Goal: Task Accomplishment & Management: Manage account settings

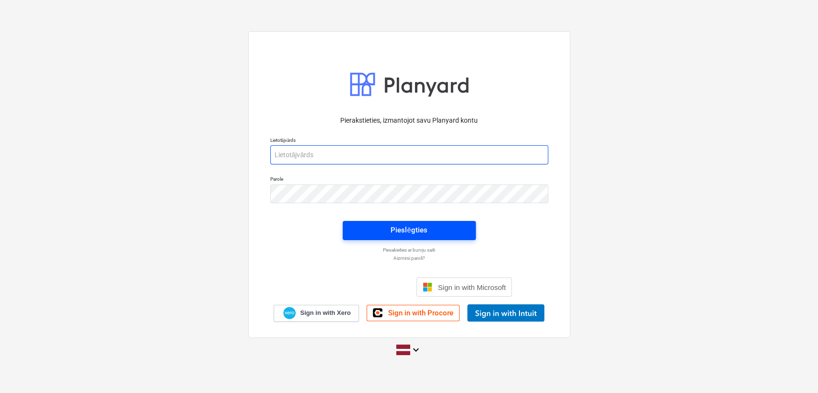
type input "[PERSON_NAME][EMAIL_ADDRESS][DOMAIN_NAME]"
click at [397, 228] on div "Pieslēgties" at bounding box center [408, 230] width 36 height 12
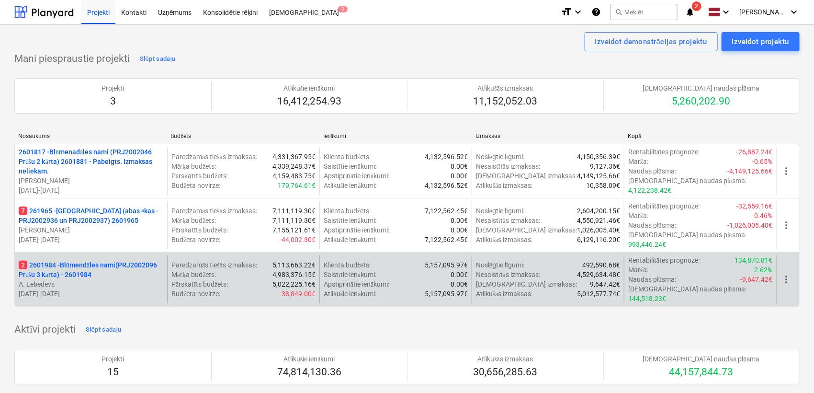
click at [80, 262] on p "2 2601984 - Blūmendāles nami(PRJ2002096 Prūšu 3 kārta) - 2601984" at bounding box center [91, 269] width 145 height 19
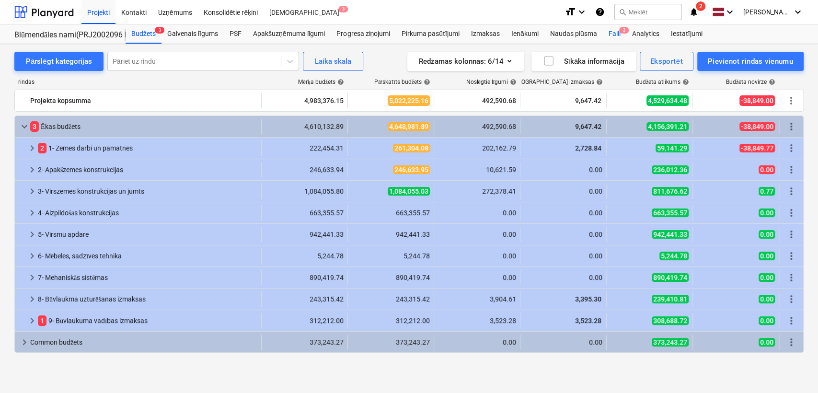
click at [616, 31] on div "Faili 2" at bounding box center [613, 33] width 23 height 19
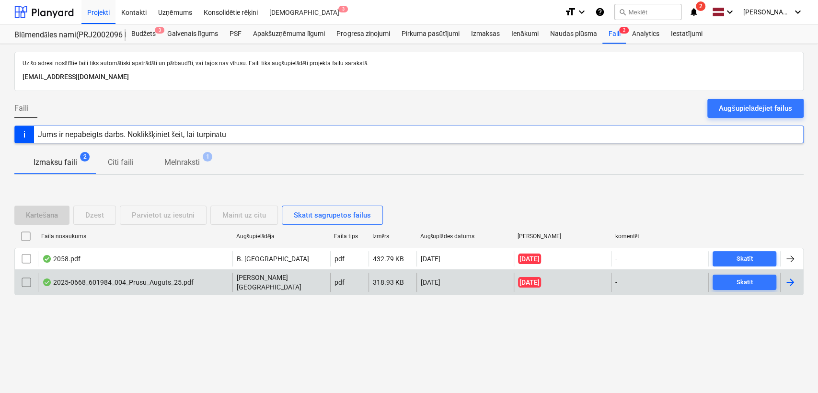
click at [787, 281] on div at bounding box center [789, 281] width 11 height 11
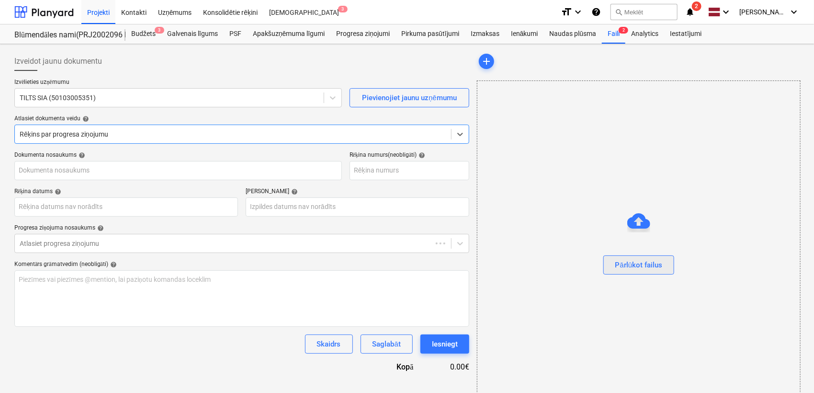
type input "2025-0668"
type input "[DATE]"
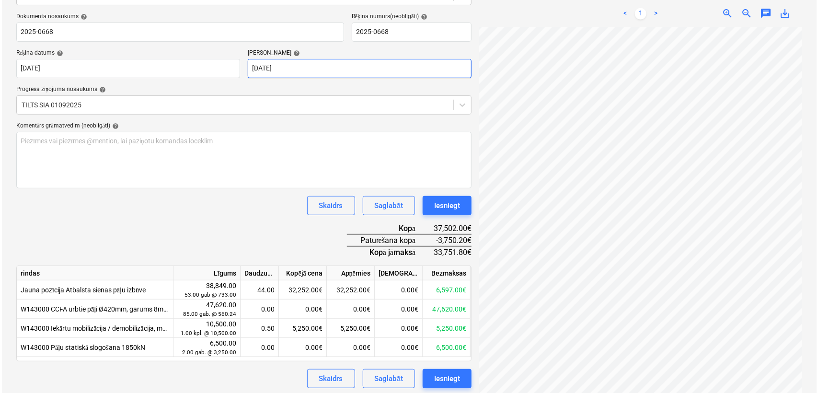
scroll to position [142, 0]
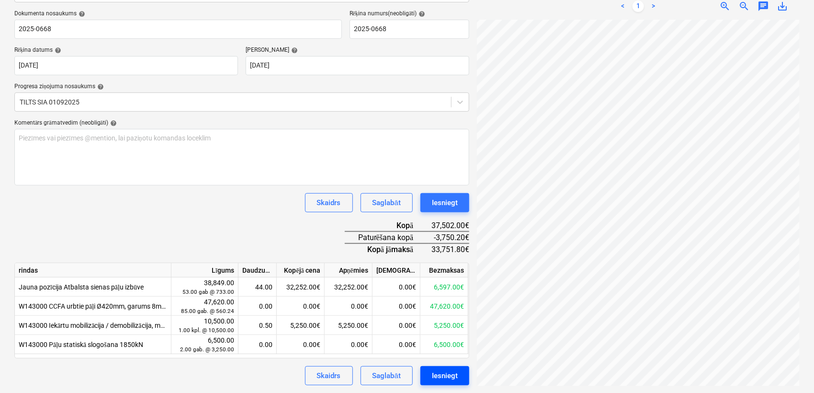
click at [446, 371] on div "Iesniegt" at bounding box center [445, 375] width 26 height 12
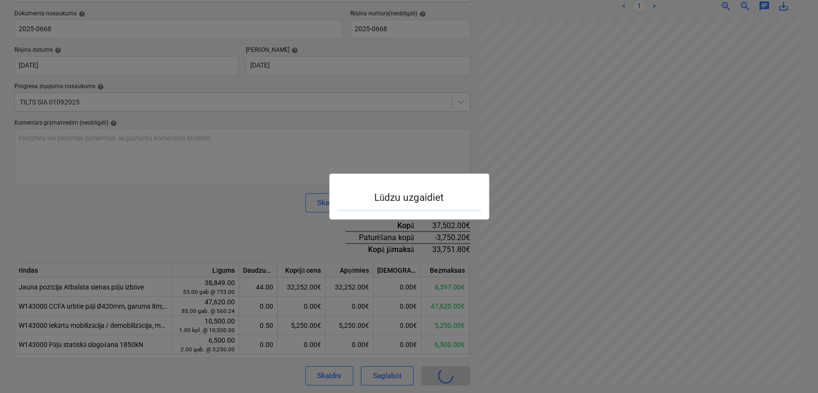
scroll to position [195, 195]
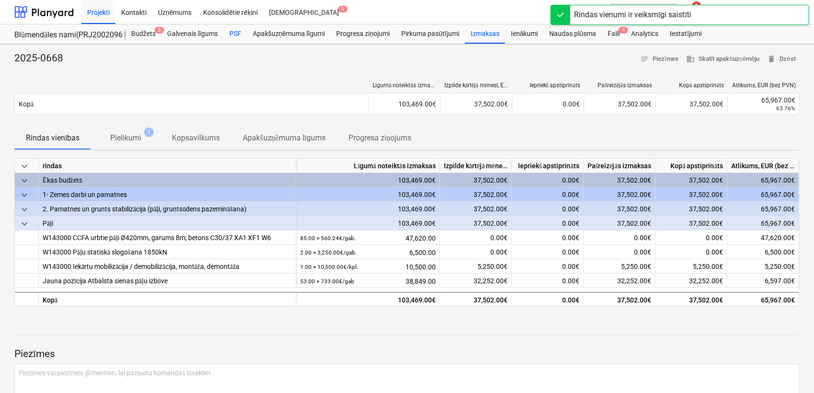
click at [241, 33] on div "PSF" at bounding box center [235, 33] width 23 height 19
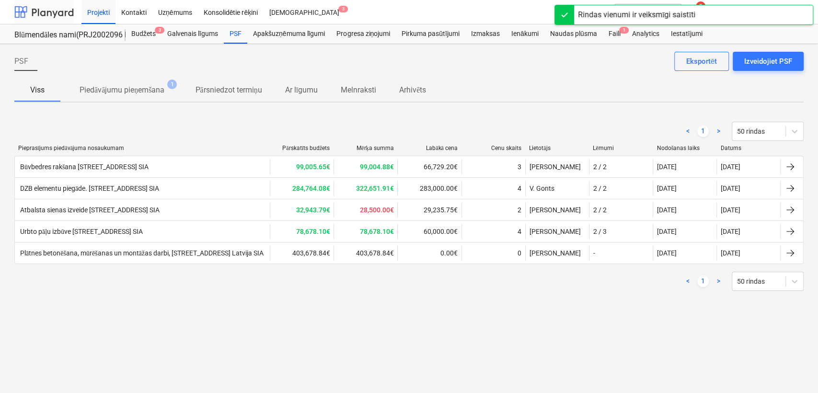
click at [47, 10] on div at bounding box center [43, 12] width 59 height 24
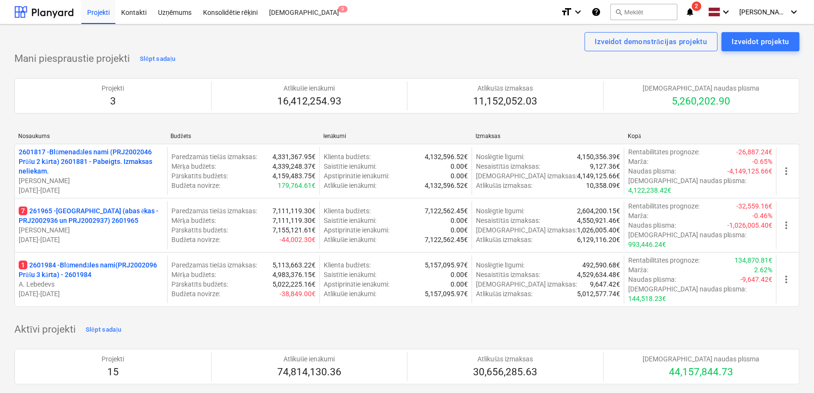
click at [93, 212] on p "7 261965 - [GEOGRAPHIC_DATA] (abas ēkas - PRJ2002936 un PRJ2002937) 2601965" at bounding box center [91, 215] width 145 height 19
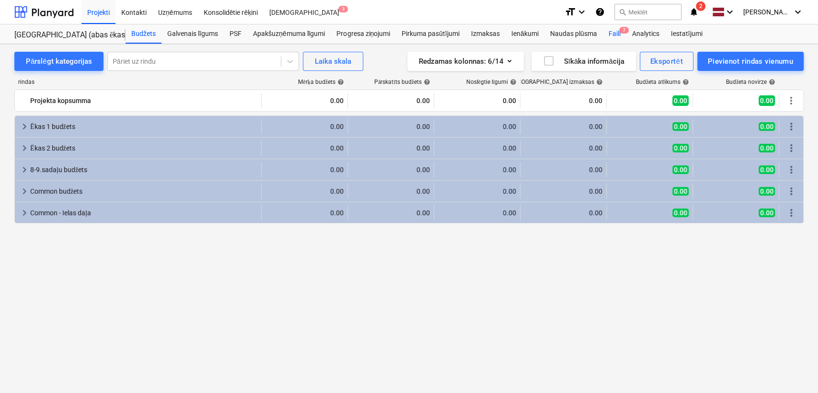
click at [614, 35] on div "Faili 7" at bounding box center [613, 33] width 23 height 19
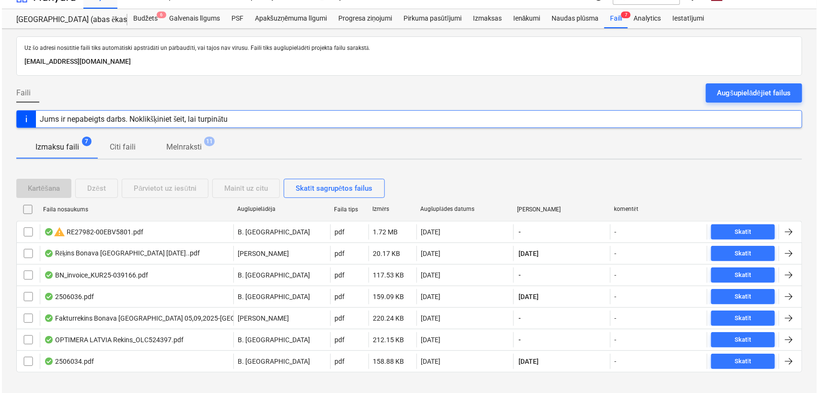
scroll to position [29, 0]
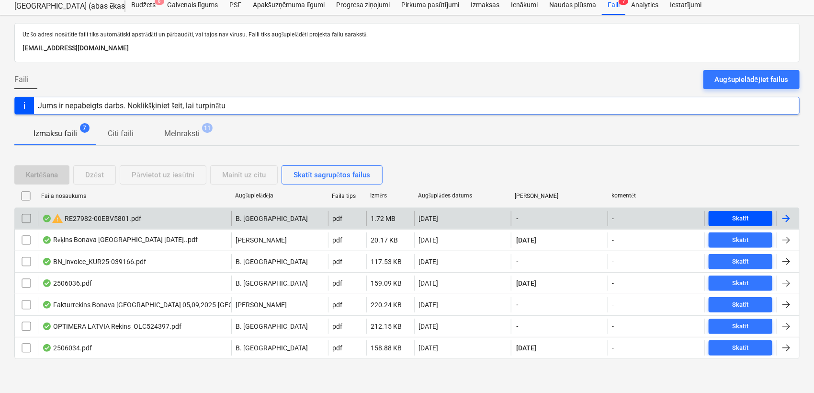
click at [743, 220] on div "Skatīt" at bounding box center [741, 218] width 16 height 11
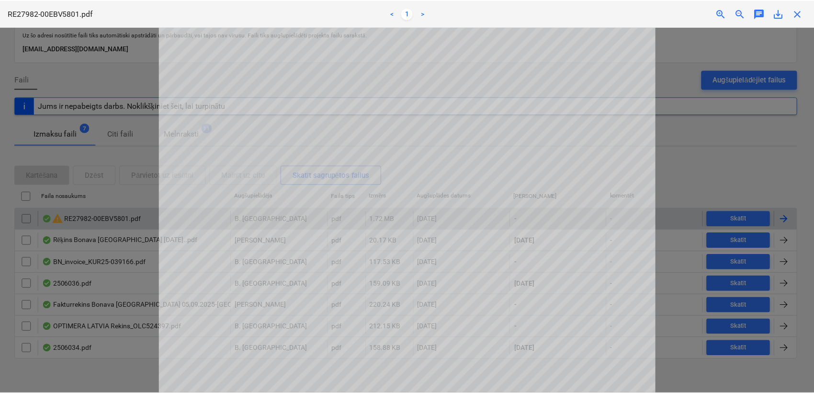
scroll to position [71, 0]
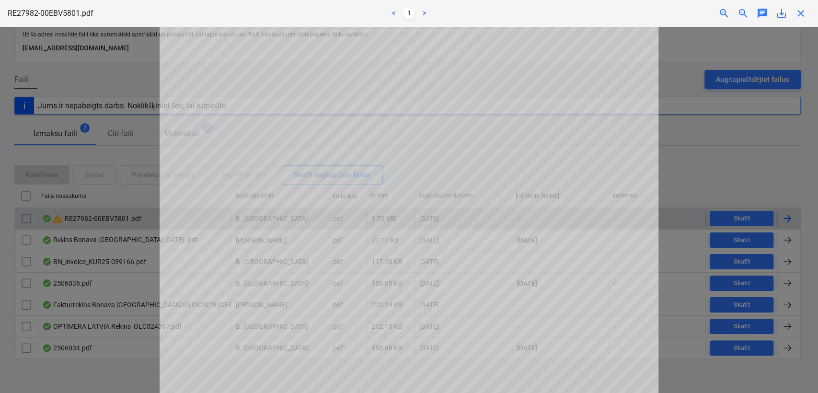
click at [799, 13] on span "close" at bounding box center [800, 13] width 11 height 11
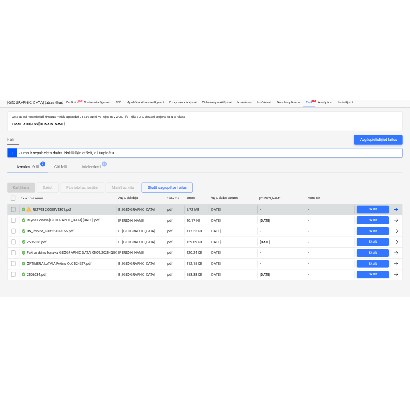
scroll to position [24, 0]
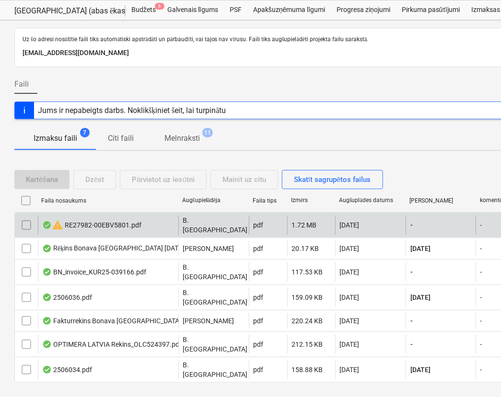
click at [374, 124] on div at bounding box center [327, 123] width 626 height 8
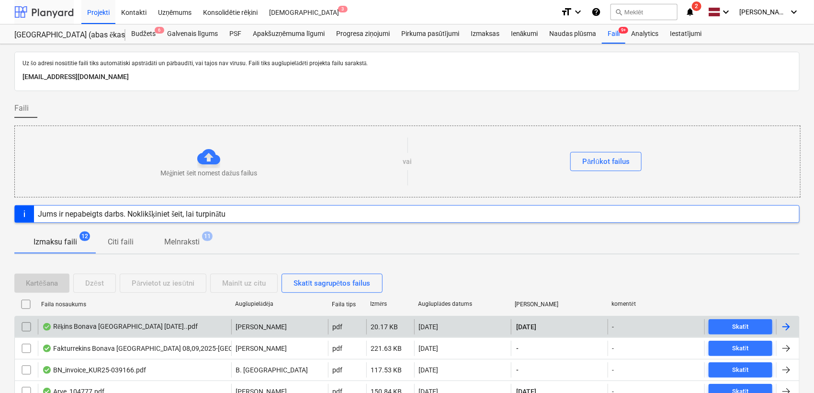
click at [54, 8] on div at bounding box center [43, 12] width 59 height 24
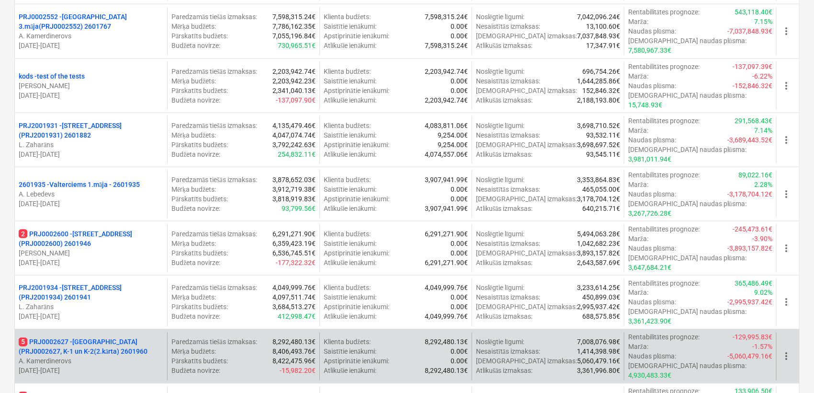
scroll to position [780, 0]
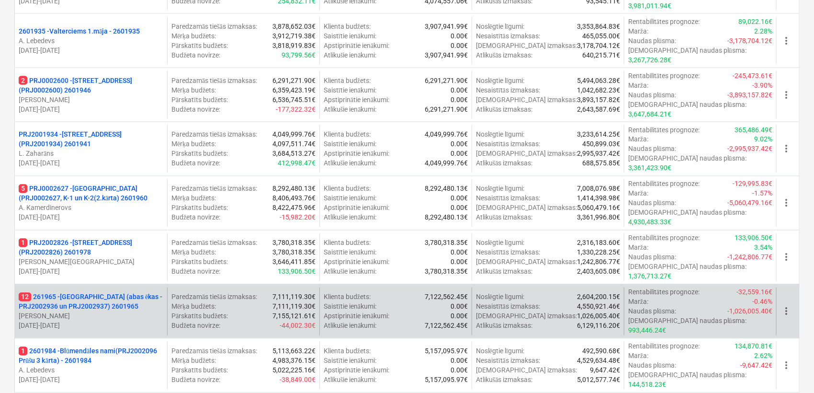
click at [107, 292] on p "12 261965 - [GEOGRAPHIC_DATA] (abas ēkas - PRJ2002936 un PRJ2002937) 2601965" at bounding box center [91, 301] width 145 height 19
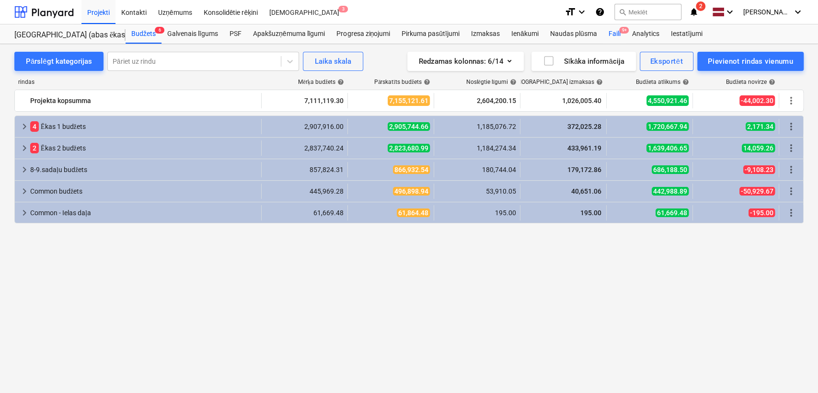
click at [613, 34] on div "Faili 9+" at bounding box center [613, 33] width 23 height 19
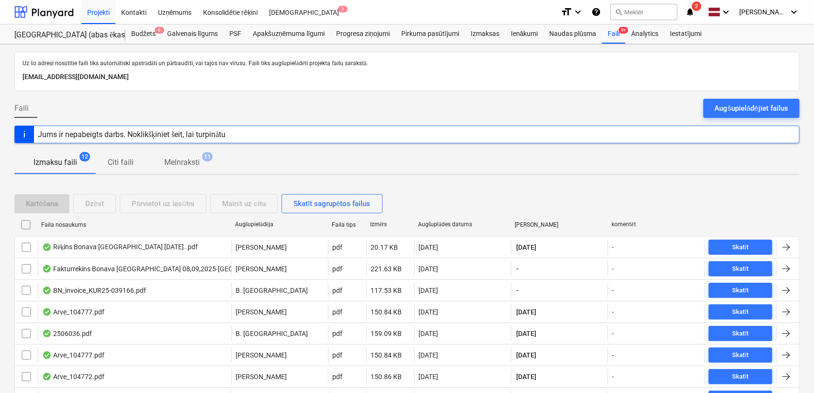
click at [696, 9] on span "2" at bounding box center [697, 6] width 10 height 10
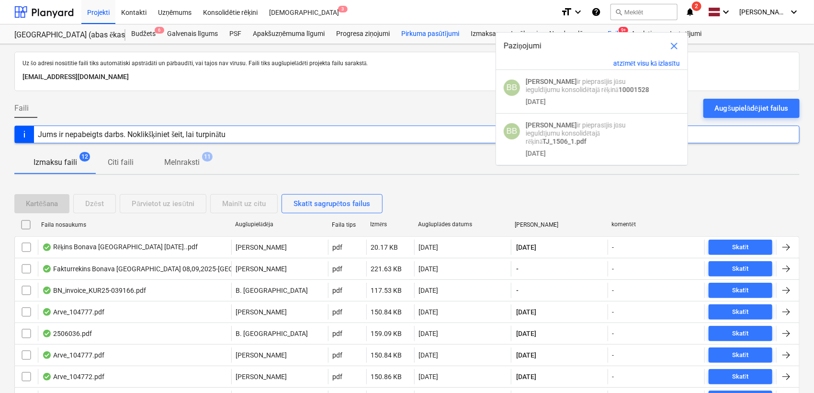
click at [447, 43] on div "Pirkuma pasūtījumi" at bounding box center [430, 33] width 69 height 19
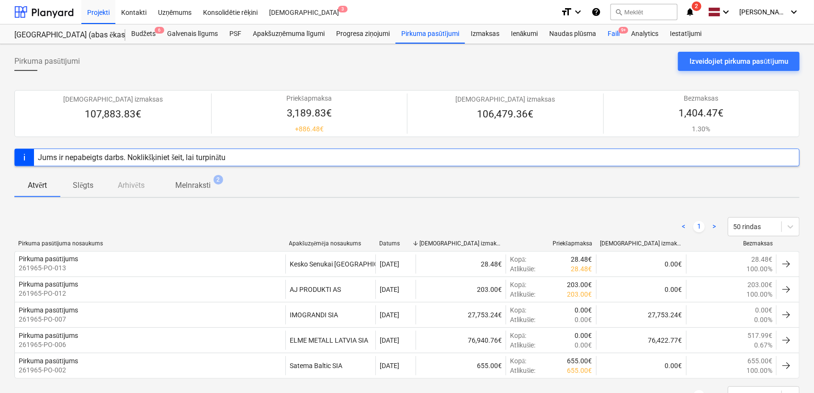
click at [619, 32] on span "9+" at bounding box center [624, 30] width 10 height 7
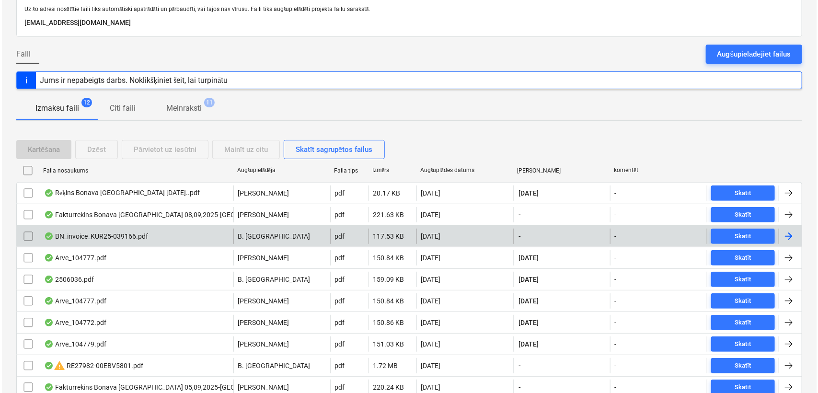
scroll to position [136, 0]
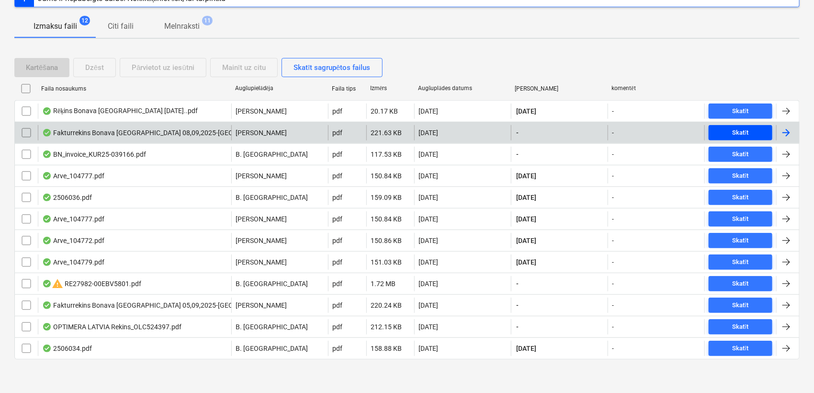
click at [744, 130] on div "Skatīt" at bounding box center [741, 132] width 16 height 11
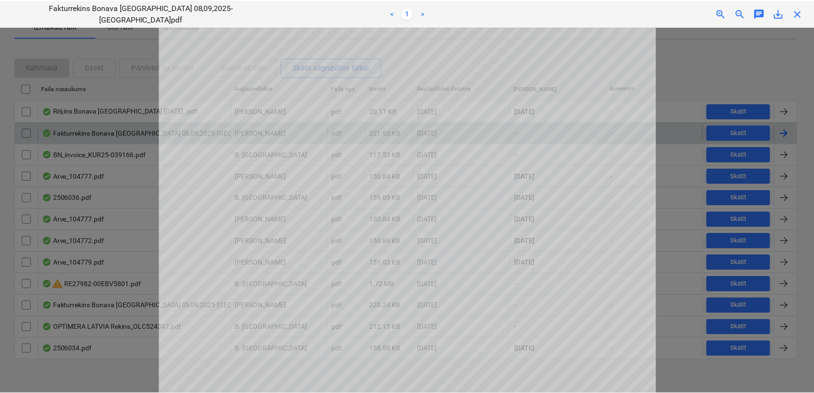
scroll to position [213, 0]
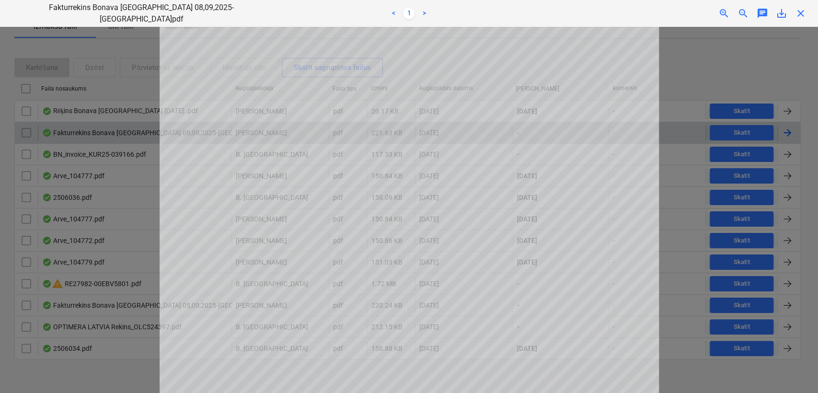
click at [799, 12] on span "close" at bounding box center [800, 13] width 11 height 11
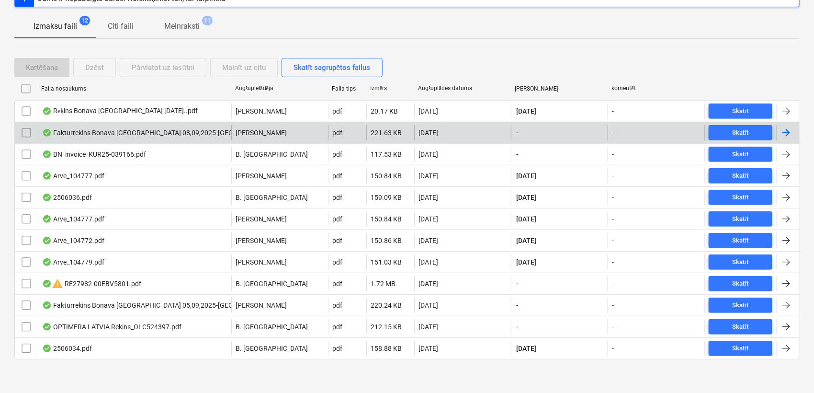
click at [783, 133] on div at bounding box center [786, 132] width 11 height 11
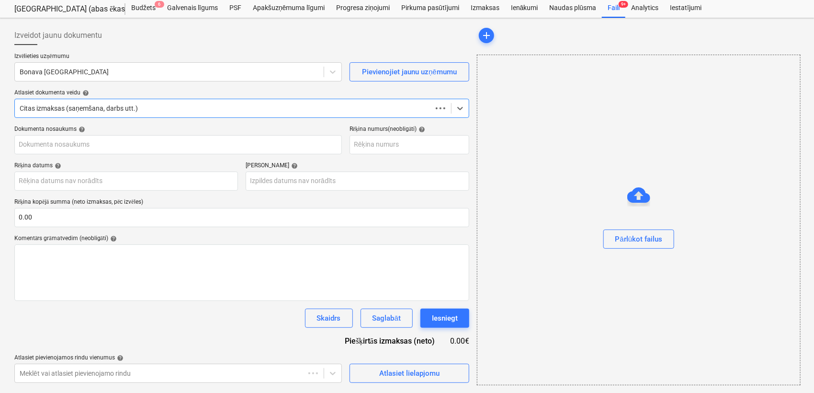
scroll to position [25, 0]
type input "Fakturrekins Bonava [GEOGRAPHIC_DATA] 08,09,2025-[GEOGRAPHIC_DATA]pdf"
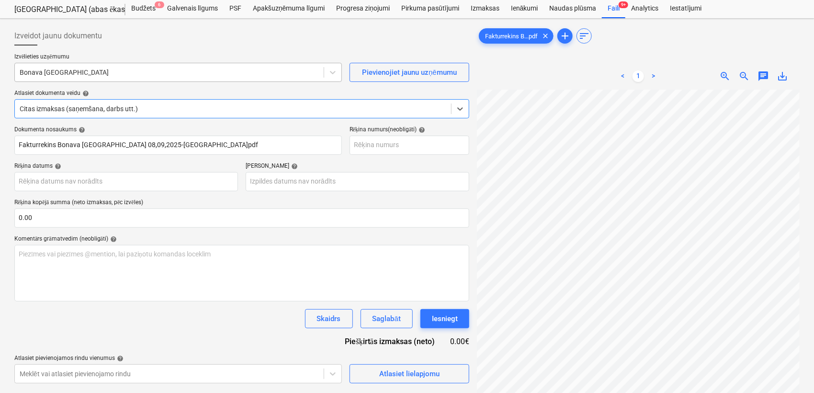
click at [222, 72] on div at bounding box center [169, 73] width 299 height 10
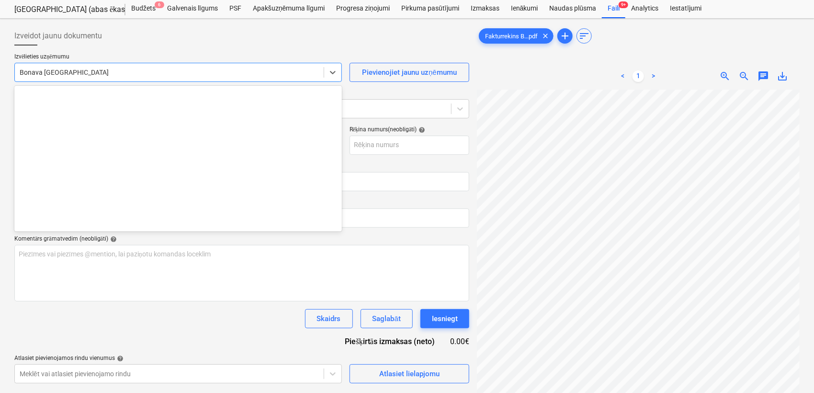
scroll to position [1760, 0]
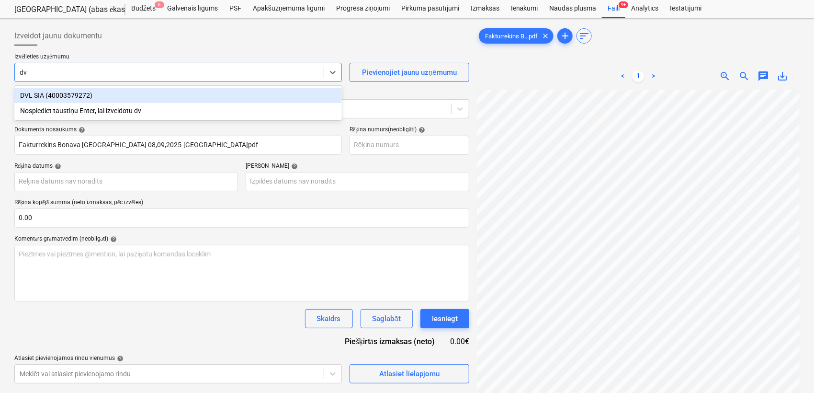
type input "dvl"
click at [216, 93] on div "DVL SIA (40003579272)" at bounding box center [178, 95] width 328 height 15
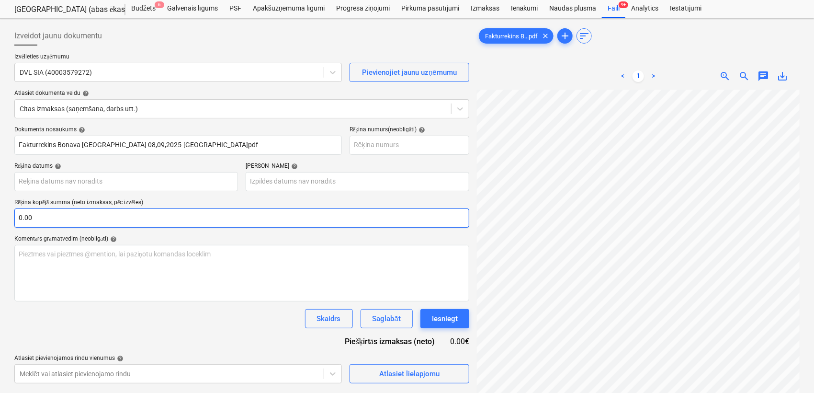
scroll to position [83, 99]
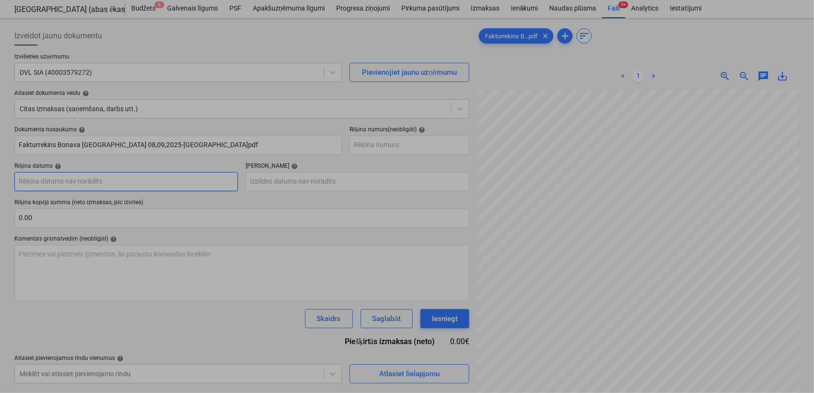
click at [115, 180] on body "Projekti Kontakti Uzņēmums Konsolidētie rēķini Iesūtne 3 format_size keyboard_a…" at bounding box center [407, 171] width 814 height 393
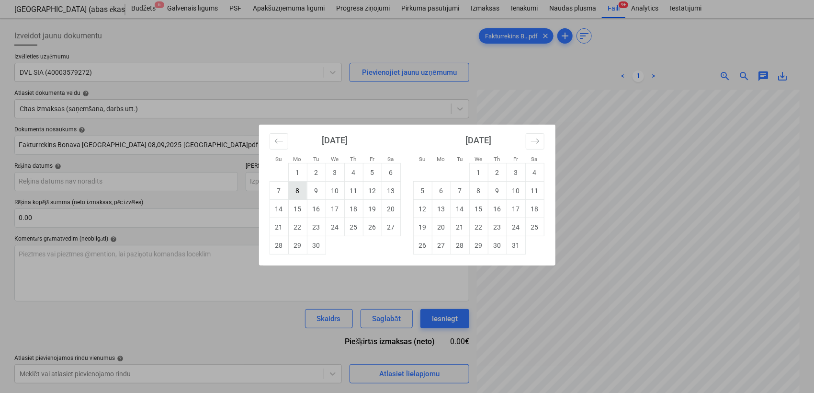
click at [299, 188] on td "8" at bounding box center [297, 191] width 19 height 18
type input "[DATE]"
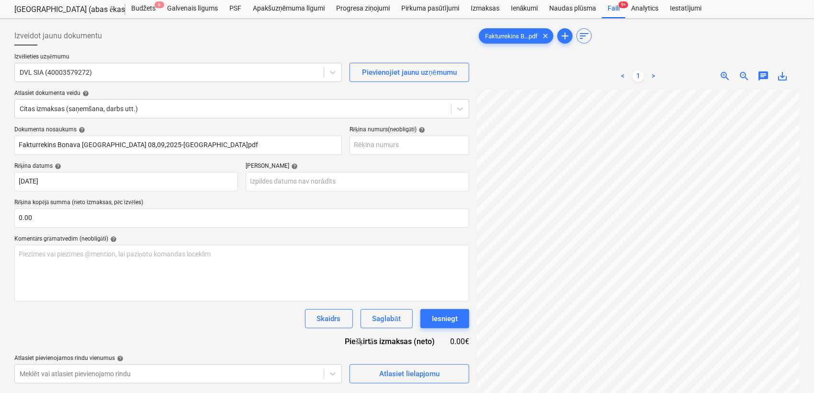
scroll to position [206, 113]
click at [303, 181] on body "Projekti Kontakti Uzņēmums Konsolidētie rēķini Iesūtne 3 format_size keyboard_a…" at bounding box center [407, 171] width 814 height 393
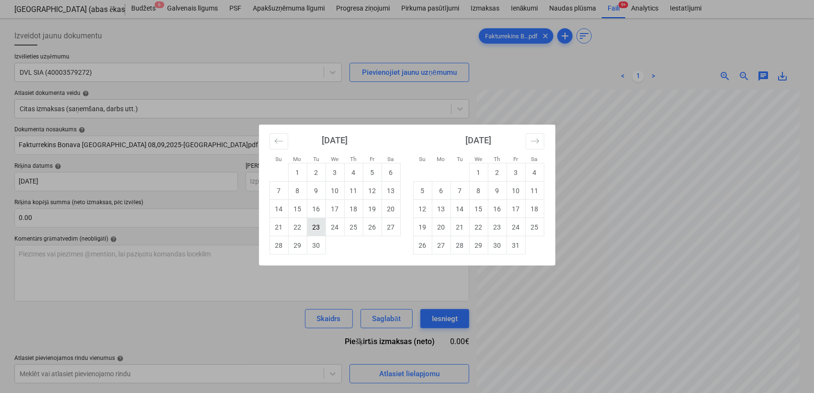
click at [315, 230] on td "23" at bounding box center [316, 227] width 19 height 18
type input "[DATE]"
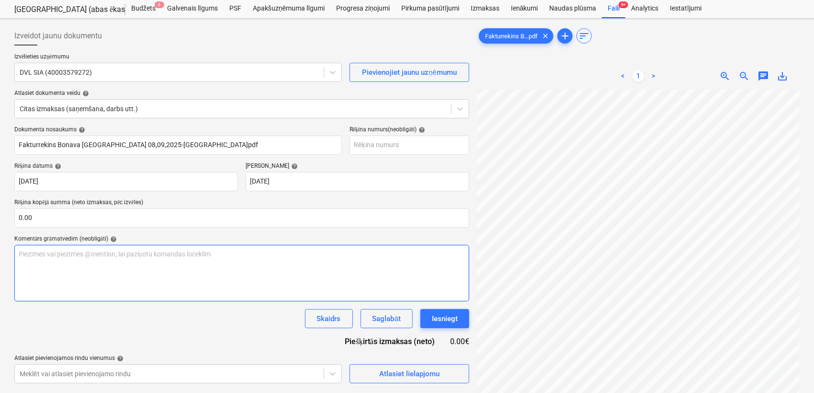
scroll to position [313, 181]
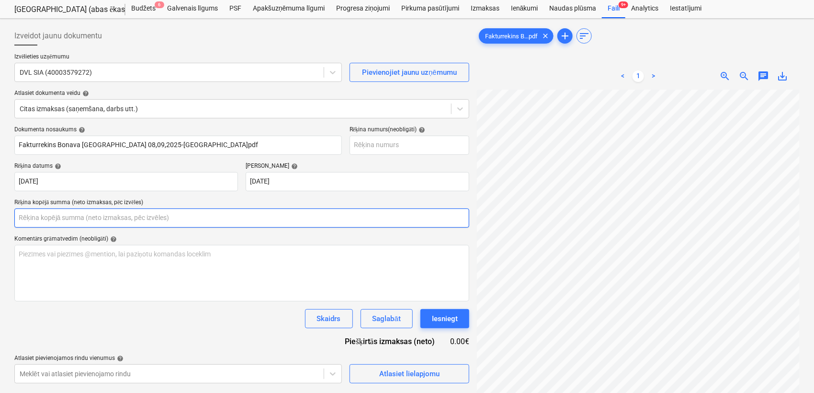
click at [175, 220] on input "text" at bounding box center [241, 217] width 455 height 19
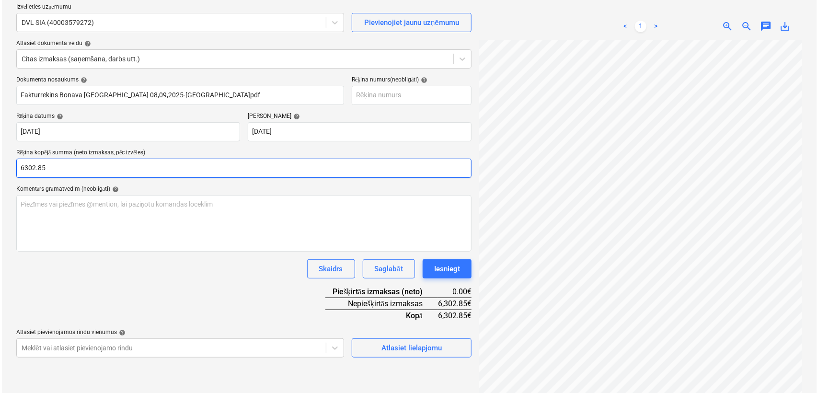
scroll to position [96, 0]
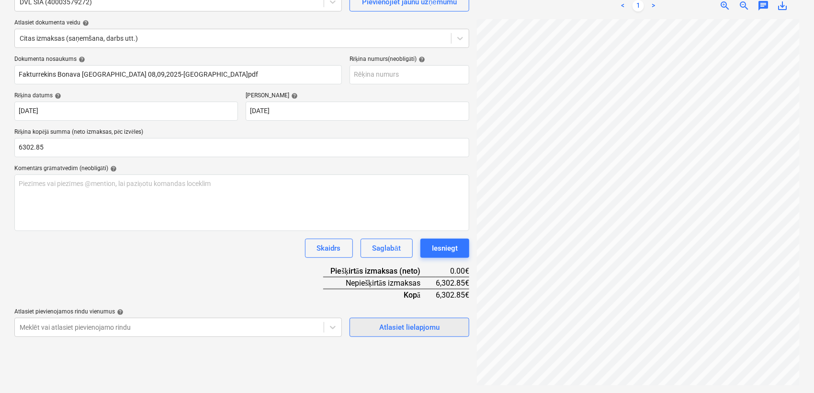
type input "6,302.85"
click at [420, 326] on div "Atlasiet lielapjomu" at bounding box center [409, 327] width 60 height 12
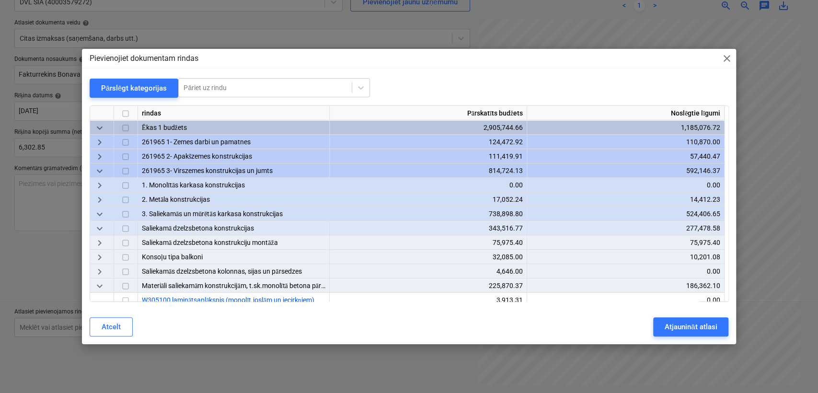
scroll to position [313, 181]
click at [113, 98] on div at bounding box center [409, 102] width 639 height 8
click at [117, 91] on div "Pārslēgt kategorijas" at bounding box center [134, 88] width 66 height 12
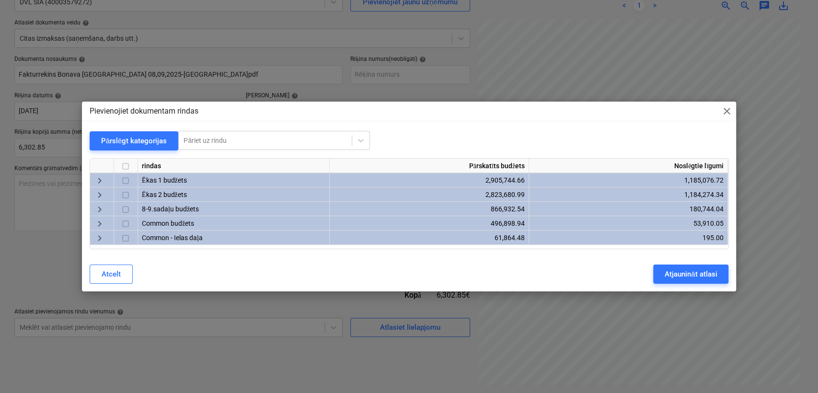
click at [94, 177] on span "keyboard_arrow_right" at bounding box center [99, 180] width 11 height 11
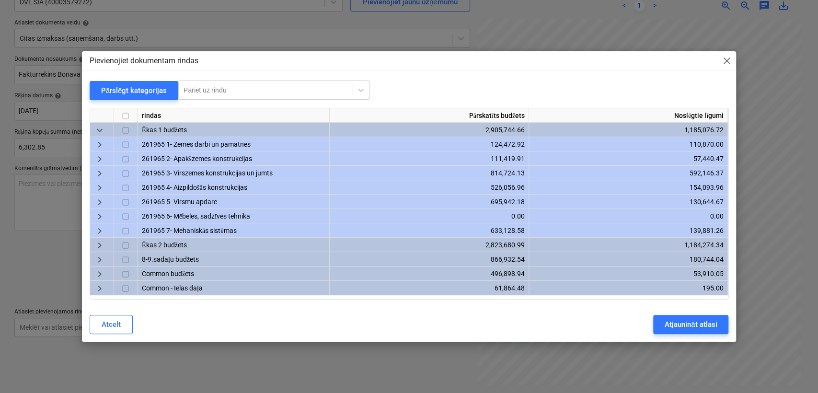
click at [101, 157] on span "keyboard_arrow_right" at bounding box center [99, 158] width 11 height 11
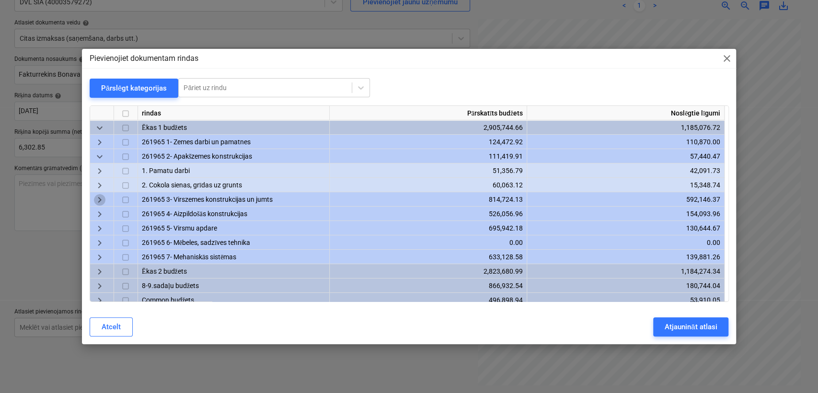
click at [98, 194] on span "keyboard_arrow_right" at bounding box center [99, 199] width 11 height 11
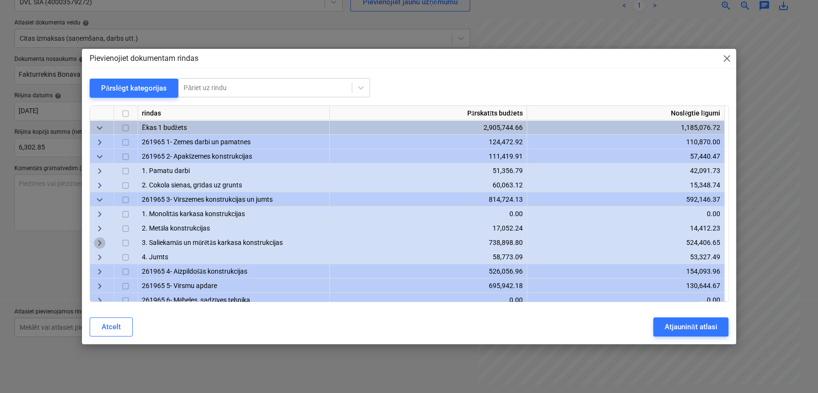
click at [102, 241] on span "keyboard_arrow_right" at bounding box center [99, 242] width 11 height 11
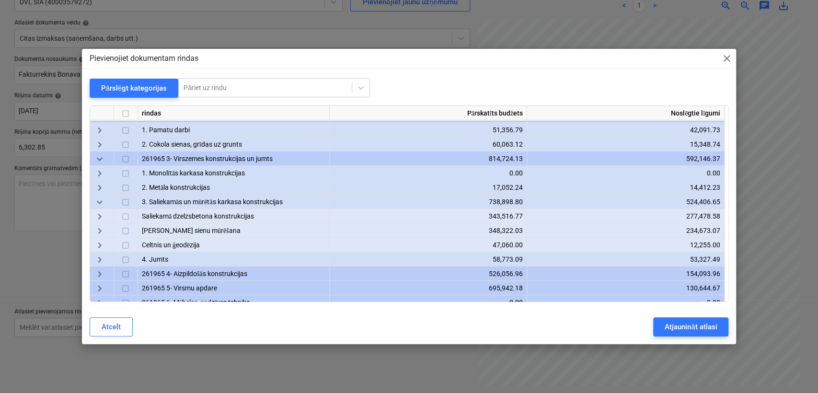
scroll to position [71, 0]
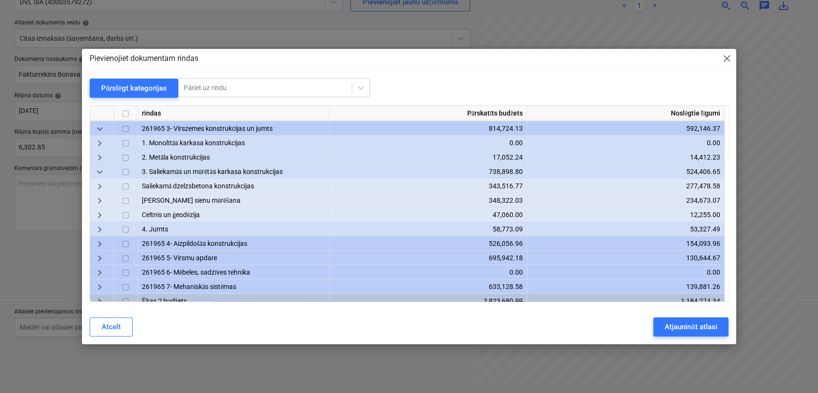
click at [102, 185] on span "keyboard_arrow_right" at bounding box center [99, 186] width 11 height 11
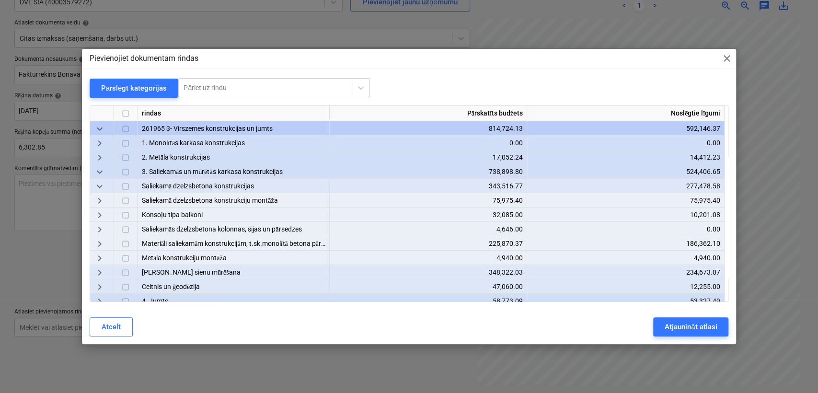
click at [100, 200] on span "keyboard_arrow_right" at bounding box center [99, 200] width 11 height 11
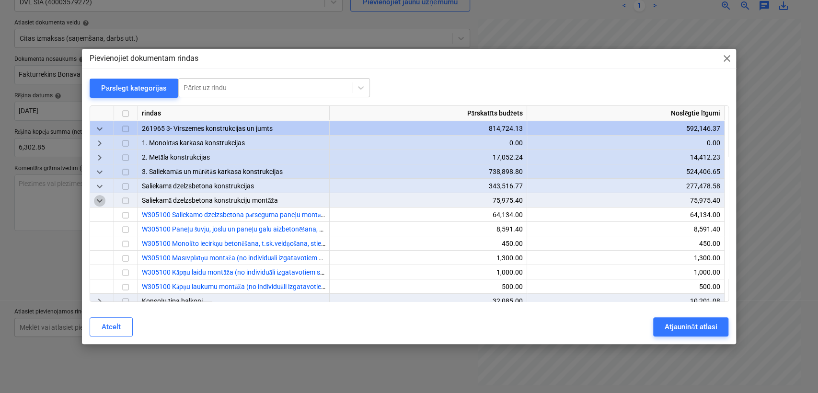
click at [100, 200] on span "keyboard_arrow_down" at bounding box center [99, 200] width 11 height 11
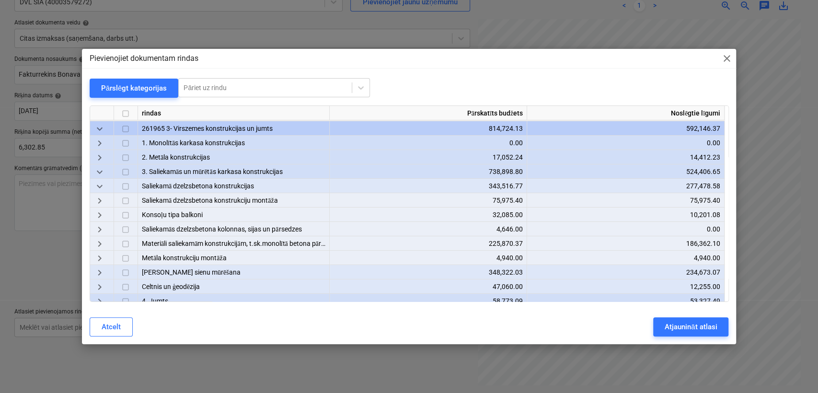
click at [103, 244] on span "keyboard_arrow_right" at bounding box center [99, 243] width 11 height 11
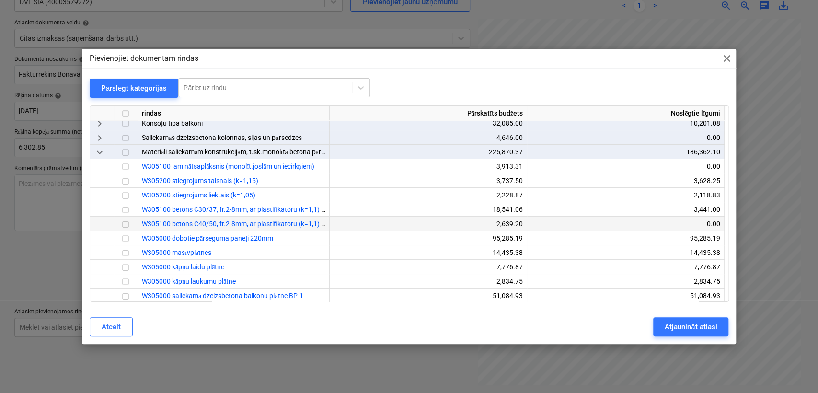
scroll to position [142, 0]
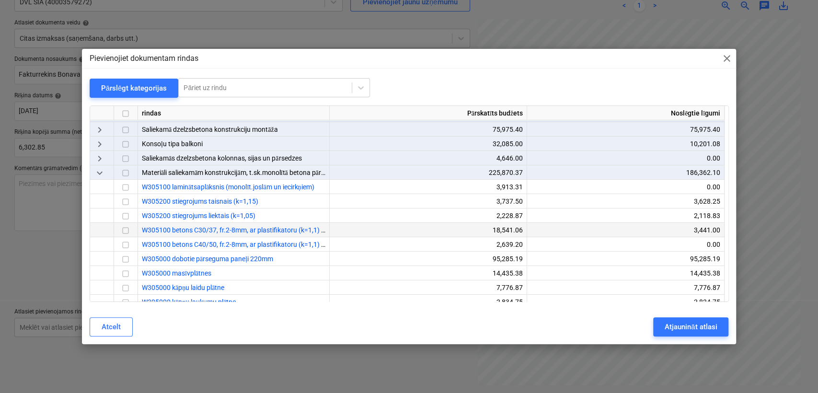
click at [123, 228] on input "checkbox" at bounding box center [125, 230] width 11 height 11
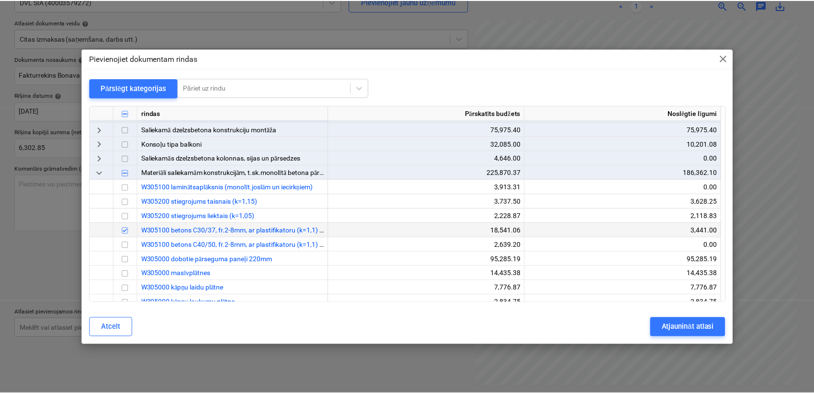
scroll to position [213, 0]
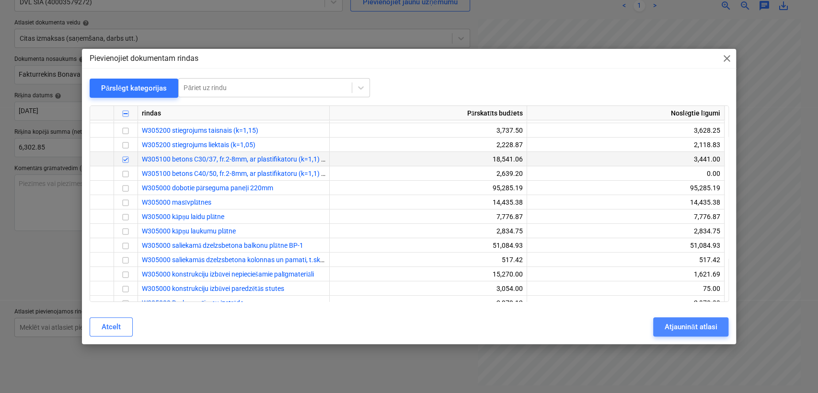
click at [683, 324] on div "Atjaunināt atlasi" at bounding box center [690, 326] width 52 height 12
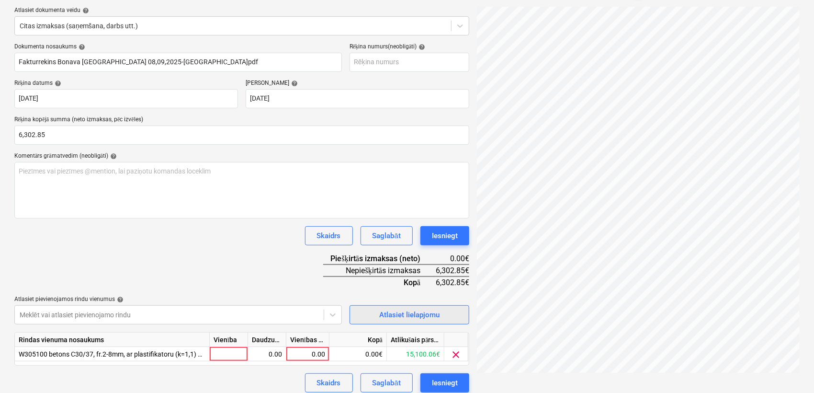
scroll to position [115, 0]
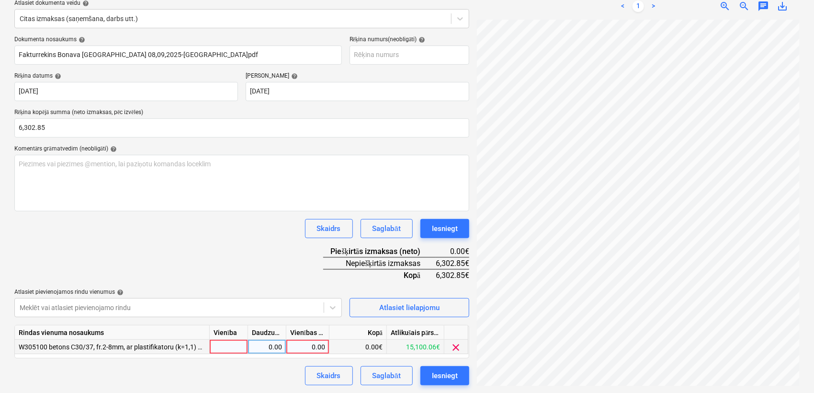
click at [308, 347] on div "0.00" at bounding box center [307, 347] width 35 height 14
type input "6302.85"
click at [225, 352] on div "gab" at bounding box center [229, 347] width 38 height 14
drag, startPoint x: 247, startPoint y: 262, endPoint x: 216, endPoint y: 233, distance: 42.0
click at [246, 260] on div "Dokumenta nosaukums help Fakturrekins Bonava [GEOGRAPHIC_DATA] 08,09,2025-[GEOG…" at bounding box center [241, 210] width 455 height 349
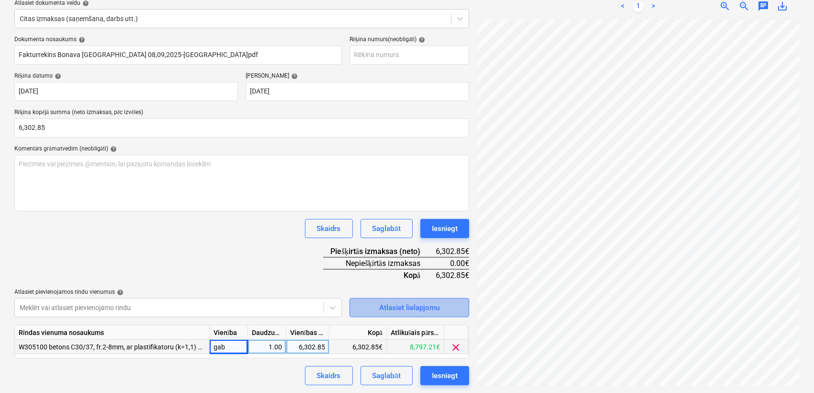
click at [384, 302] on div "Atlasiet lielapjomu" at bounding box center [409, 307] width 60 height 12
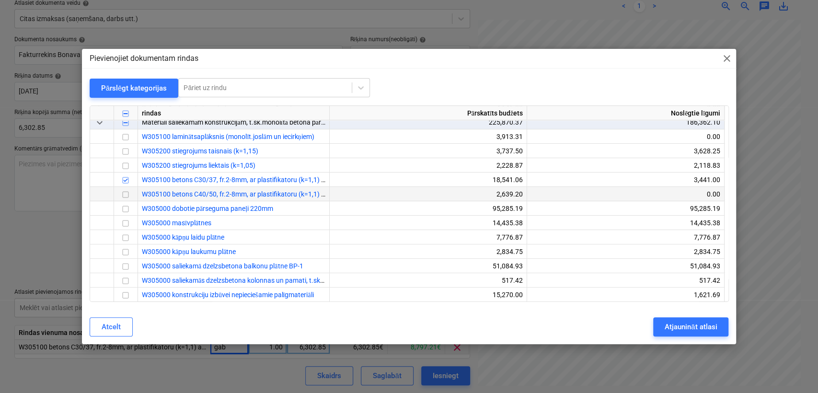
scroll to position [213, 0]
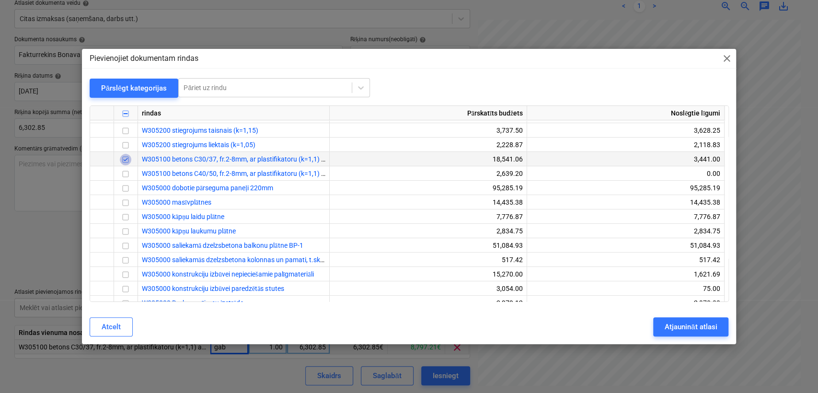
click at [130, 158] on input "checkbox" at bounding box center [125, 159] width 11 height 11
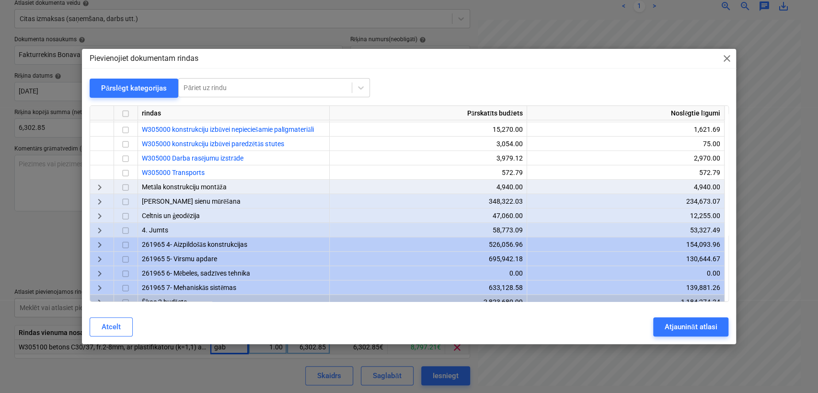
scroll to position [337, 0]
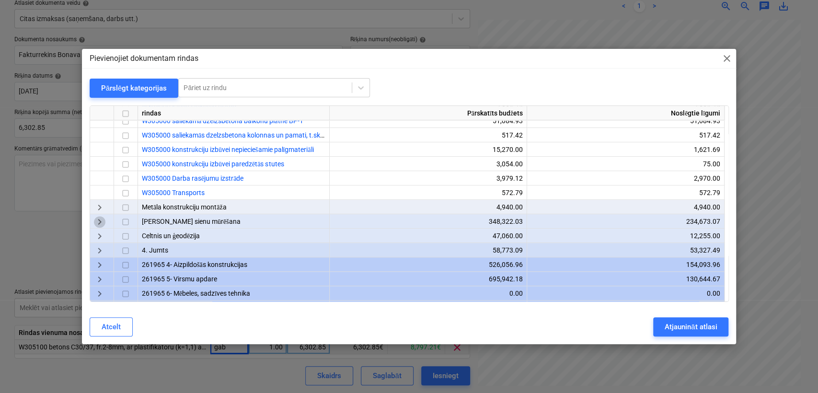
click at [100, 219] on span "keyboard_arrow_right" at bounding box center [99, 221] width 11 height 11
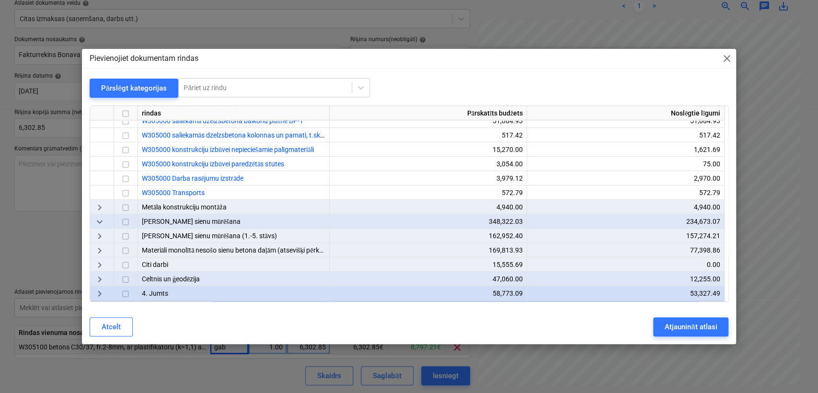
click at [100, 226] on span "keyboard_arrow_down" at bounding box center [99, 221] width 11 height 11
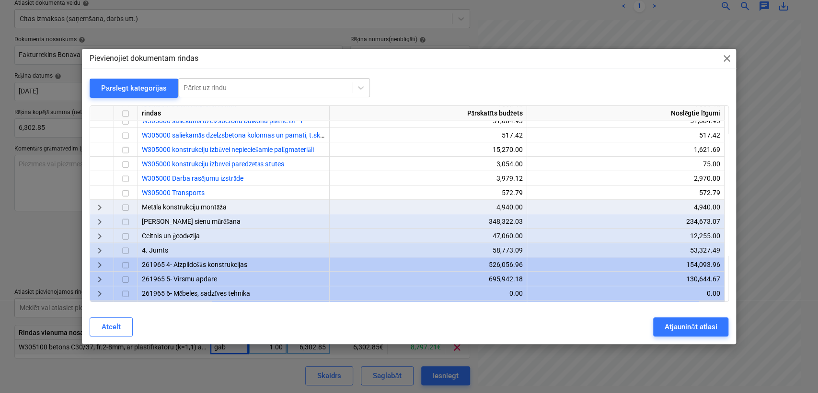
click at [100, 226] on span "keyboard_arrow_right" at bounding box center [99, 221] width 11 height 11
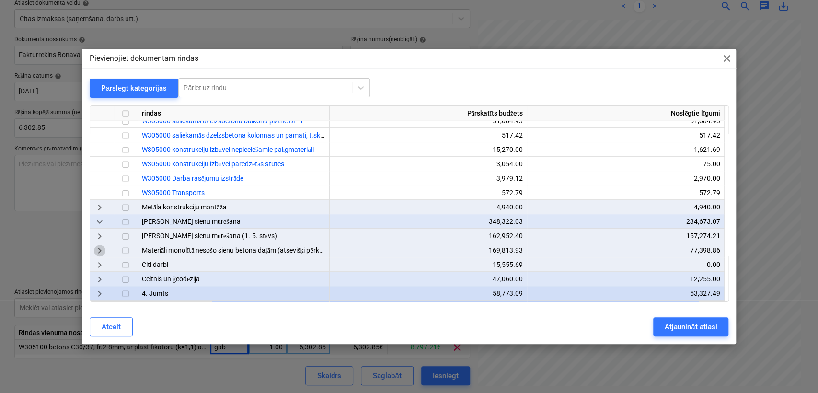
click at [96, 251] on span "keyboard_arrow_right" at bounding box center [99, 250] width 11 height 11
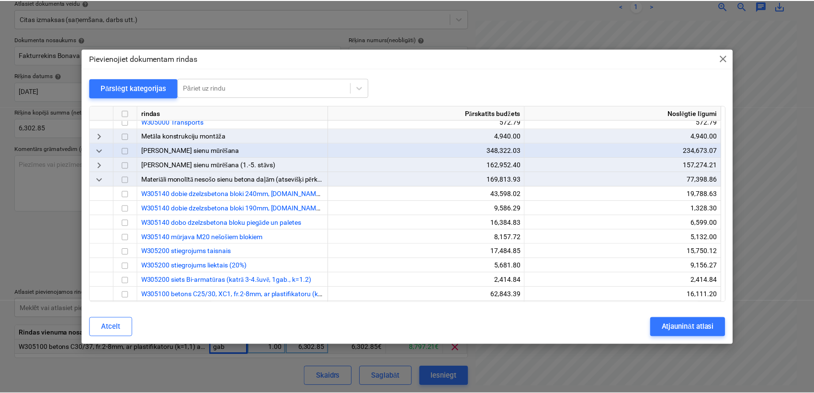
scroll to position [479, 0]
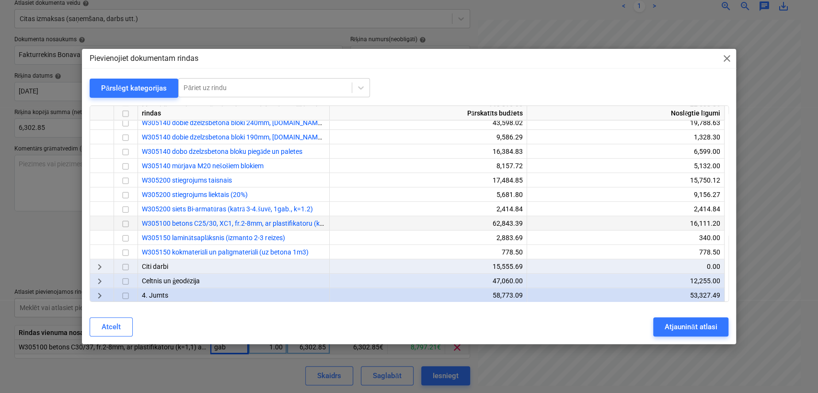
click at [129, 224] on input "checkbox" at bounding box center [125, 223] width 11 height 11
click at [683, 325] on div "Atjaunināt atlasi" at bounding box center [690, 326] width 52 height 12
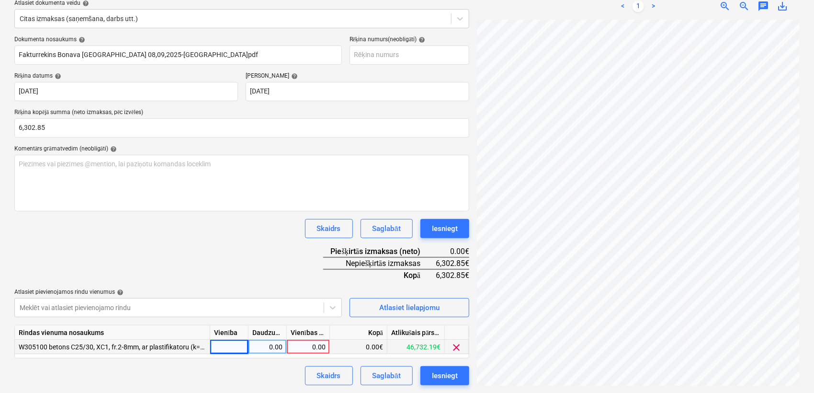
click at [310, 348] on div "0.00" at bounding box center [308, 347] width 35 height 14
type input "6302.85"
click at [270, 239] on div "Dokumenta nosaukums help Fakturrekins Bonava [GEOGRAPHIC_DATA] 08,09,2025-[GEOG…" at bounding box center [241, 210] width 455 height 349
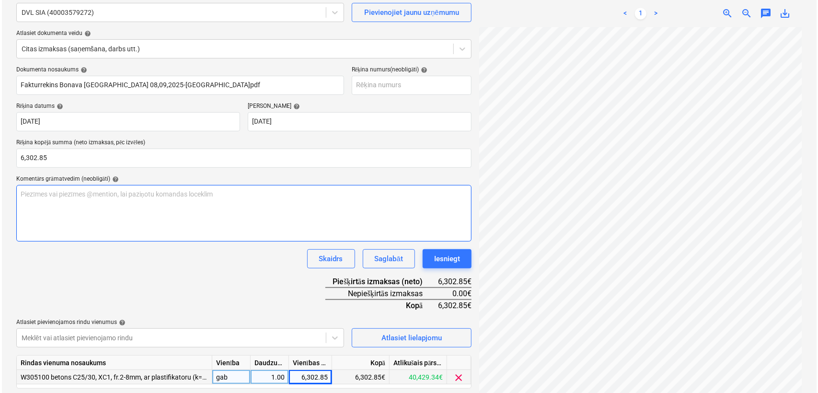
scroll to position [115, 0]
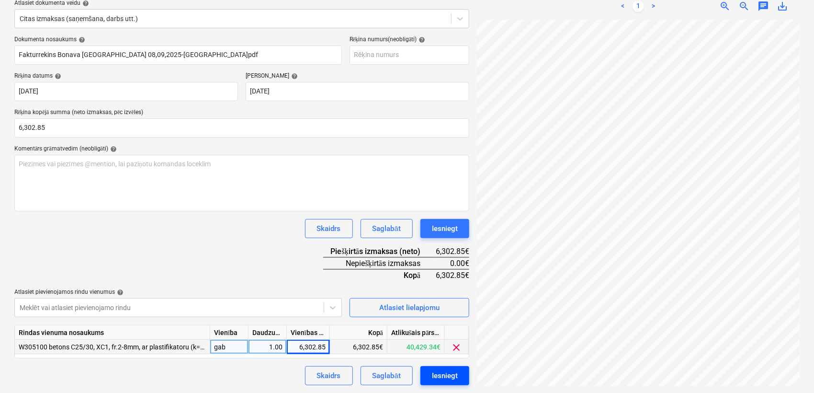
click at [450, 374] on div "Iesniegt" at bounding box center [445, 375] width 26 height 12
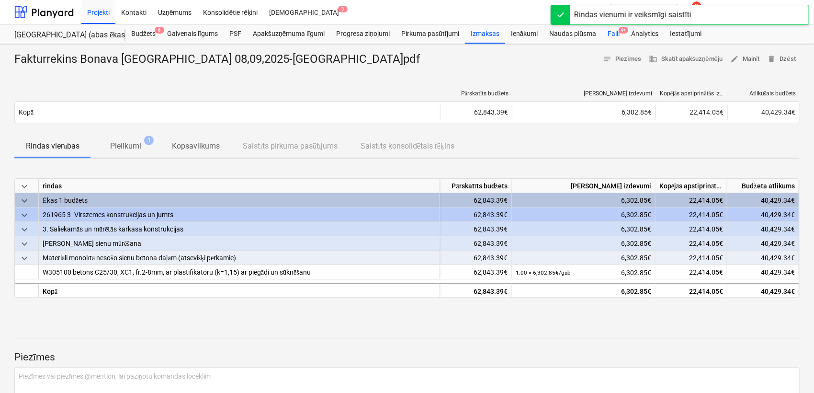
click at [611, 32] on div "Faili 9+" at bounding box center [613, 33] width 23 height 19
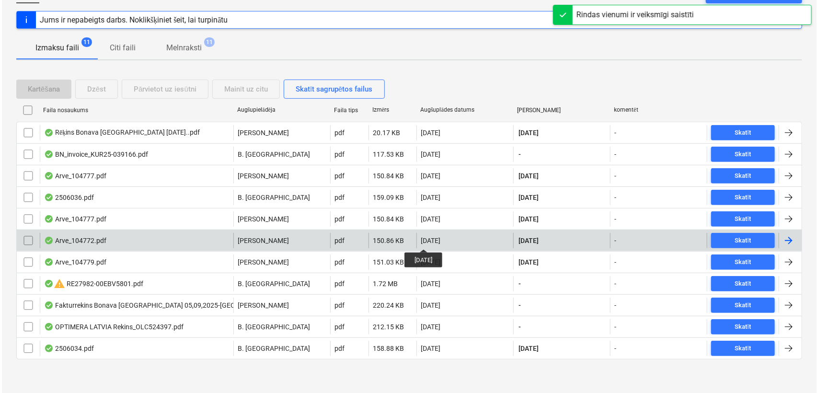
scroll to position [115, 0]
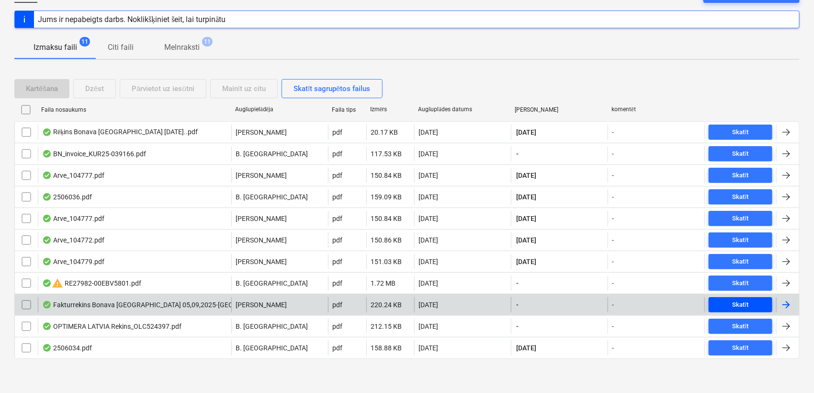
click at [742, 305] on div "Skatīt" at bounding box center [741, 304] width 16 height 11
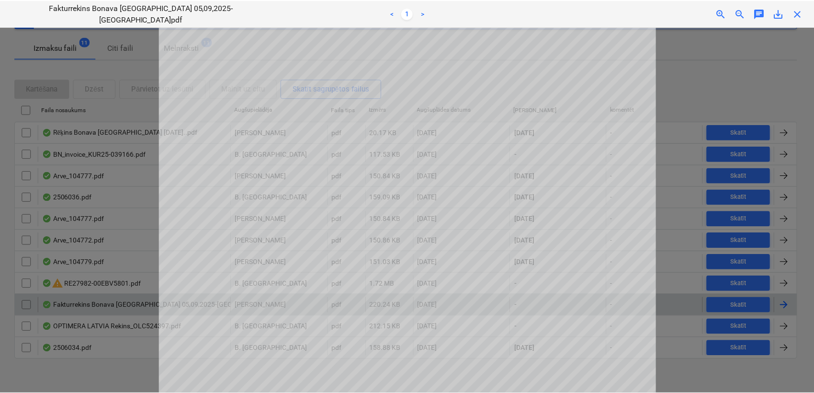
scroll to position [213, 0]
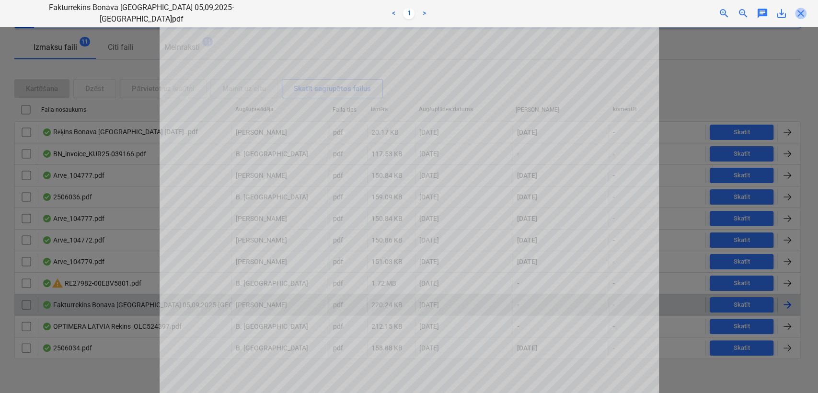
click at [798, 12] on span "close" at bounding box center [800, 13] width 11 height 11
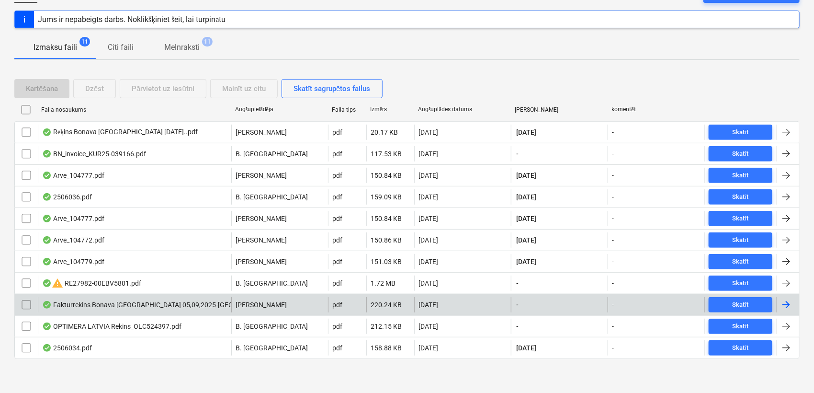
click at [788, 309] on div at bounding box center [786, 304] width 11 height 11
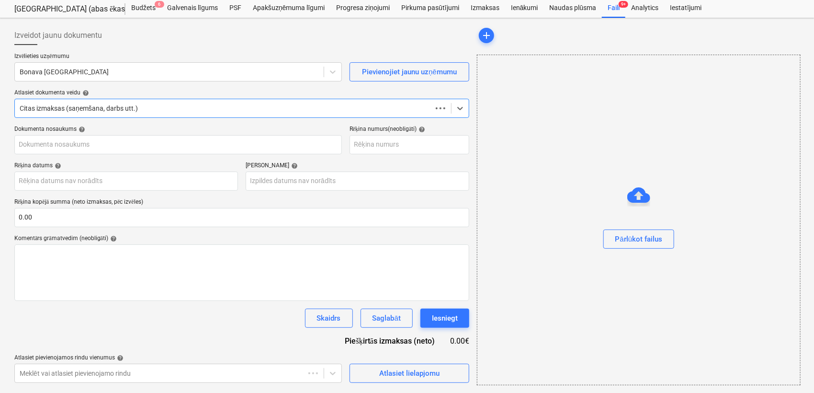
scroll to position [25, 0]
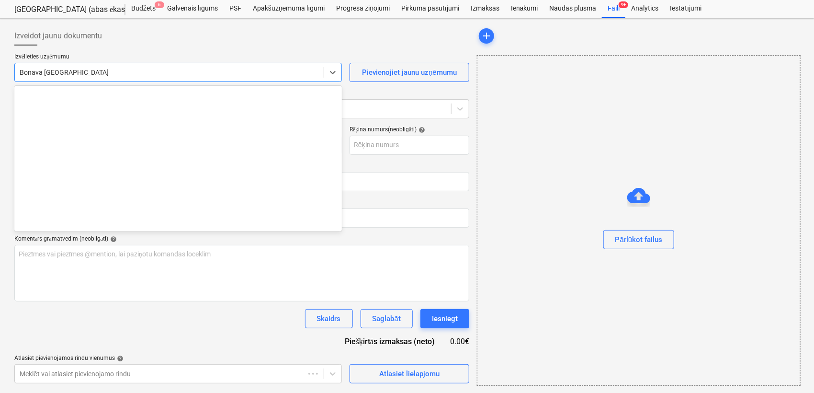
click at [179, 75] on div at bounding box center [169, 73] width 299 height 10
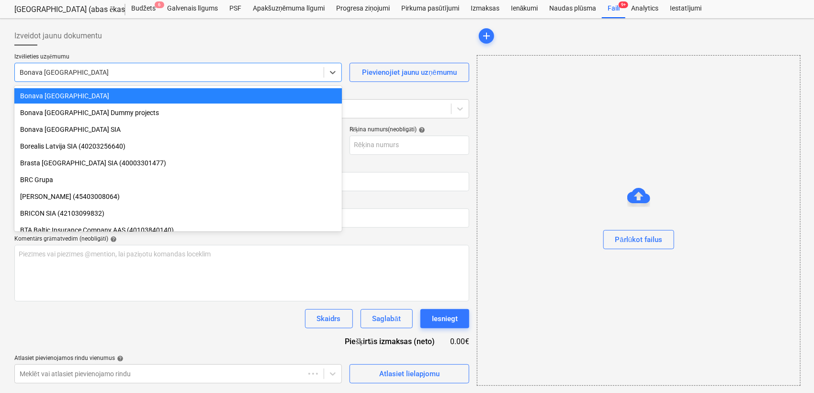
type input "Fakturrekins Bonava [GEOGRAPHIC_DATA] 05,09,2025-[GEOGRAPHIC_DATA]pdf"
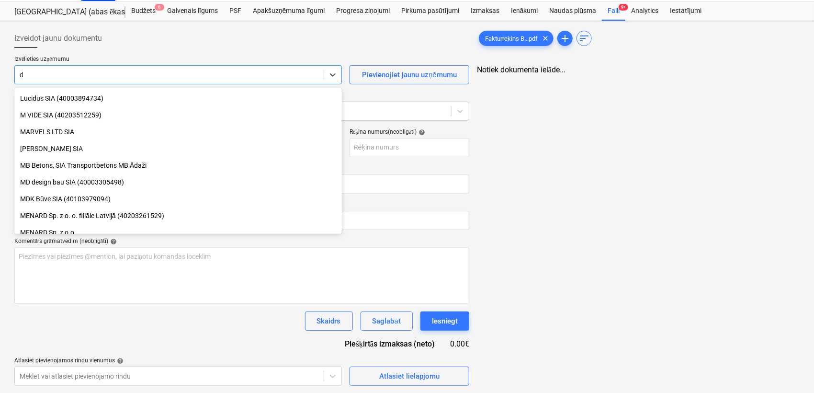
type input "dv"
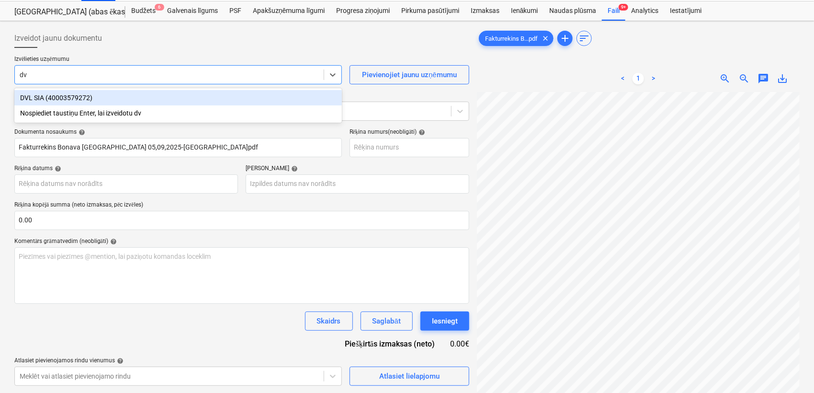
scroll to position [25, 0]
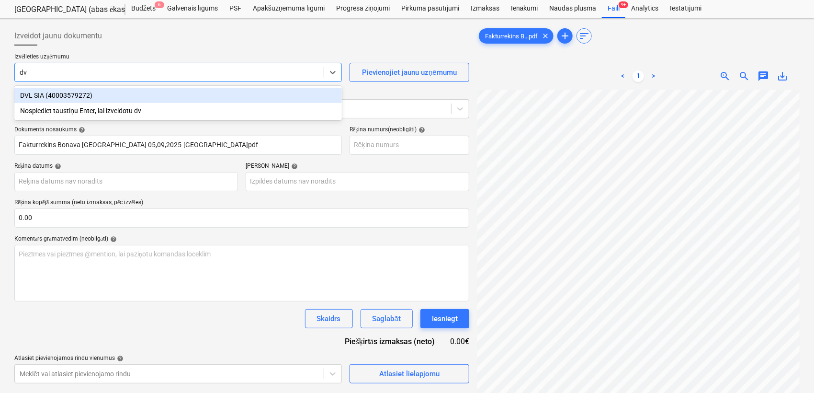
click at [167, 93] on div "DVL SIA (40003579272)" at bounding box center [178, 95] width 328 height 15
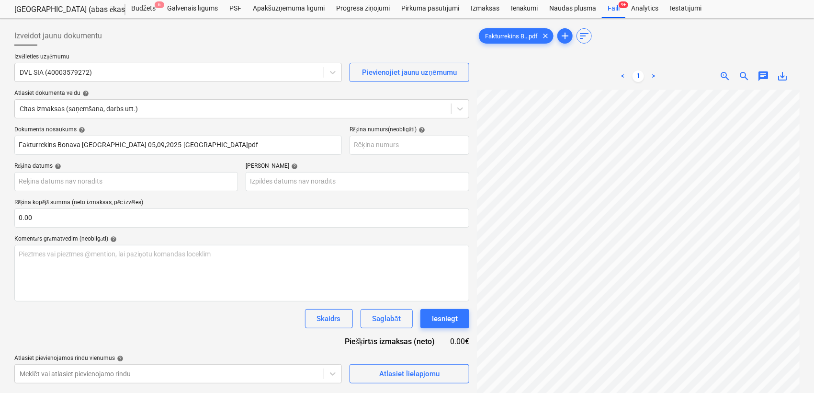
scroll to position [32, 23]
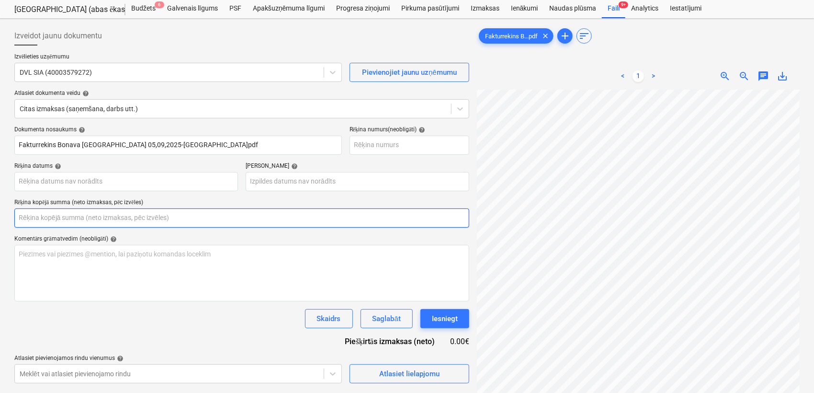
click at [116, 216] on input "text" at bounding box center [241, 217] width 455 height 19
type input "5"
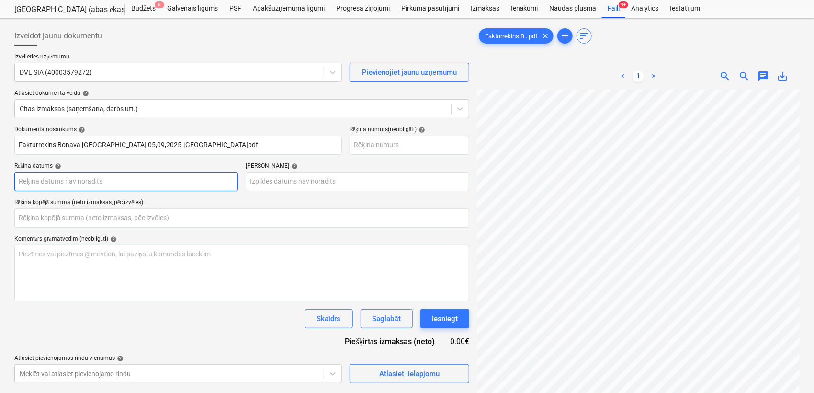
type input "0.00"
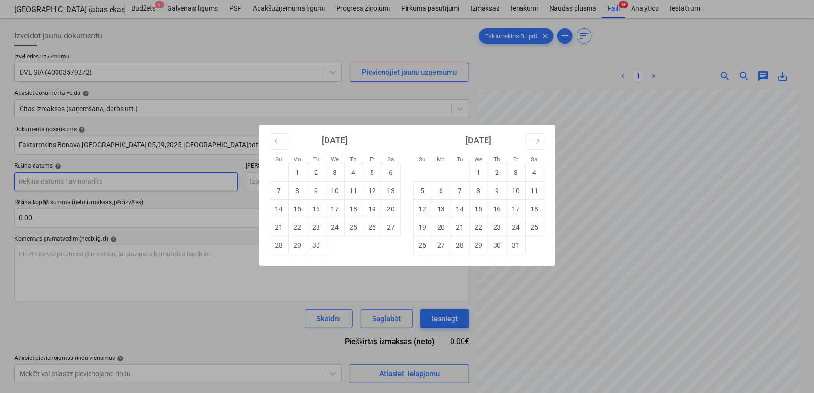
click at [123, 183] on body "Projekti Kontakti Uzņēmums Konsolidētie rēķini Iesūtne 3 format_size keyboard_a…" at bounding box center [407, 171] width 814 height 393
click at [368, 172] on td "5" at bounding box center [372, 172] width 19 height 18
type input "[DATE]"
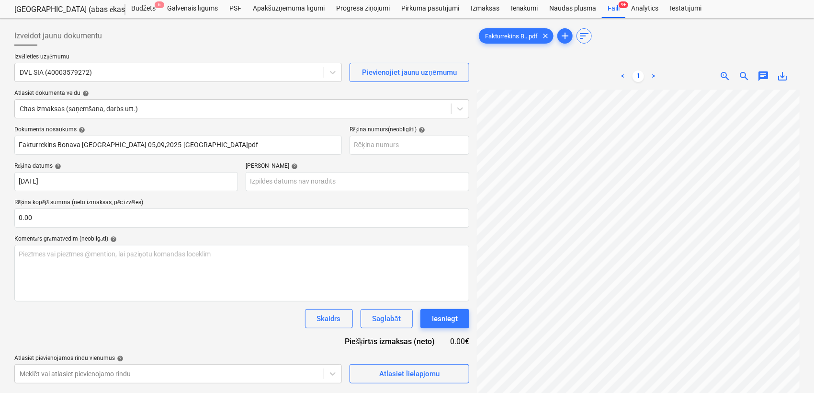
scroll to position [214, 68]
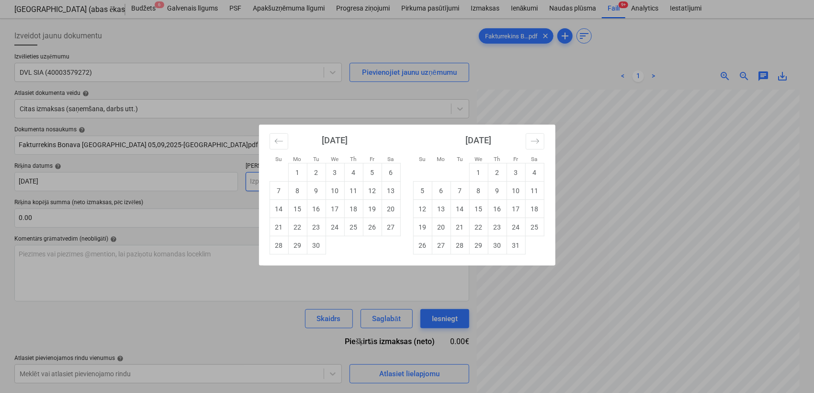
click at [299, 182] on body "Projekti Kontakti Uzņēmums Konsolidētie rēķini Iesūtne 3 format_size keyboard_a…" at bounding box center [407, 171] width 814 height 393
click at [446, 227] on td "20" at bounding box center [441, 227] width 19 height 18
type input "[DATE]"
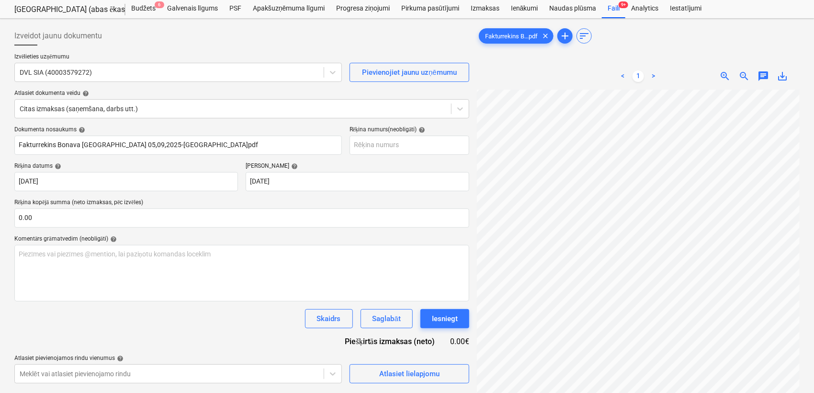
scroll to position [283, 178]
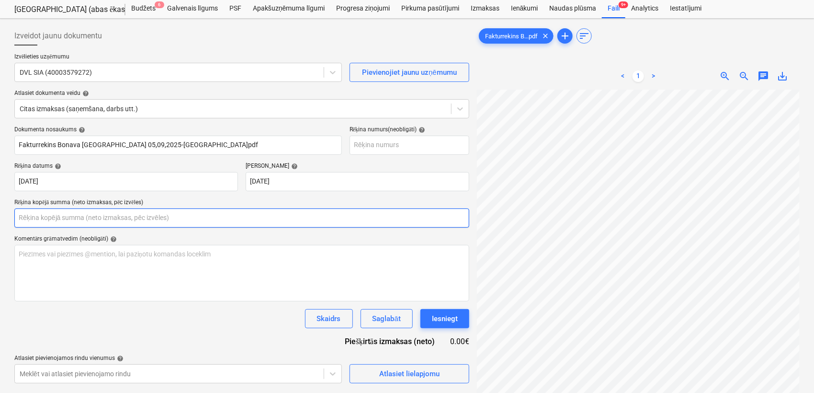
click at [208, 223] on input "text" at bounding box center [241, 217] width 455 height 19
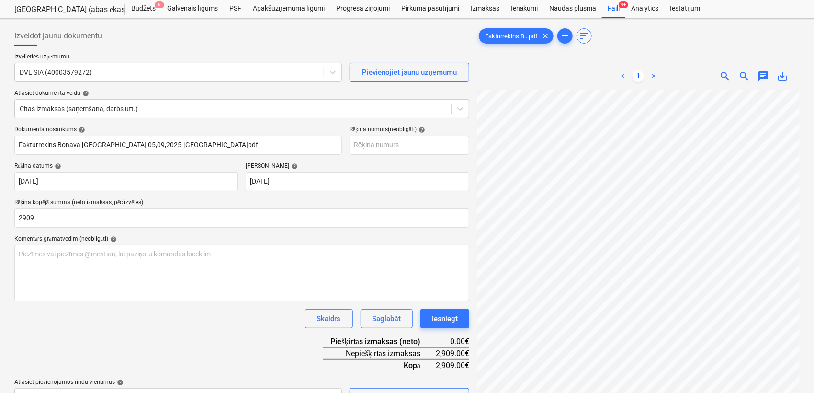
type input "2,909.00"
click at [268, 344] on div "Dokumenta nosaukums help Fakturrekins Bonava [GEOGRAPHIC_DATA] 05,09,2025-[GEOG…" at bounding box center [241, 266] width 455 height 281
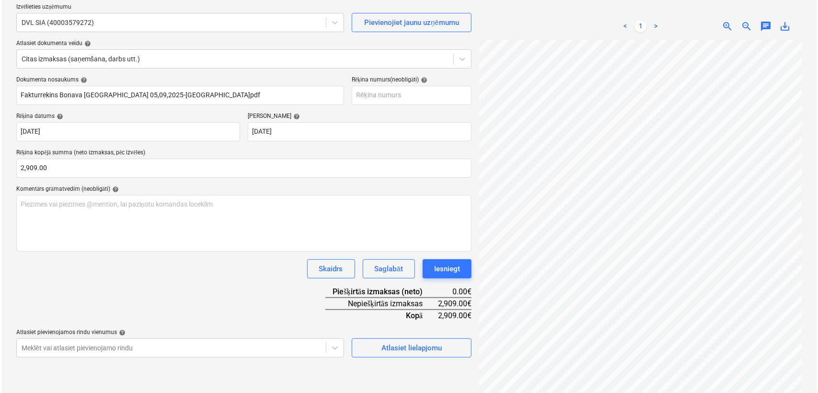
scroll to position [96, 0]
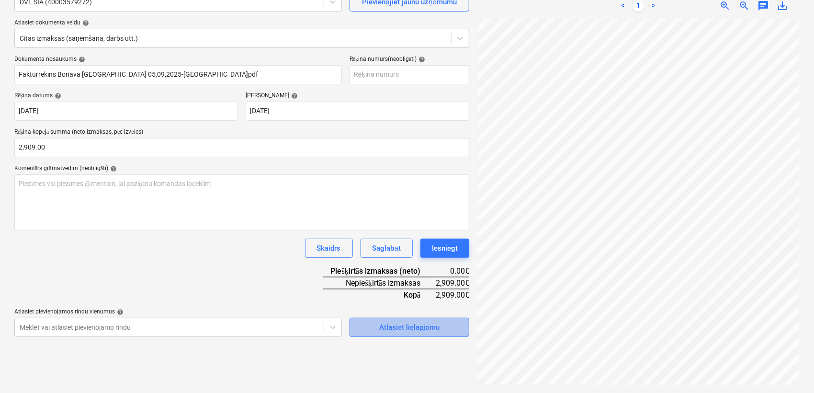
click at [406, 324] on div "Atlasiet lielapjomu" at bounding box center [409, 327] width 60 height 12
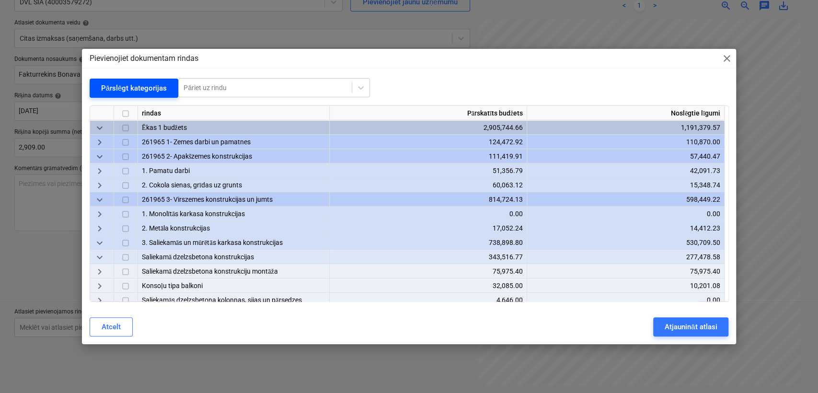
click at [123, 91] on div "Pārslēgt kategorijas" at bounding box center [134, 88] width 66 height 12
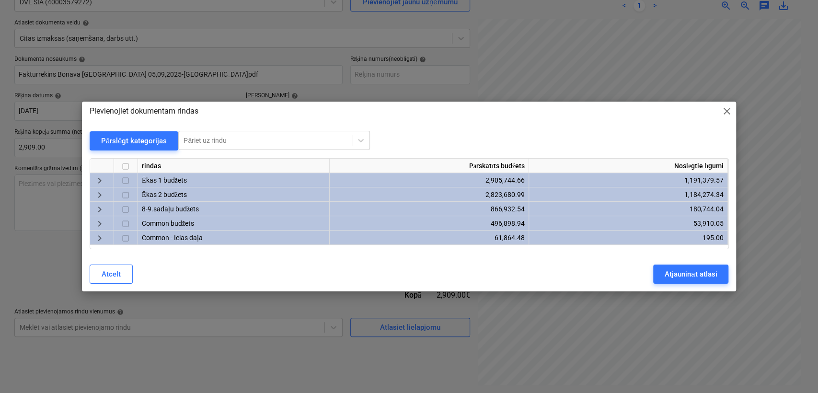
click at [96, 192] on span "keyboard_arrow_right" at bounding box center [99, 194] width 11 height 11
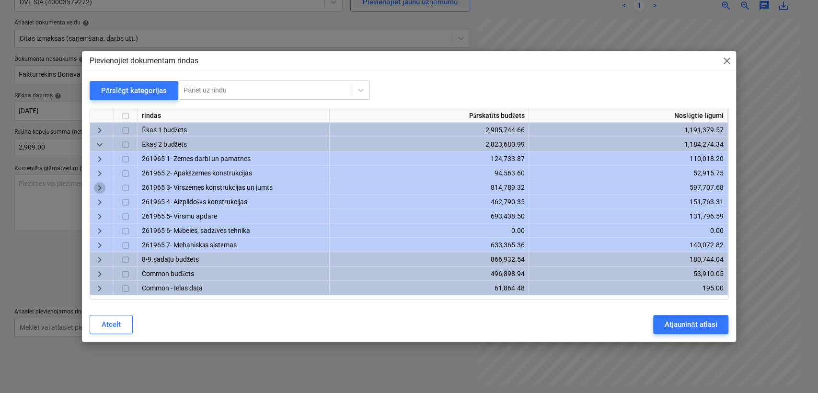
click at [97, 188] on span "keyboard_arrow_right" at bounding box center [99, 187] width 11 height 11
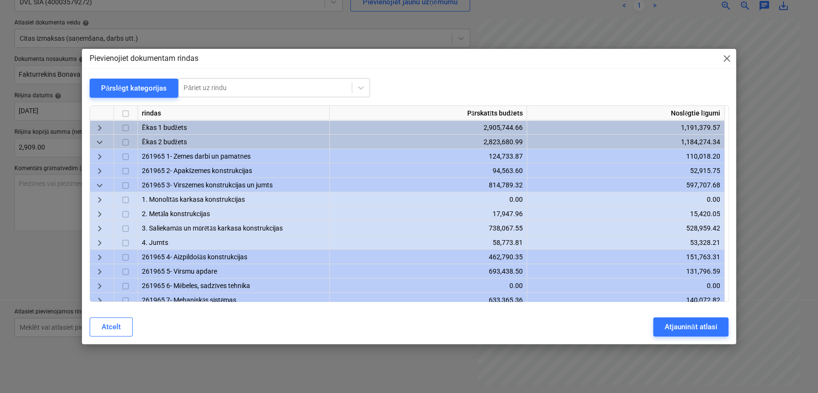
click at [97, 228] on span "keyboard_arrow_right" at bounding box center [99, 228] width 11 height 11
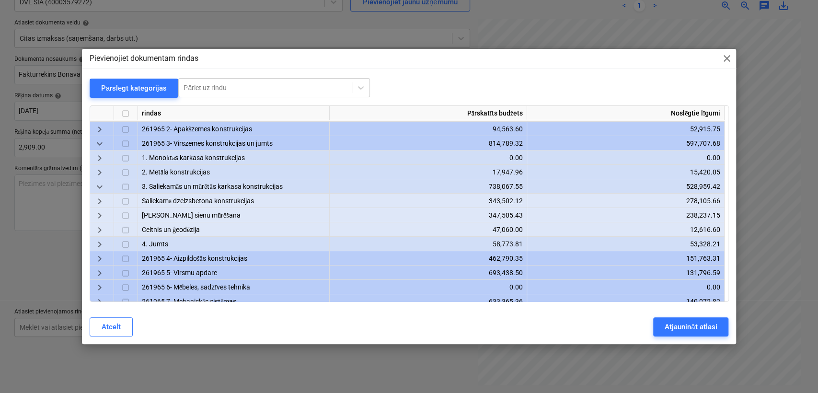
scroll to position [71, 0]
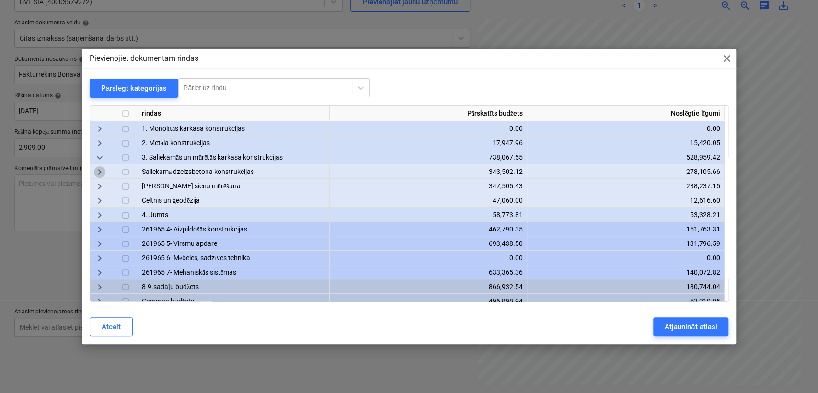
click at [102, 168] on span "keyboard_arrow_right" at bounding box center [99, 171] width 11 height 11
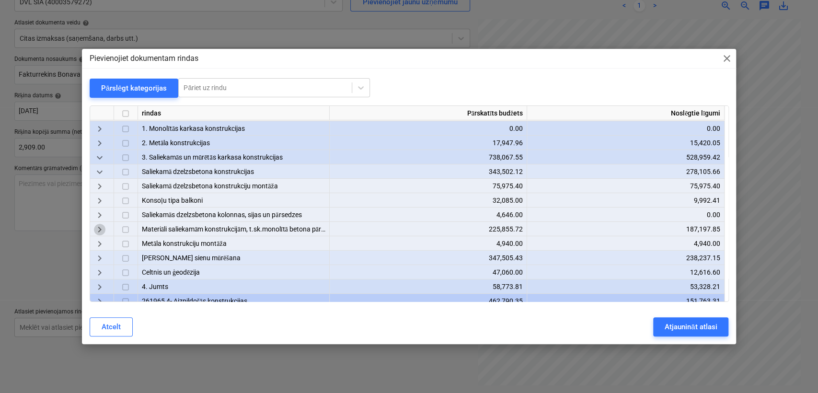
click at [101, 226] on span "keyboard_arrow_right" at bounding box center [99, 229] width 11 height 11
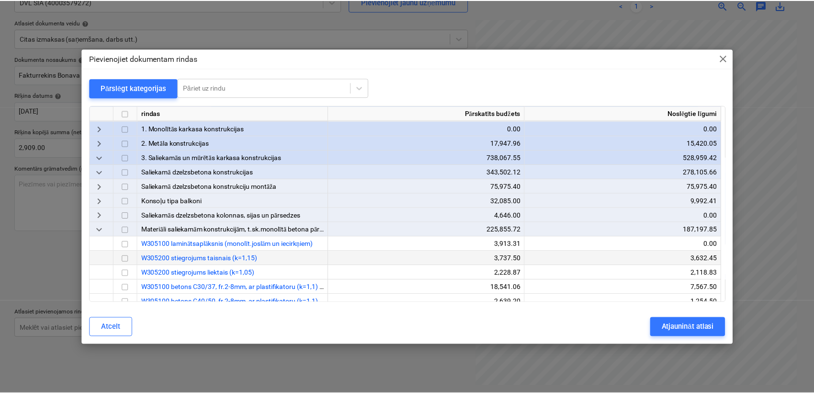
scroll to position [142, 0]
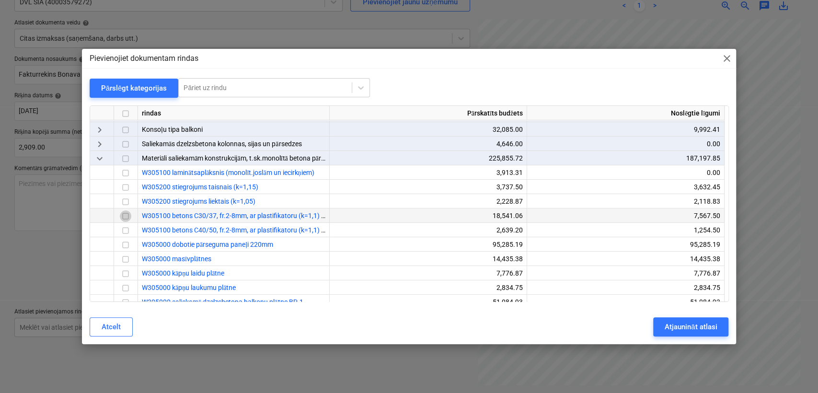
click at [126, 216] on input "checkbox" at bounding box center [125, 215] width 11 height 11
click at [677, 328] on div "Atjaunināt atlasi" at bounding box center [690, 326] width 52 height 12
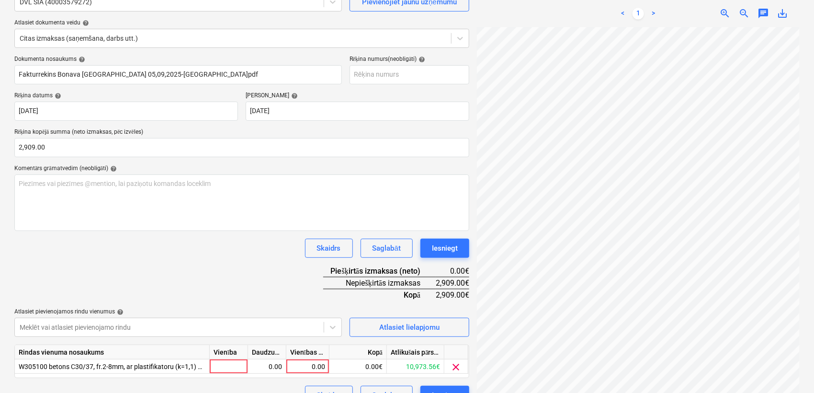
scroll to position [115, 0]
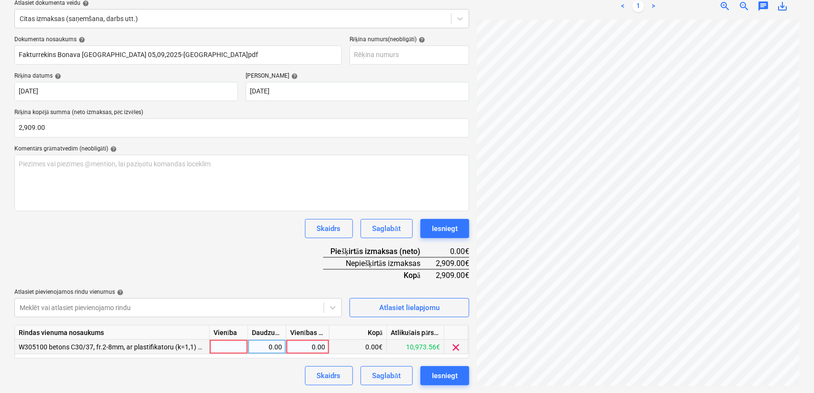
click at [319, 347] on div "0.00" at bounding box center [307, 347] width 35 height 14
type input "2909"
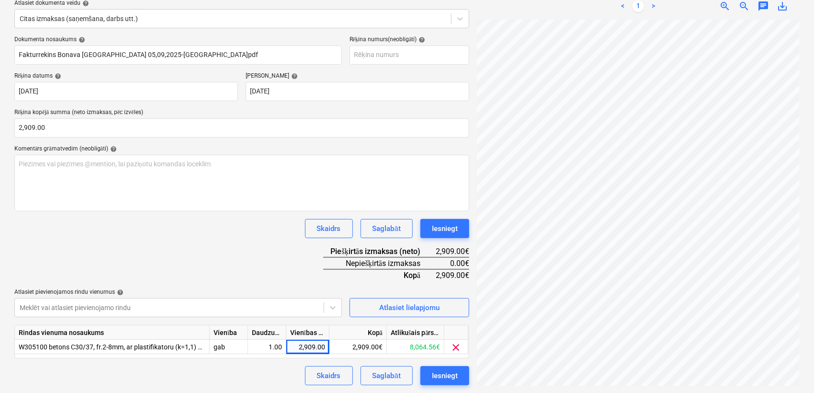
click at [253, 216] on div "Dokumenta nosaukums help Fakturrekins Bonava [GEOGRAPHIC_DATA] 05,09,2025-[GEOG…" at bounding box center [241, 210] width 455 height 349
click at [453, 374] on div "Iesniegt" at bounding box center [445, 375] width 26 height 12
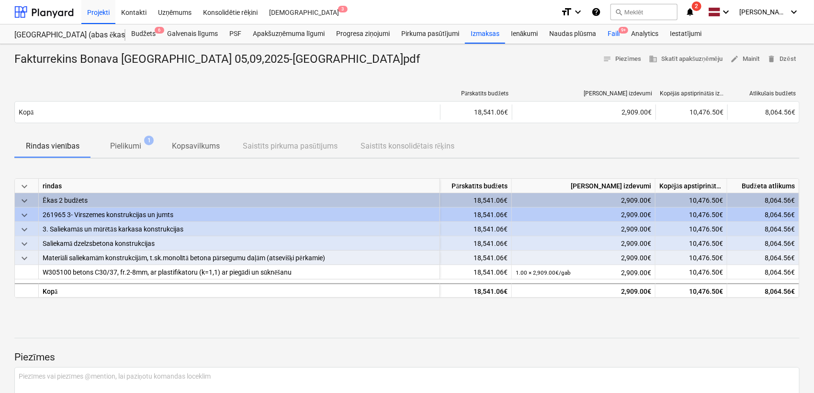
click at [612, 30] on div "Faili 9+" at bounding box center [613, 33] width 23 height 19
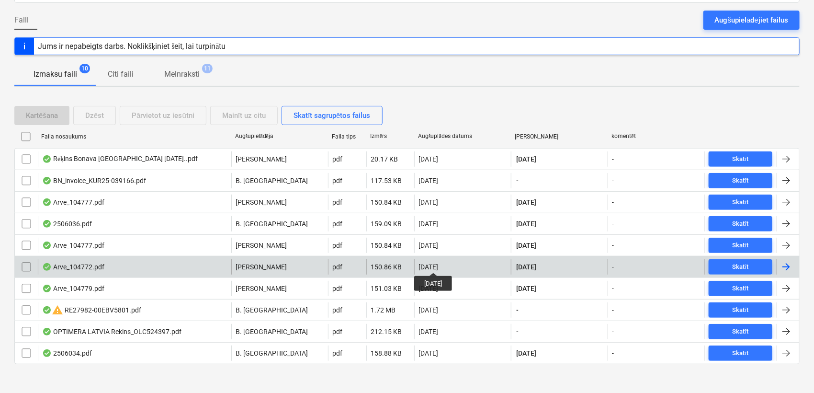
scroll to position [93, 0]
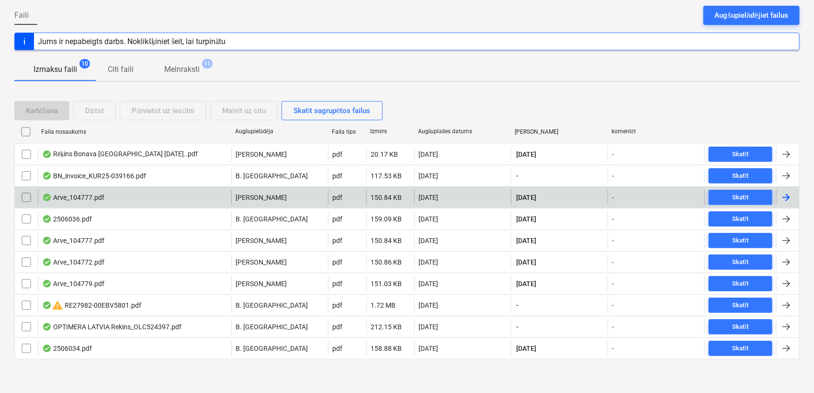
click at [784, 194] on div at bounding box center [786, 197] width 11 height 11
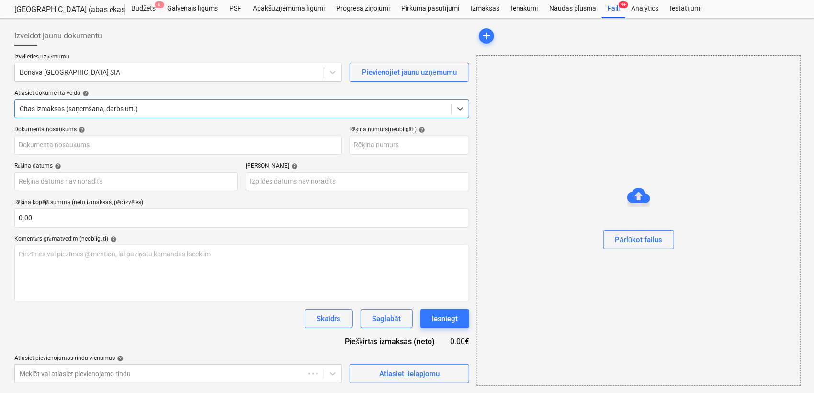
type input "104777"
type input "[DATE]"
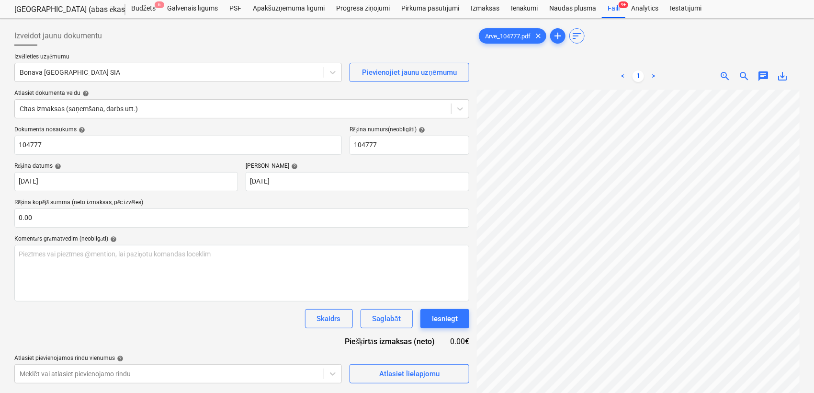
scroll to position [103, 42]
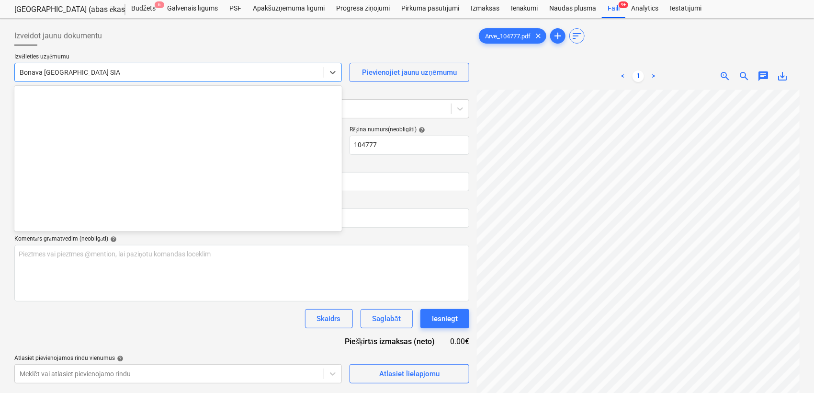
click at [239, 76] on div at bounding box center [169, 73] width 299 height 10
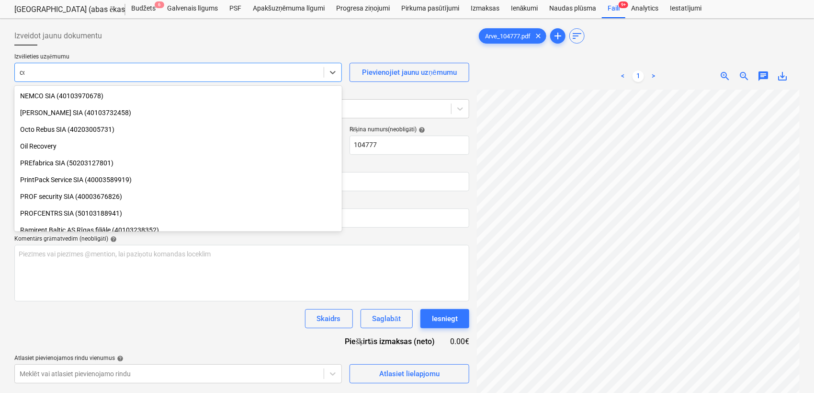
scroll to position [326, 0]
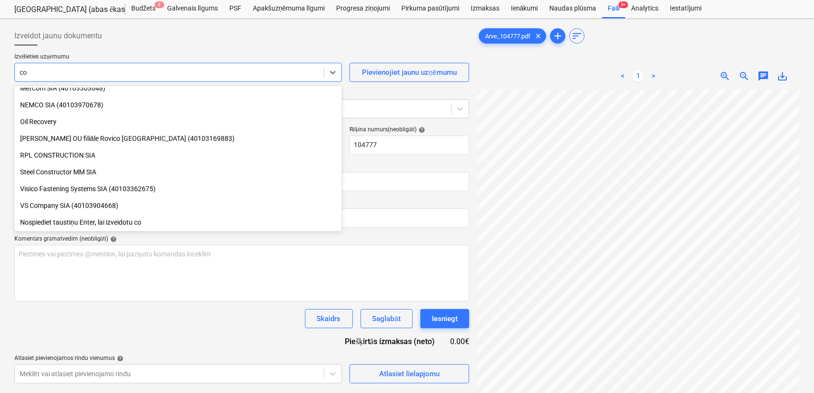
type input "col"
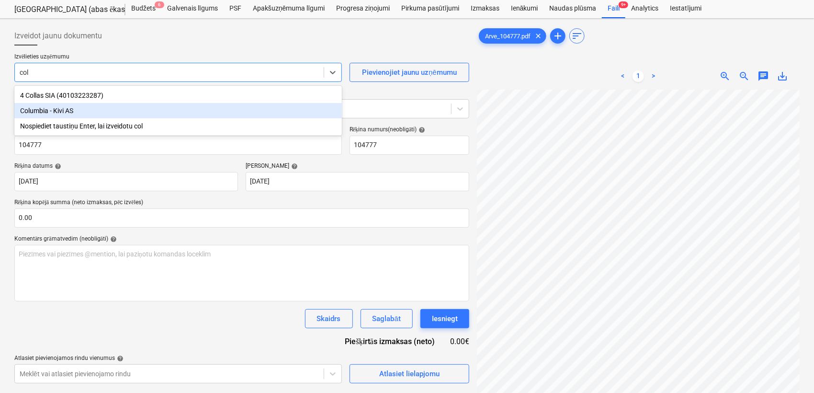
click at [121, 107] on div "Columbia - Kivi AS" at bounding box center [178, 110] width 328 height 15
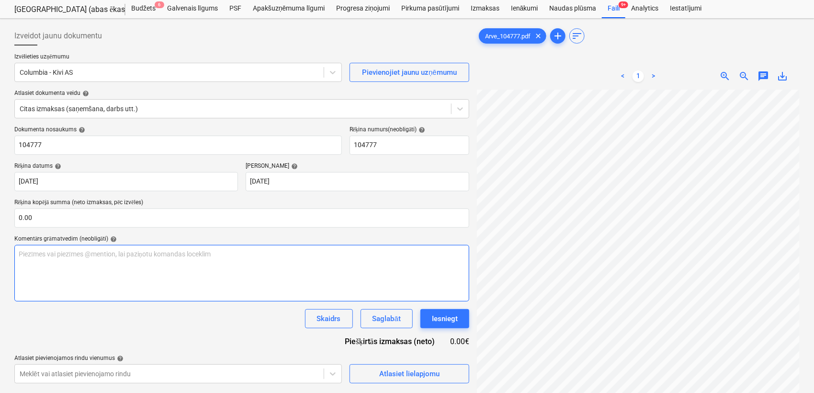
scroll to position [191, 181]
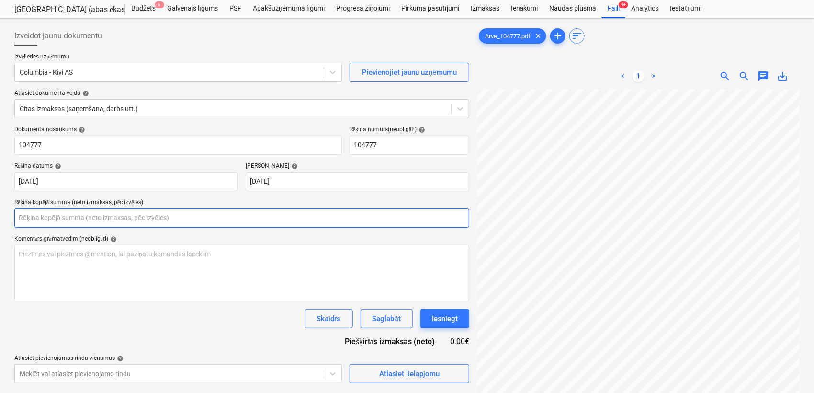
click at [77, 222] on input "text" at bounding box center [241, 217] width 455 height 19
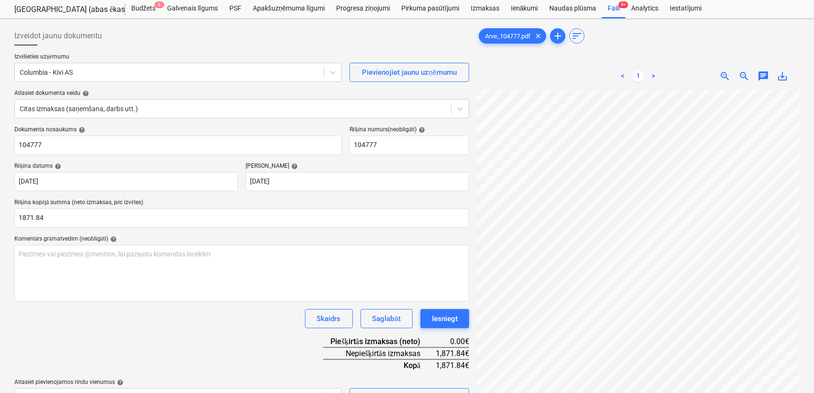
type input "1,871.84"
click at [261, 337] on div "Dokumenta nosaukums help 104777 Rēķina numurs (neobligāti) help 104777 Rēķina d…" at bounding box center [241, 266] width 455 height 281
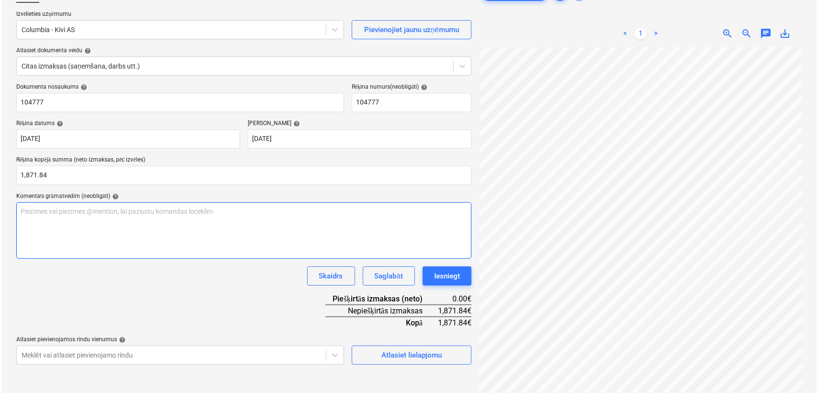
scroll to position [96, 0]
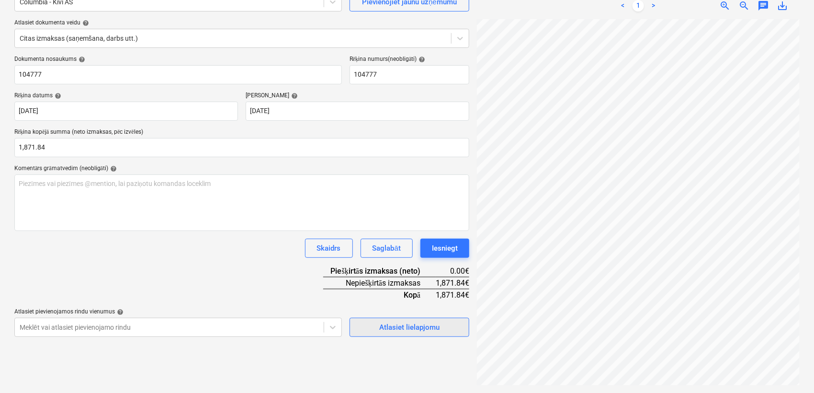
click at [412, 326] on div "Atlasiet lielapjomu" at bounding box center [409, 327] width 60 height 12
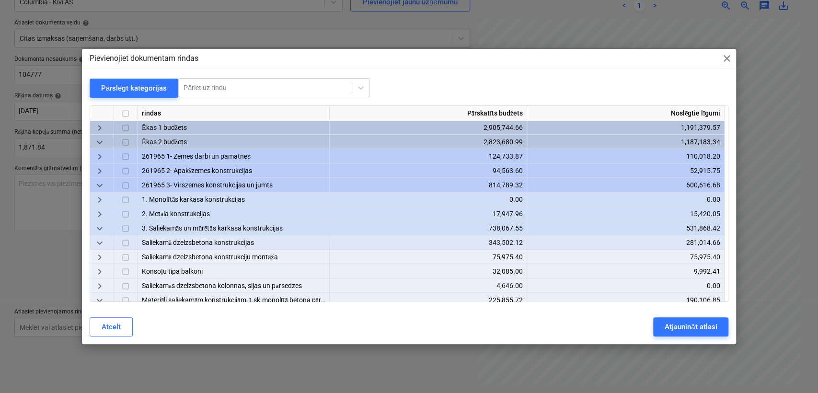
scroll to position [191, 180]
click at [123, 85] on div "Pārslēgt kategorijas" at bounding box center [134, 88] width 66 height 12
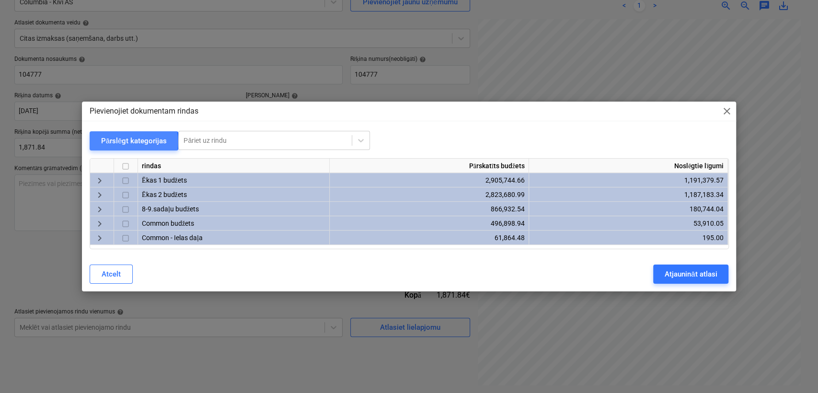
click at [119, 142] on div "Pārslēgt kategorijas" at bounding box center [134, 141] width 66 height 12
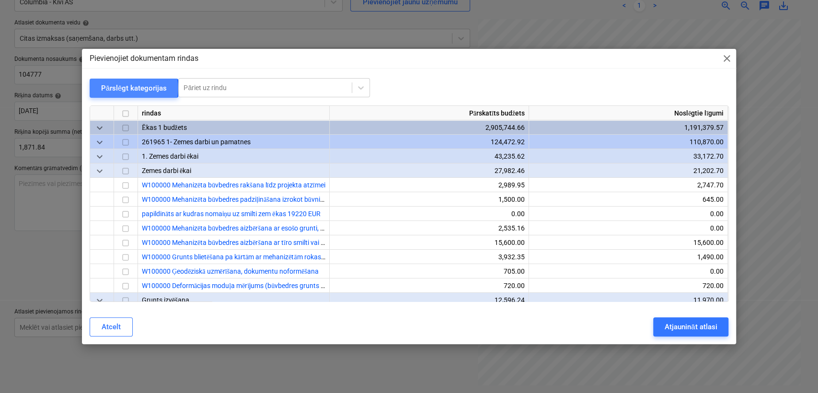
click at [131, 89] on div "Pārslēgt kategorijas" at bounding box center [134, 88] width 66 height 12
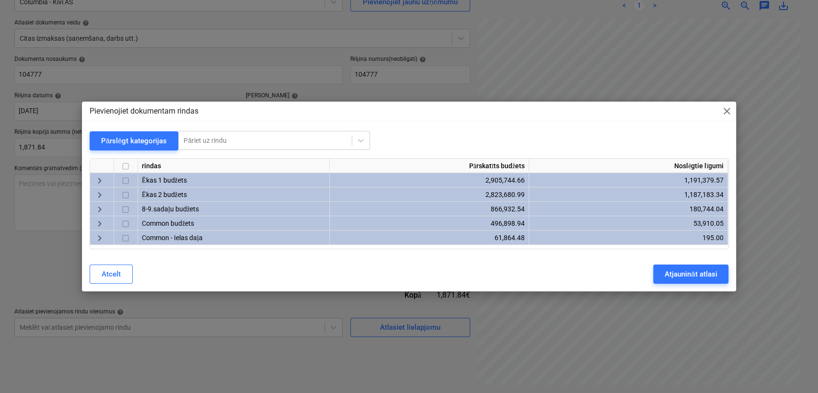
click at [100, 192] on span "keyboard_arrow_right" at bounding box center [99, 194] width 11 height 11
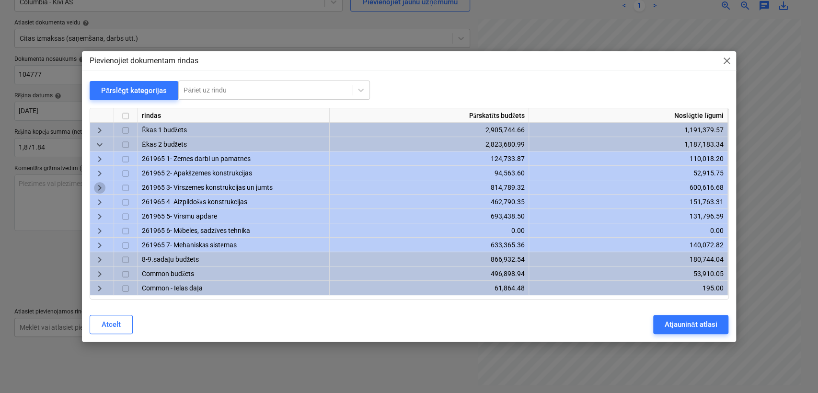
click at [102, 190] on span "keyboard_arrow_right" at bounding box center [99, 187] width 11 height 11
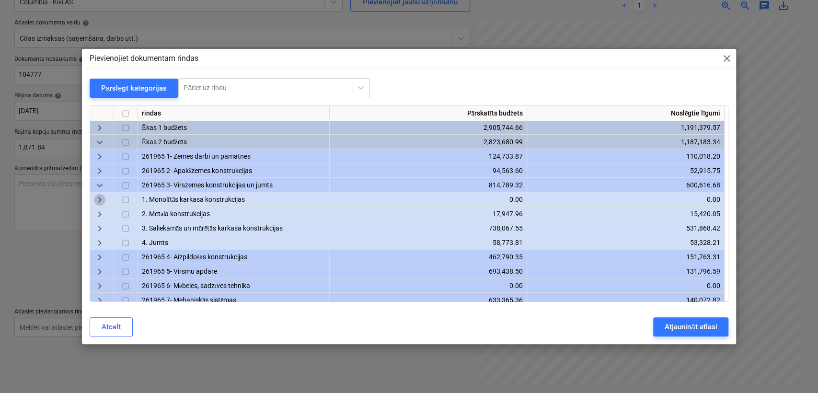
click at [103, 202] on span "keyboard_arrow_right" at bounding box center [99, 199] width 11 height 11
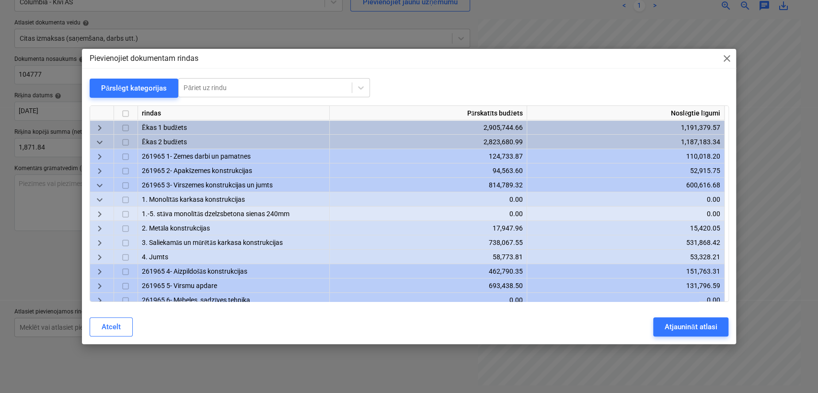
click at [100, 228] on span "keyboard_arrow_right" at bounding box center [99, 228] width 11 height 11
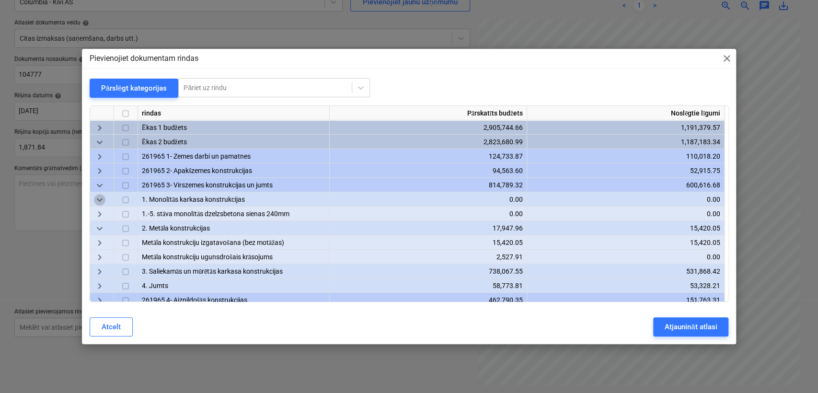
click at [98, 199] on span "keyboard_arrow_down" at bounding box center [99, 199] width 11 height 11
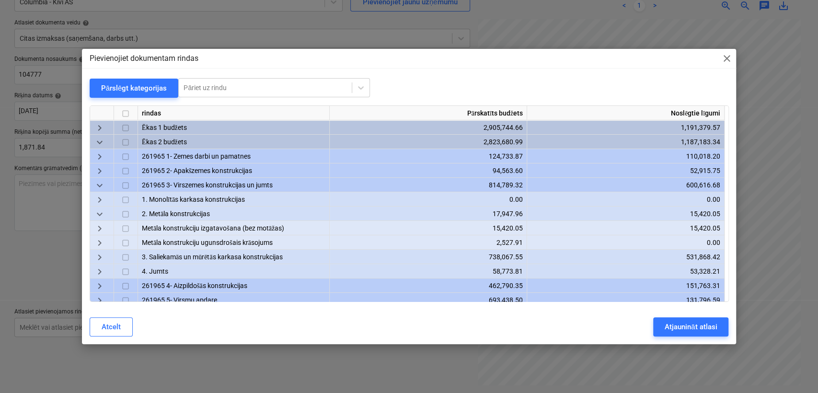
click at [97, 216] on span "keyboard_arrow_down" at bounding box center [99, 213] width 11 height 11
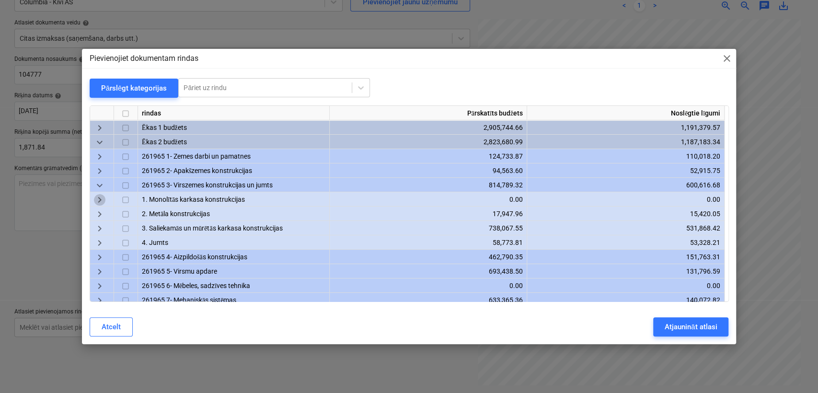
click at [98, 199] on span "keyboard_arrow_right" at bounding box center [99, 199] width 11 height 11
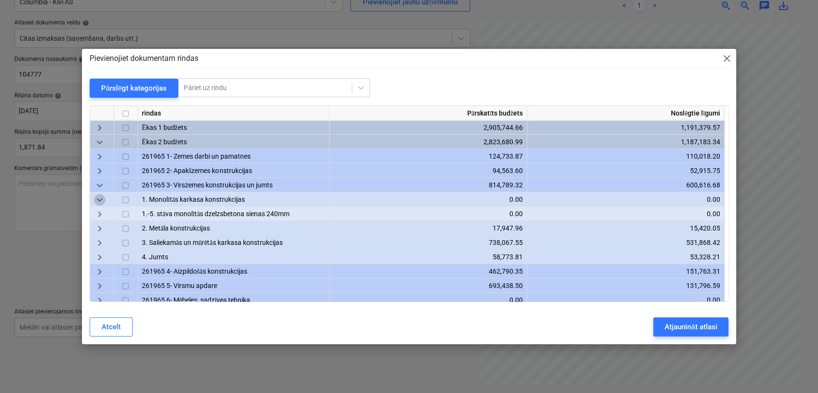
click at [98, 199] on span "keyboard_arrow_down" at bounding box center [99, 199] width 11 height 11
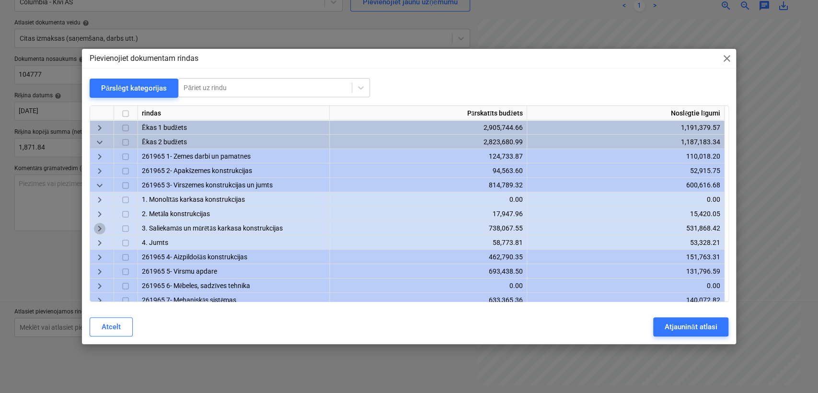
click at [98, 232] on span "keyboard_arrow_right" at bounding box center [99, 228] width 11 height 11
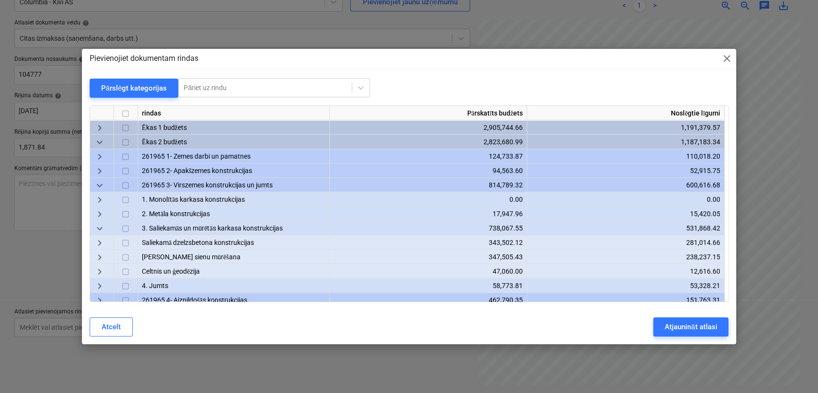
click at [99, 256] on span "keyboard_arrow_right" at bounding box center [99, 256] width 11 height 11
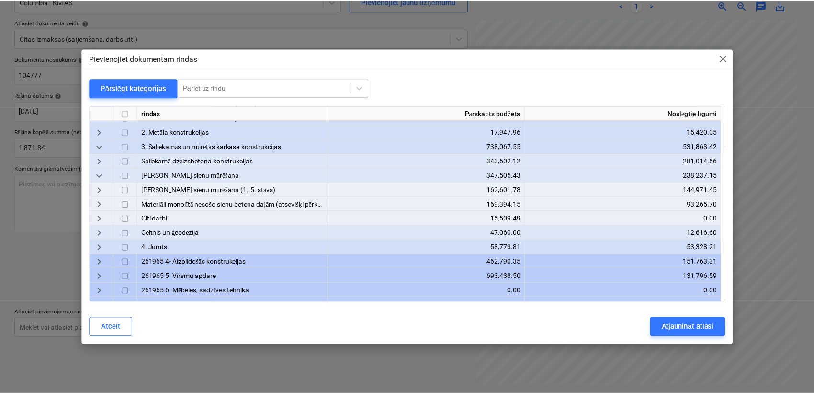
scroll to position [135, 0]
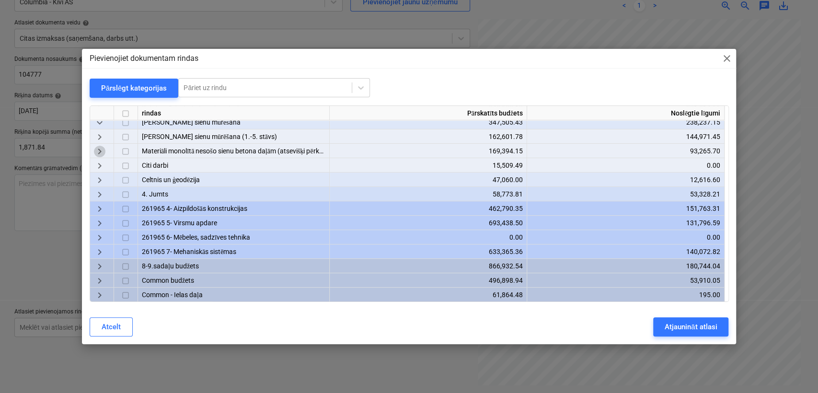
click at [103, 147] on span "keyboard_arrow_right" at bounding box center [99, 151] width 11 height 11
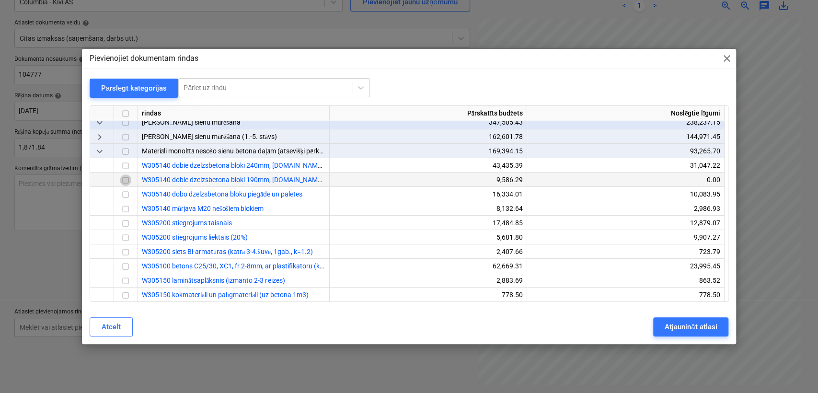
click at [126, 181] on input "checkbox" at bounding box center [125, 179] width 11 height 11
click at [125, 167] on input "checkbox" at bounding box center [125, 165] width 11 height 11
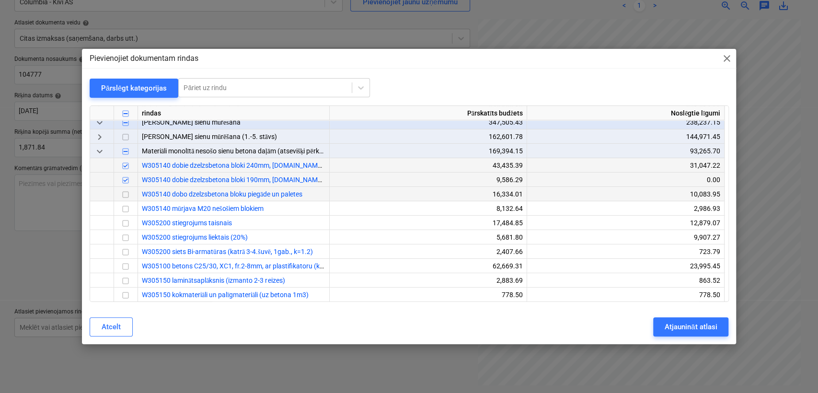
click at [128, 195] on input "checkbox" at bounding box center [125, 194] width 11 height 11
click at [128, 177] on input "checkbox" at bounding box center [125, 179] width 11 height 11
click at [695, 330] on div "Atjaunināt atlasi" at bounding box center [690, 326] width 52 height 12
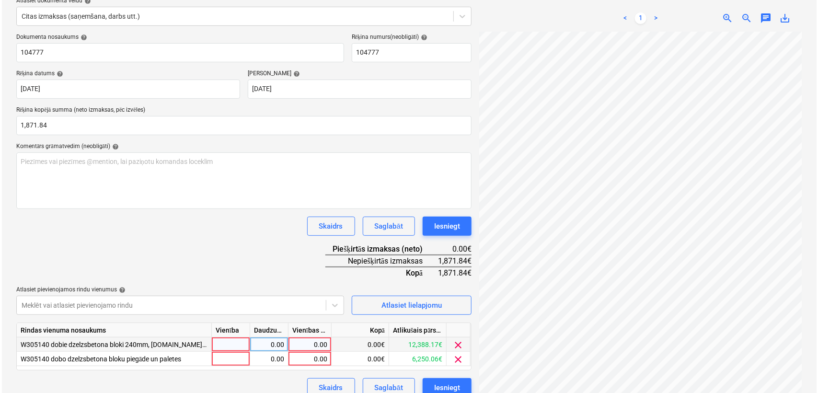
scroll to position [130, 0]
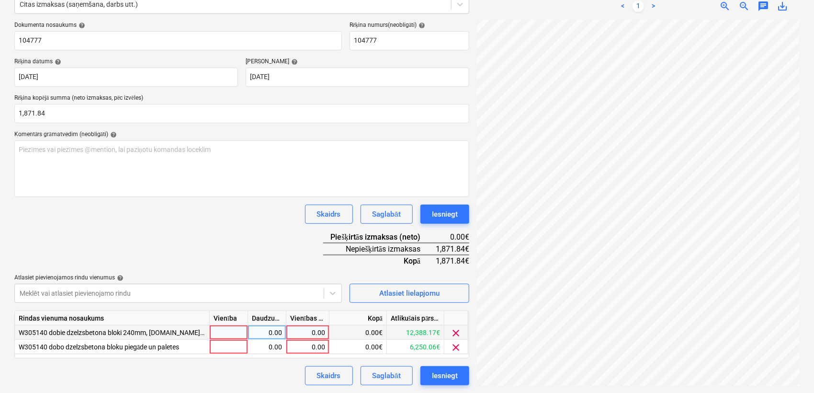
click at [313, 331] on div "0.00" at bounding box center [307, 332] width 35 height 14
type input "1"
click at [322, 343] on div "0.00" at bounding box center [307, 347] width 35 height 14
type input "471"
click at [295, 245] on div "Dokumenta nosaukums help 104777 Rēķina numurs (neobligāti) help 104777 Rēķina d…" at bounding box center [241, 204] width 455 height 364
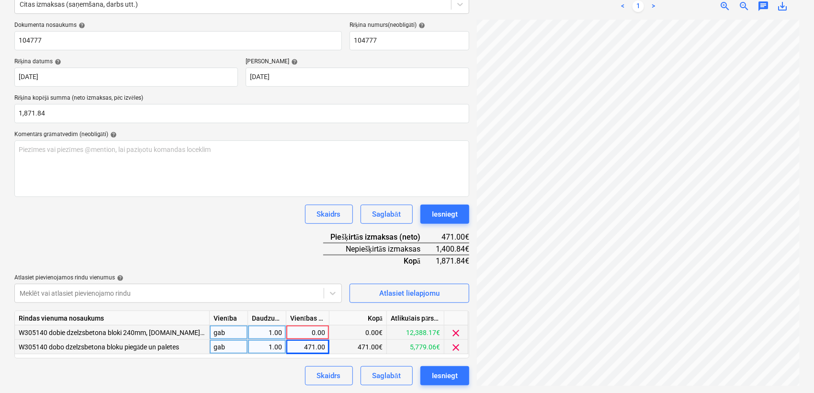
click at [317, 330] on div "0.00" at bounding box center [307, 332] width 35 height 14
type input "1400"
click at [249, 234] on div "Dokumenta nosaukums help 104777 Rēķina numurs (neobligāti) help 104777 Rēķina d…" at bounding box center [241, 204] width 455 height 364
click at [317, 333] on div "1,400.00" at bounding box center [307, 332] width 35 height 14
click at [318, 330] on input "1400" at bounding box center [307, 332] width 43 height 14
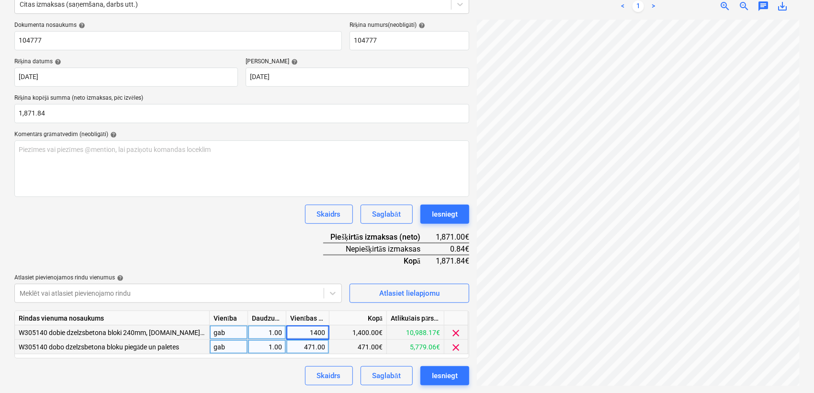
click at [327, 327] on input "1400" at bounding box center [307, 332] width 43 height 14
type input "1400.84"
click at [299, 250] on div "Dokumenta nosaukums help 104777 Rēķina numurs (neobligāti) help 104777 Rēķina d…" at bounding box center [241, 204] width 455 height 364
click at [447, 374] on div "Iesniegt" at bounding box center [445, 375] width 26 height 12
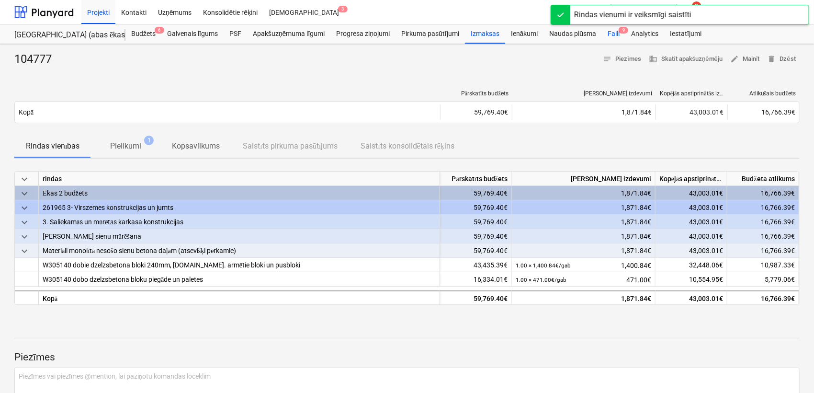
click at [615, 35] on div "Faili 9" at bounding box center [613, 33] width 23 height 19
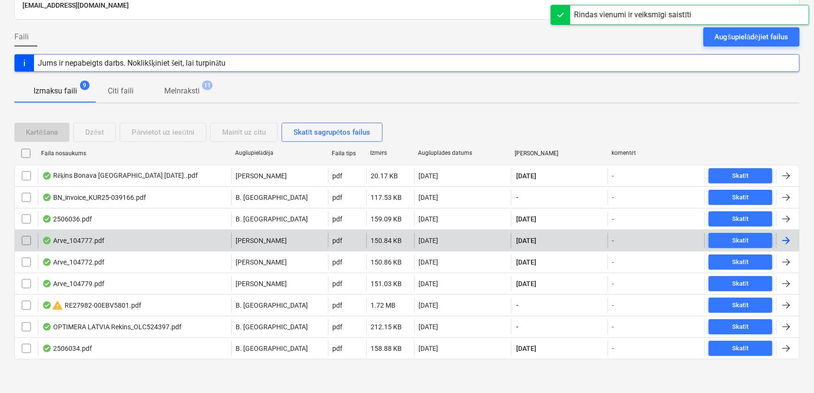
scroll to position [72, 0]
click at [792, 241] on div at bounding box center [786, 239] width 11 height 11
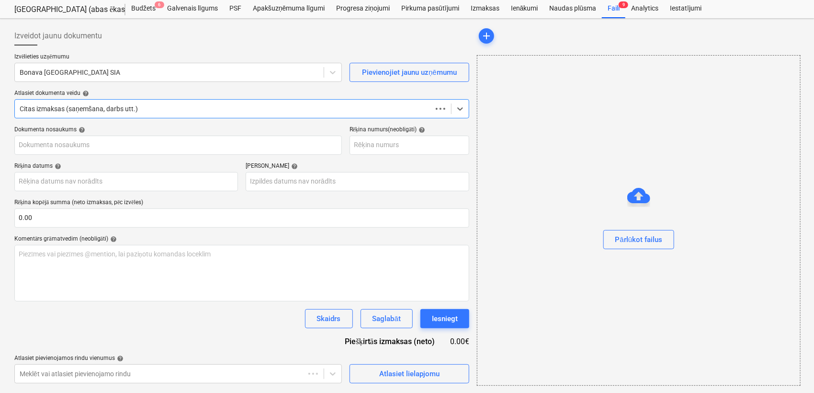
type input "104777"
type input "[DATE]"
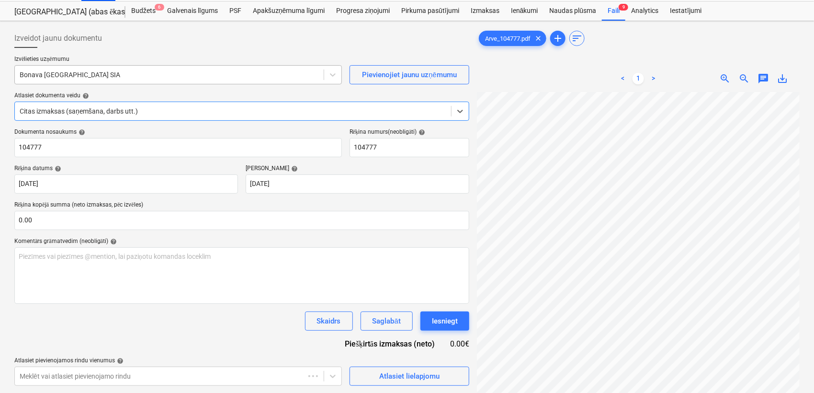
scroll to position [25, 0]
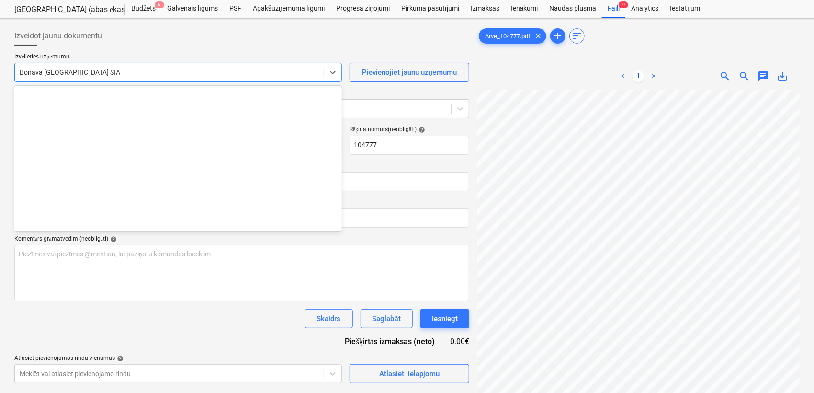
click at [273, 70] on div at bounding box center [169, 73] width 299 height 10
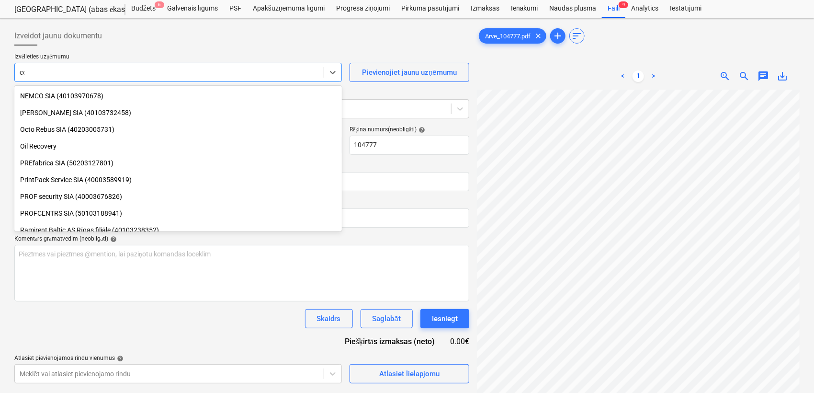
scroll to position [326, 0]
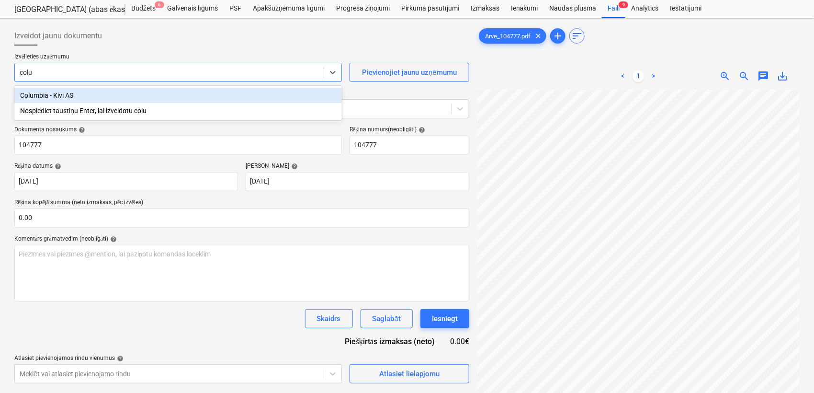
type input "colum"
click at [138, 94] on div "Columbia - Kivi AS" at bounding box center [178, 95] width 328 height 15
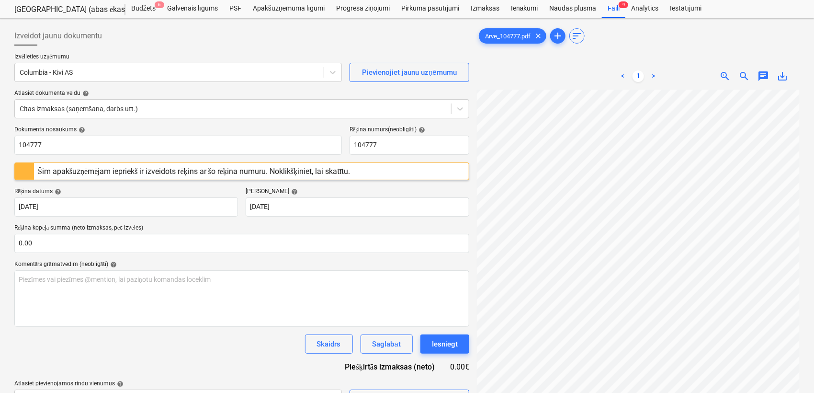
scroll to position [220, 181]
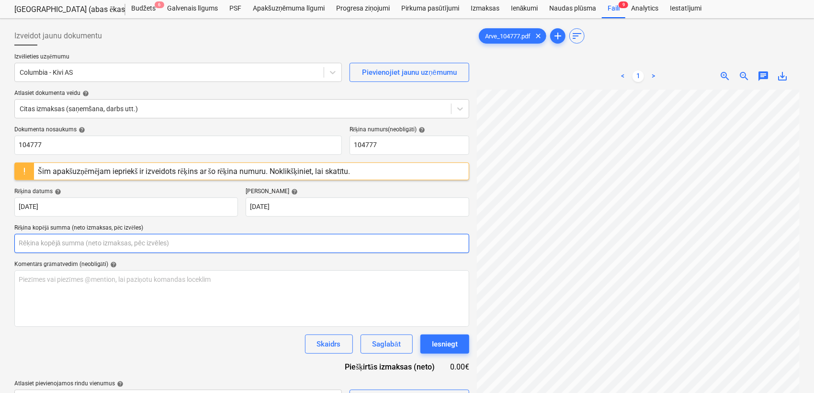
click at [259, 239] on input "text" at bounding box center [241, 243] width 455 height 19
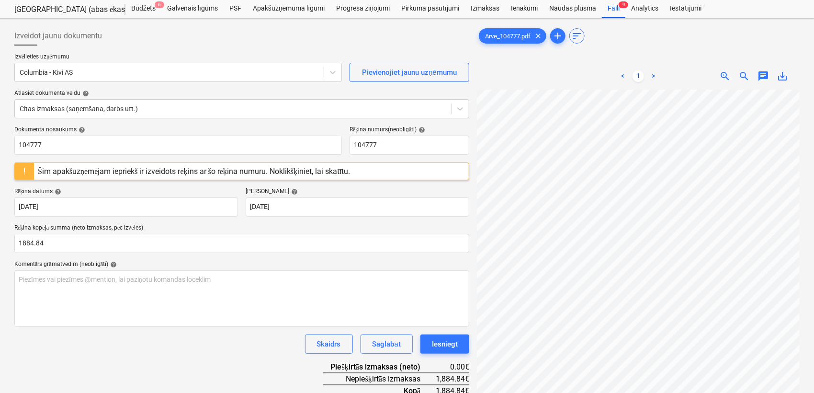
type input "1,884.84"
click at [287, 256] on div "Dokumenta nosaukums help 104777 Rēķina numurs (neobligāti) help 104777 Šim apak…" at bounding box center [241, 279] width 455 height 307
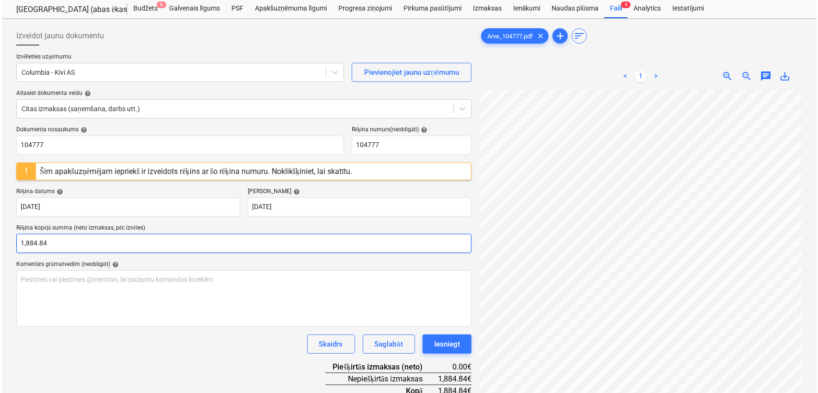
scroll to position [96, 0]
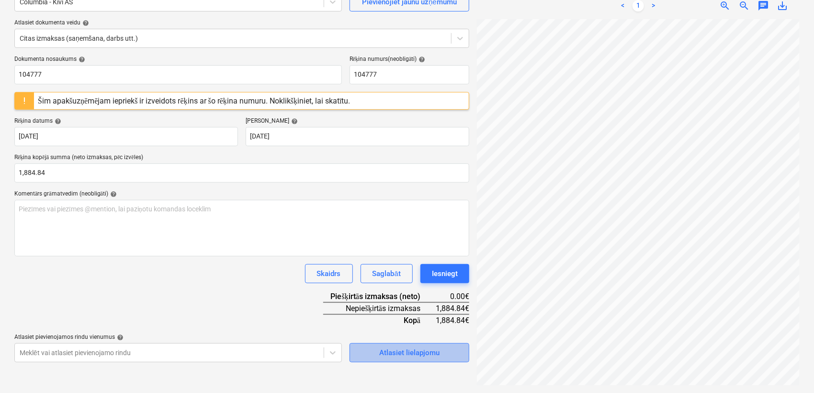
click at [403, 352] on div "Atlasiet lielapjomu" at bounding box center [409, 352] width 60 height 12
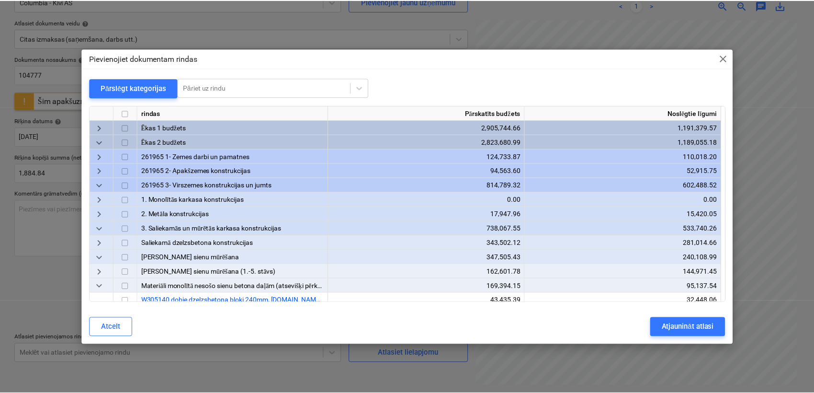
scroll to position [71, 0]
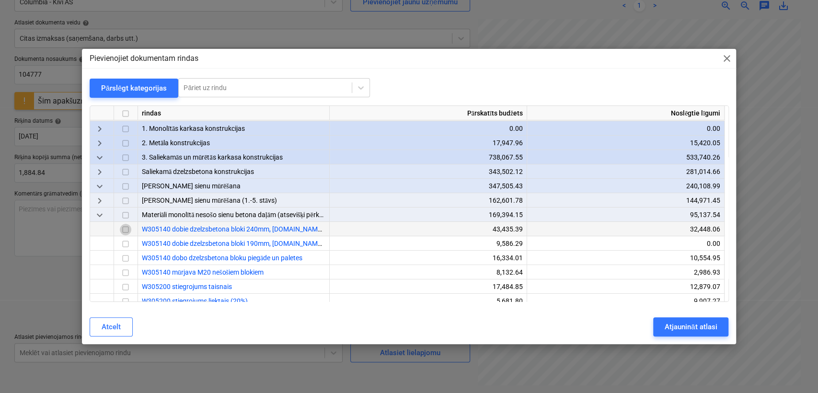
click at [123, 229] on input "checkbox" at bounding box center [125, 229] width 11 height 11
click at [127, 257] on input "checkbox" at bounding box center [125, 257] width 11 height 11
click at [677, 329] on div "Atjaunināt atlasi" at bounding box center [690, 326] width 52 height 12
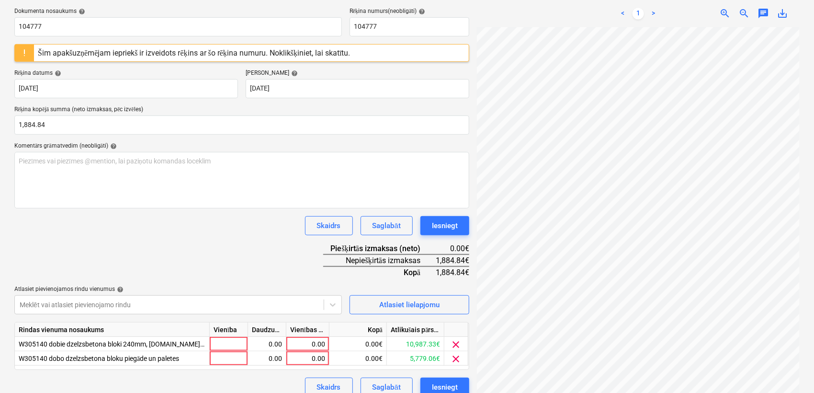
scroll to position [156, 0]
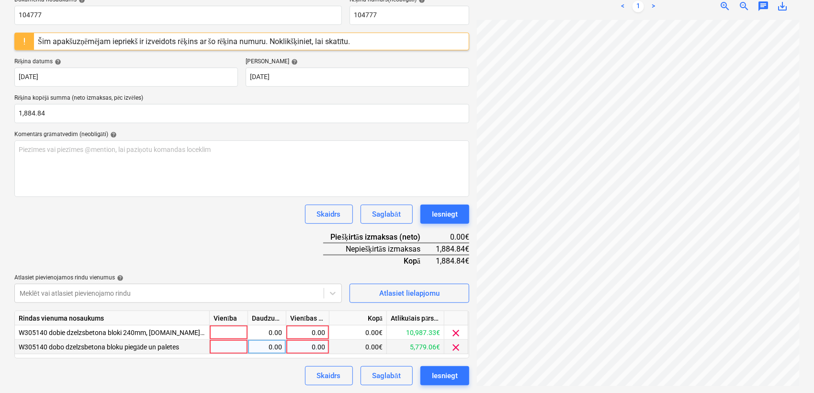
click at [301, 348] on div "0.00" at bounding box center [307, 347] width 35 height 14
type input "471"
click at [311, 330] on div "0.00" at bounding box center [307, 332] width 35 height 14
type input "1413.84"
click at [238, 242] on div "Dokumenta nosaukums help 104777 Rēķina numurs (neobligāti) help 104777 Šim apak…" at bounding box center [241, 190] width 455 height 389
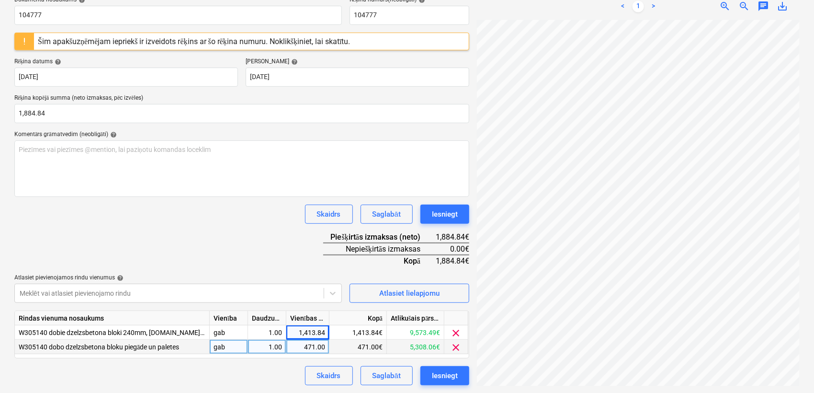
click at [275, 226] on div "Dokumenta nosaukums help 104777 Rēķina numurs (neobligāti) help 104777 Šim apak…" at bounding box center [241, 190] width 455 height 389
click at [456, 373] on div "Iesniegt" at bounding box center [445, 375] width 26 height 12
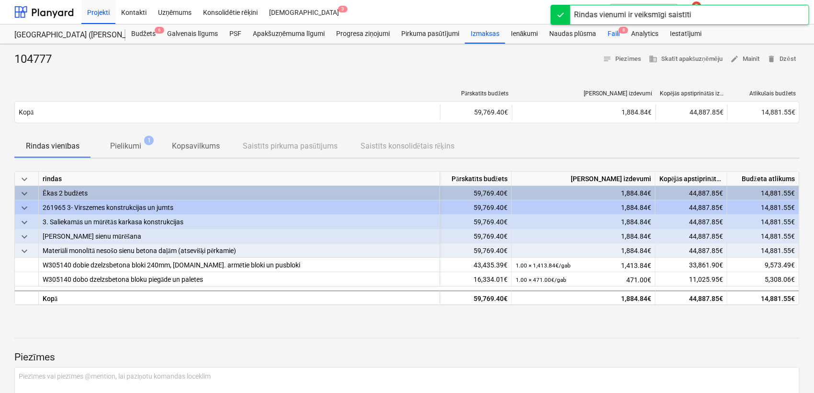
click at [621, 32] on span "8" at bounding box center [624, 30] width 10 height 7
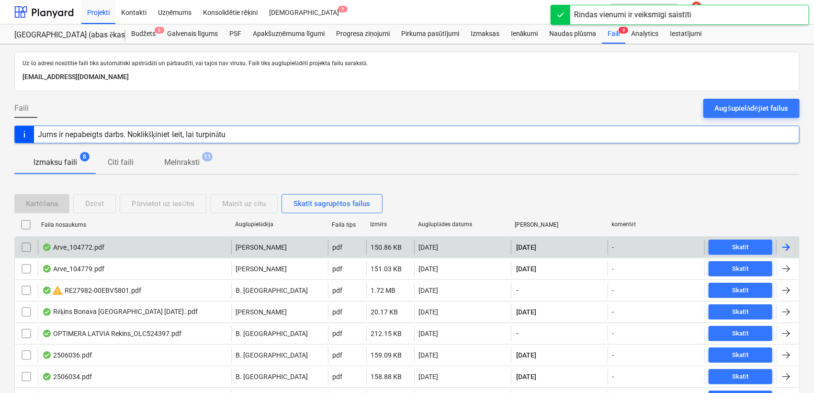
click at [794, 248] on div at bounding box center [787, 246] width 23 height 15
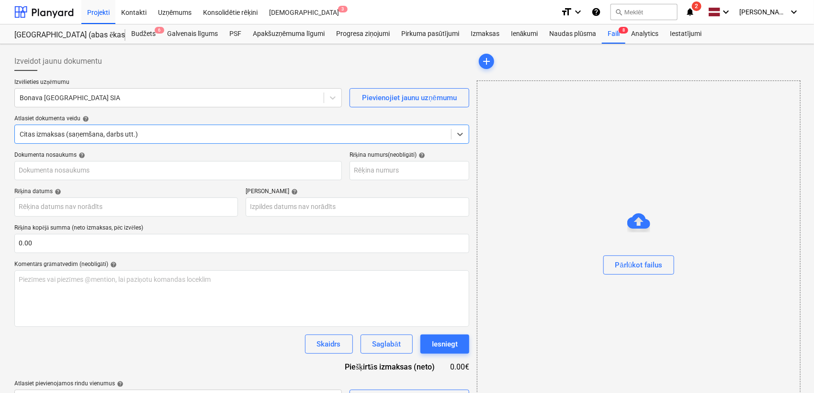
type input "104772"
type input "[DATE]"
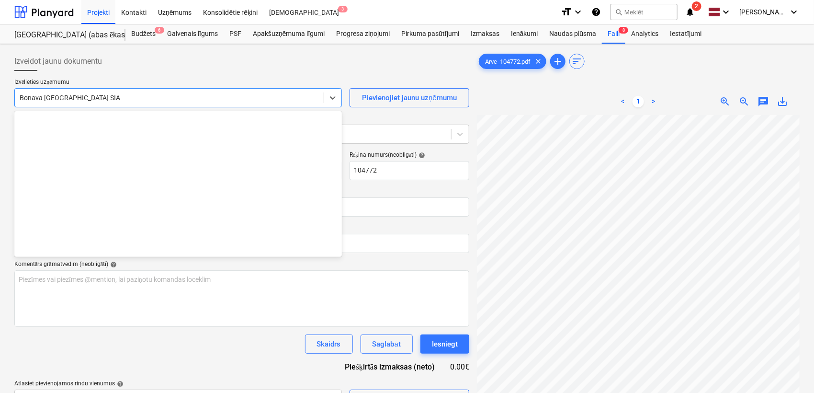
click at [207, 93] on div at bounding box center [169, 98] width 299 height 10
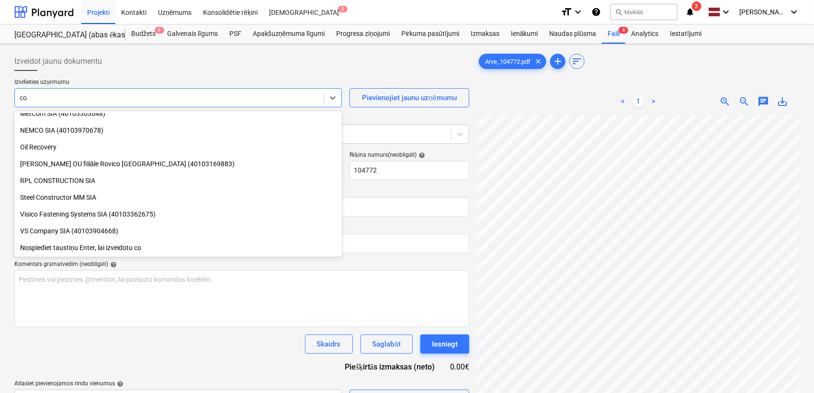
scroll to position [326, 0]
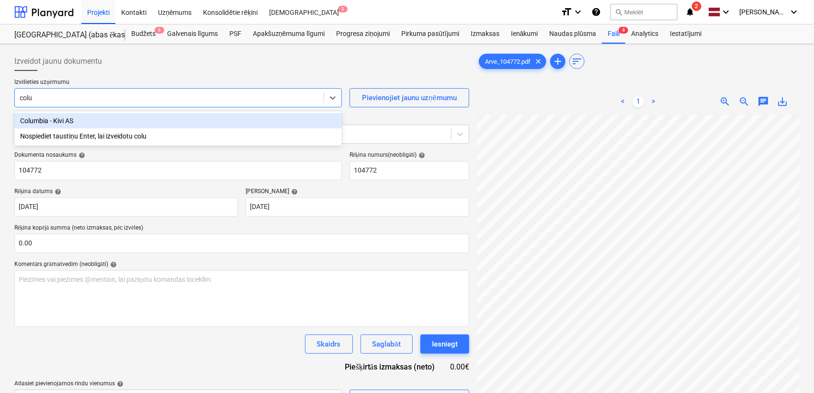
type input "colum"
click at [195, 118] on div "Columbia - Kivi AS" at bounding box center [178, 120] width 328 height 15
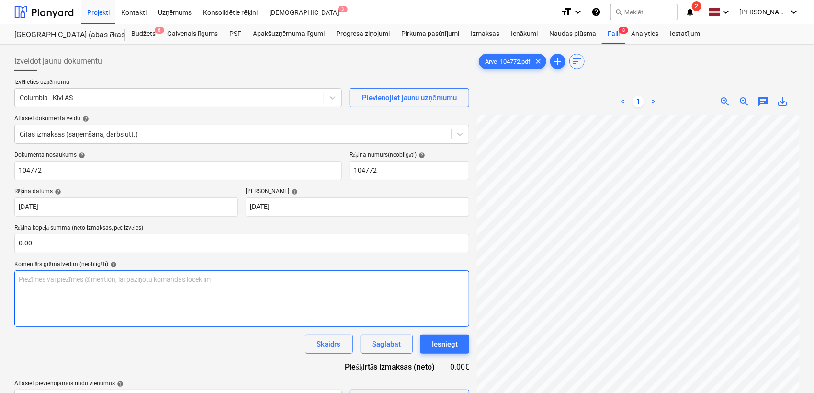
scroll to position [201, 181]
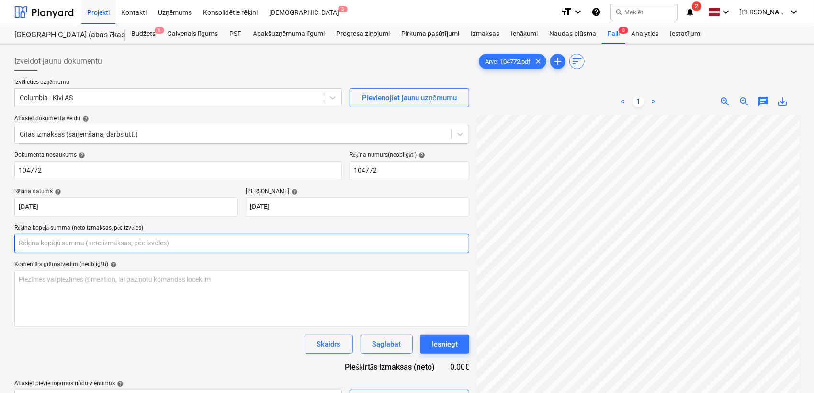
click at [127, 244] on input "text" at bounding box center [241, 243] width 455 height 19
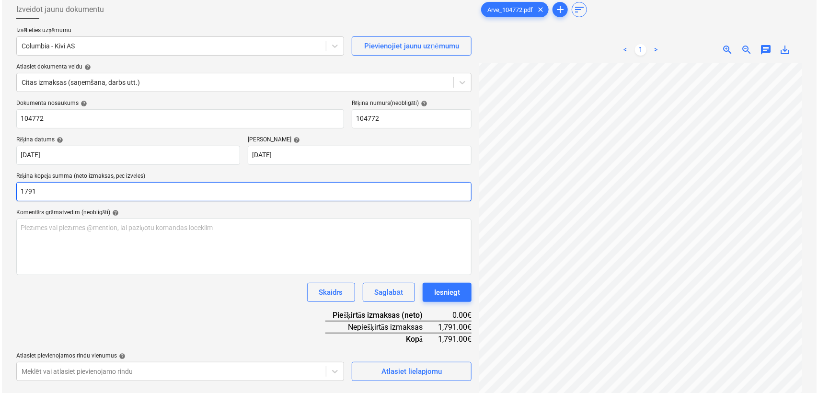
scroll to position [96, 0]
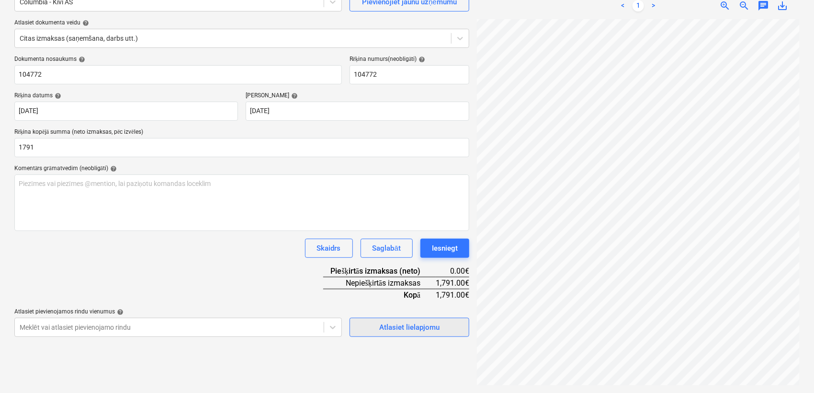
type input "1,791.00"
click at [413, 333] on div "Atlasiet lielapjomu" at bounding box center [409, 327] width 60 height 12
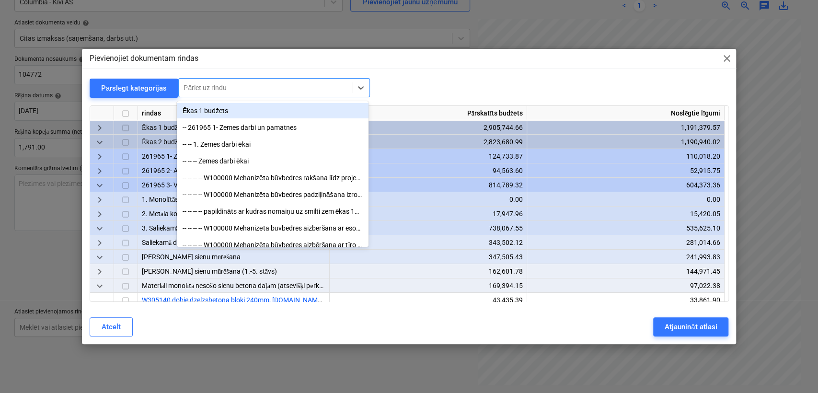
click at [283, 89] on div at bounding box center [264, 88] width 163 height 10
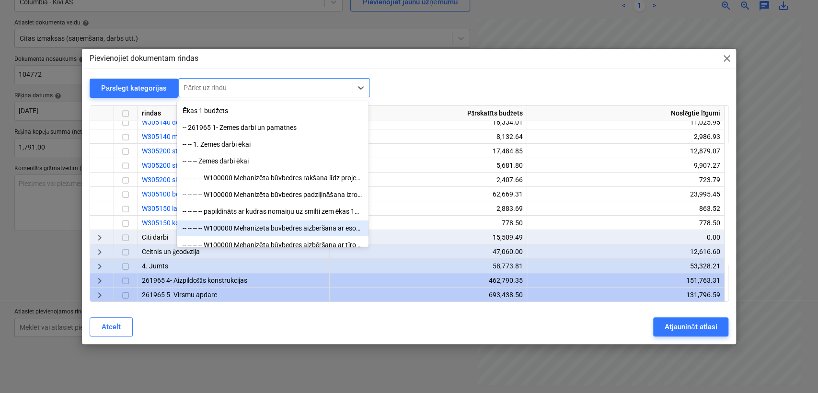
scroll to position [213, 0]
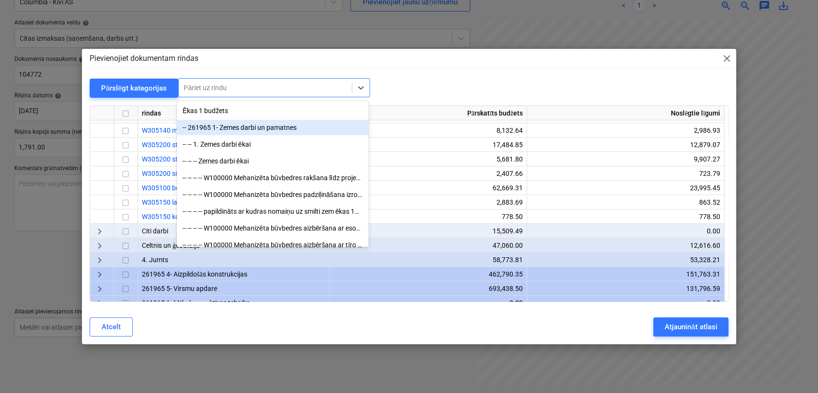
click at [411, 87] on div "Pārslēgt kategorijas option -- 261965 1- Zemes darbi un pamatnes focused, 2 of …" at bounding box center [409, 88] width 639 height 20
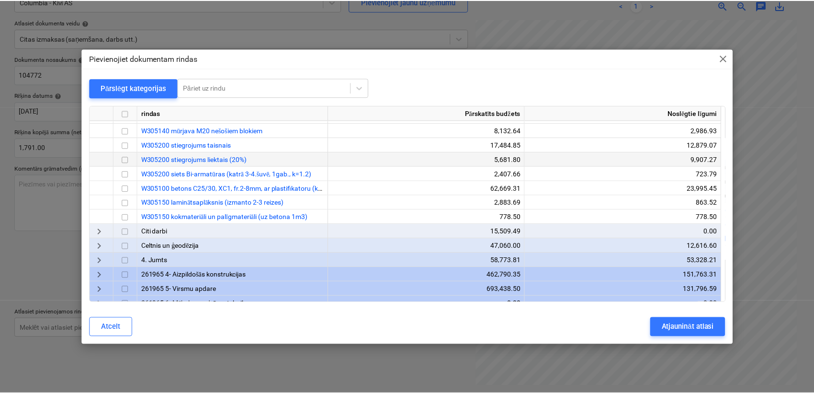
scroll to position [142, 0]
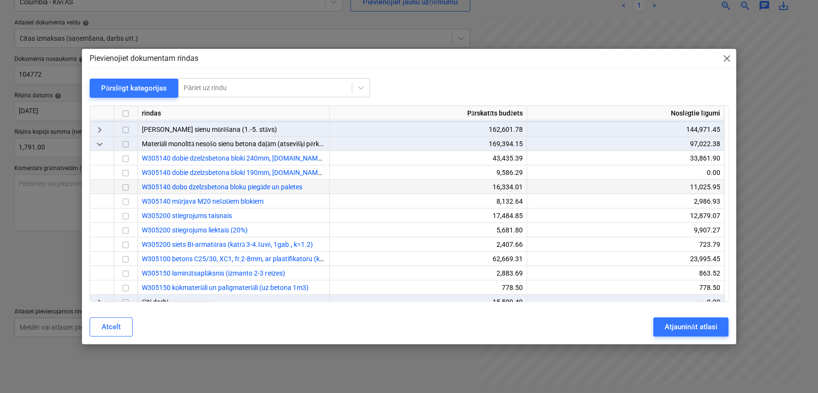
click at [124, 186] on input "checkbox" at bounding box center [125, 187] width 11 height 11
click at [124, 162] on input "checkbox" at bounding box center [125, 158] width 11 height 11
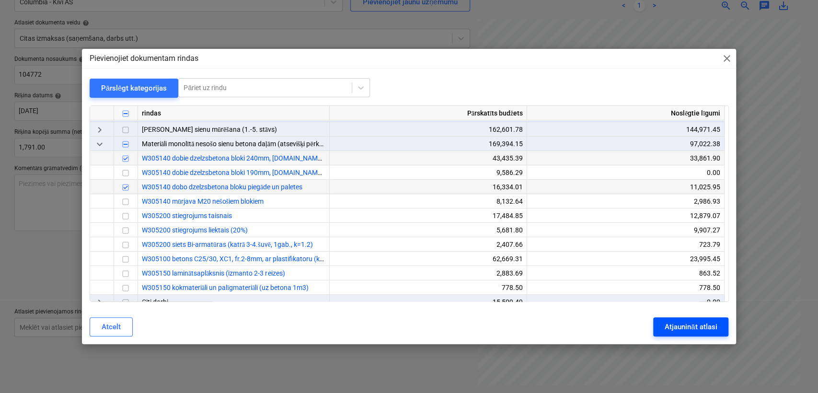
click at [679, 321] on div "Atjaunināt atlasi" at bounding box center [690, 326] width 52 height 12
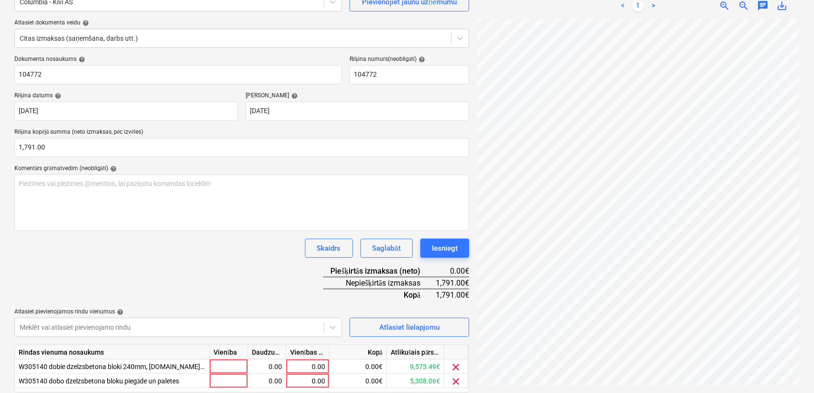
scroll to position [272, 181]
click at [318, 364] on div "0.00" at bounding box center [307, 366] width 35 height 14
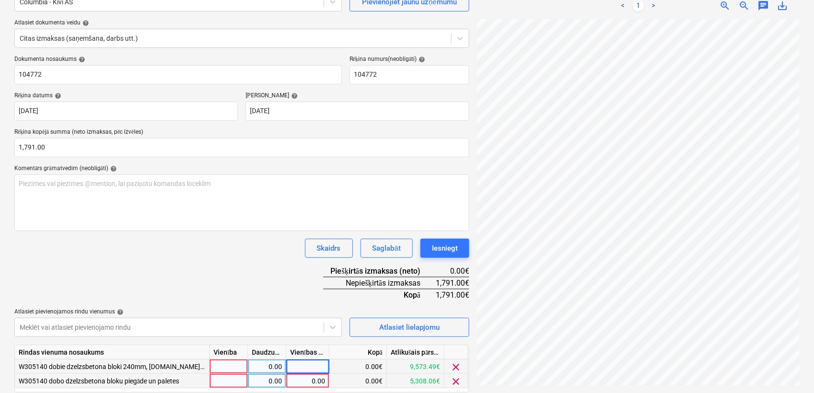
click at [326, 374] on div "0.00" at bounding box center [307, 381] width 43 height 14
type input "471"
click at [312, 369] on div "0.00" at bounding box center [307, 366] width 35 height 14
type input "1320"
click at [246, 255] on div "Skaidrs Saglabāt Iesniegt" at bounding box center [241, 248] width 455 height 19
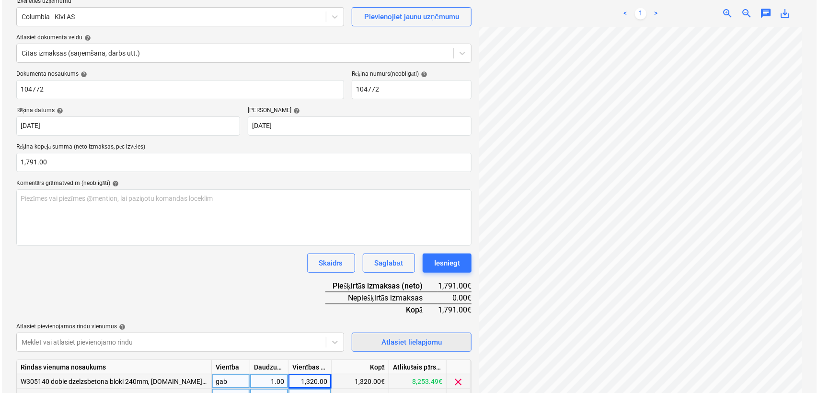
scroll to position [130, 0]
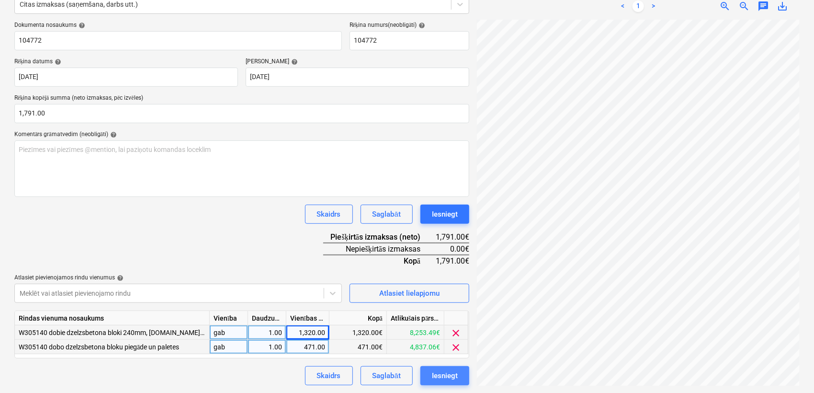
click at [438, 374] on div "Iesniegt" at bounding box center [445, 375] width 26 height 12
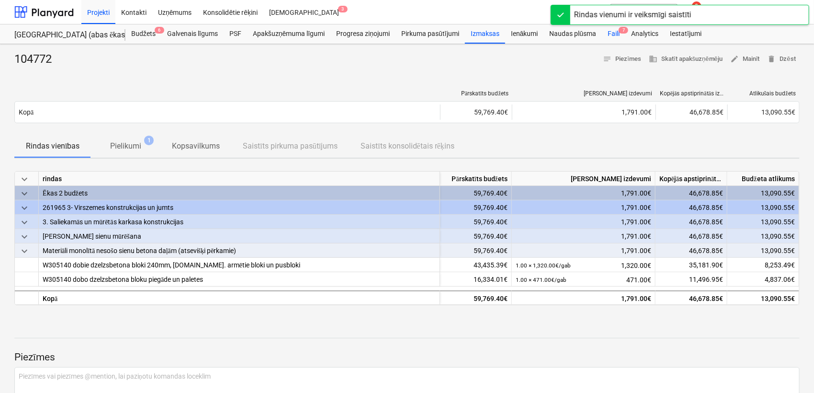
click at [609, 33] on div "Faili 7" at bounding box center [613, 33] width 23 height 19
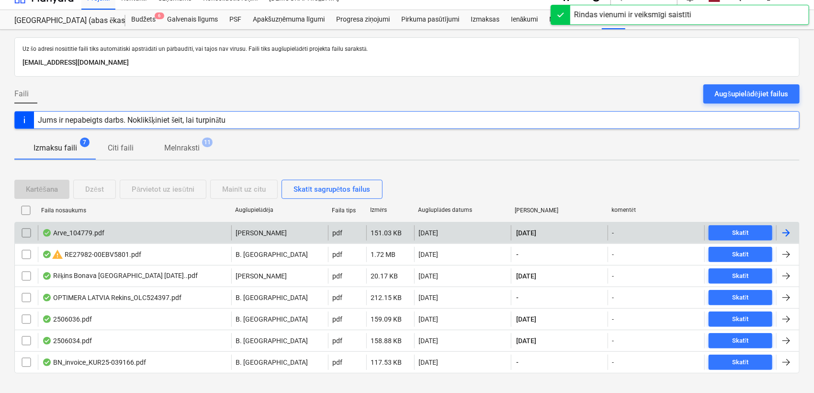
scroll to position [29, 0]
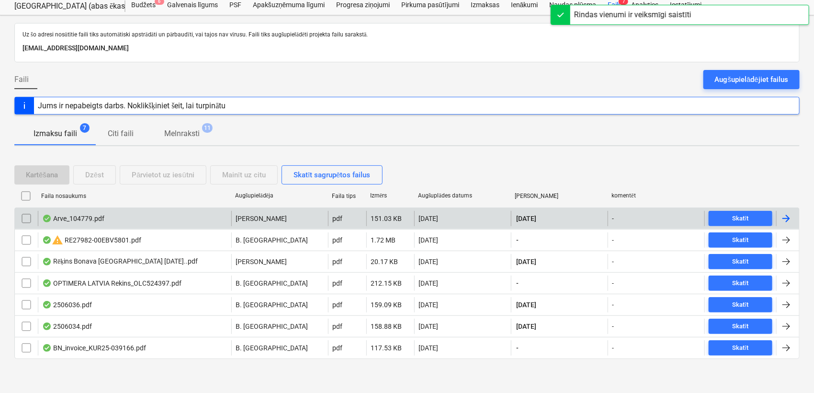
click at [790, 218] on div at bounding box center [786, 218] width 11 height 11
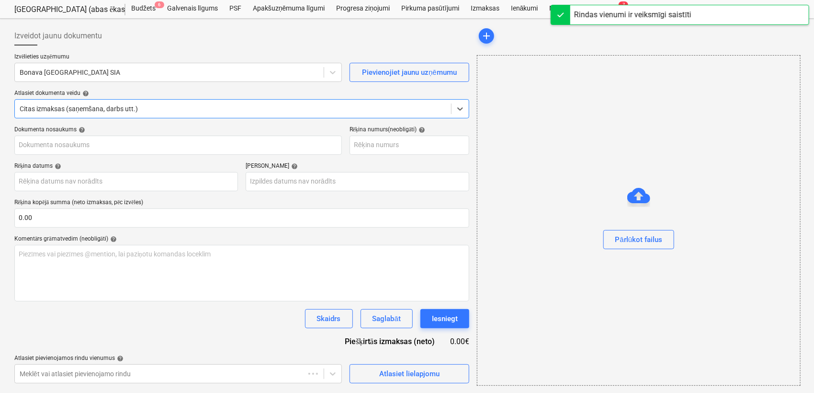
type input "104779"
type input "[DATE]"
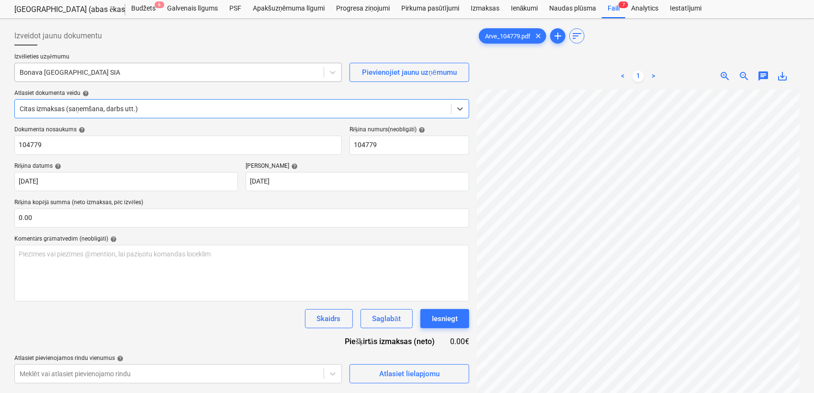
click at [215, 69] on div at bounding box center [169, 73] width 299 height 10
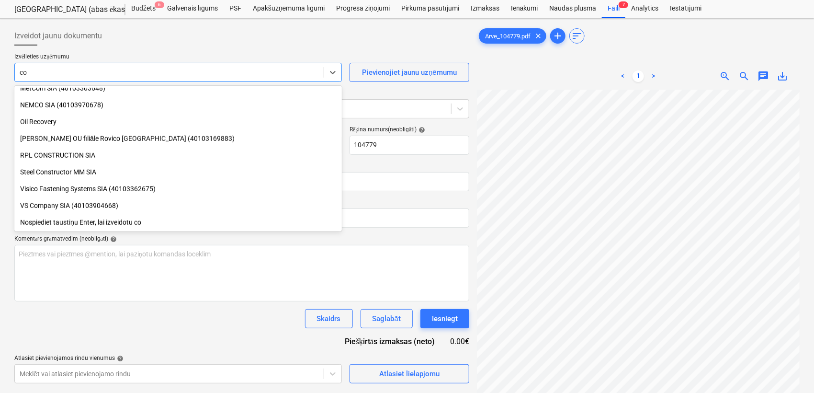
scroll to position [326, 0]
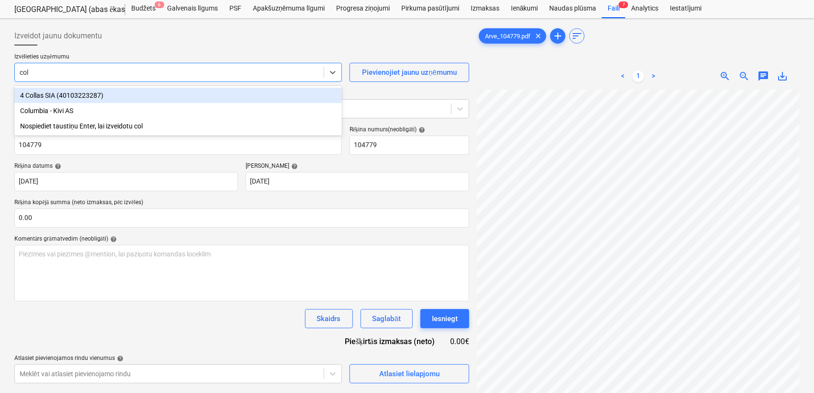
type input "colu"
click at [176, 94] on div "Columbia - Kivi AS" at bounding box center [178, 95] width 328 height 15
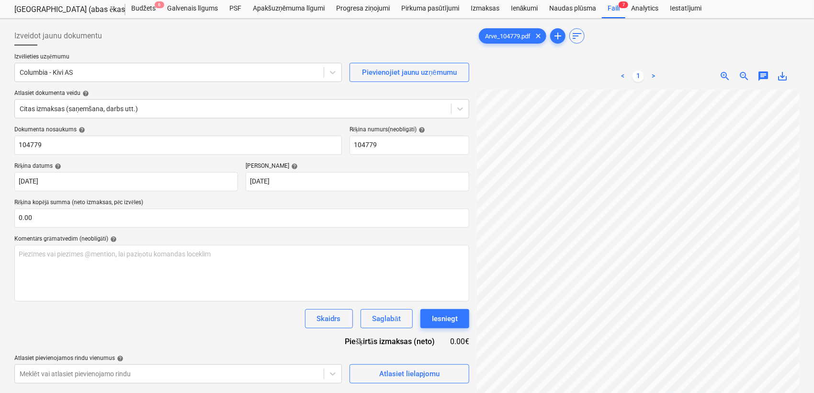
scroll to position [202, 181]
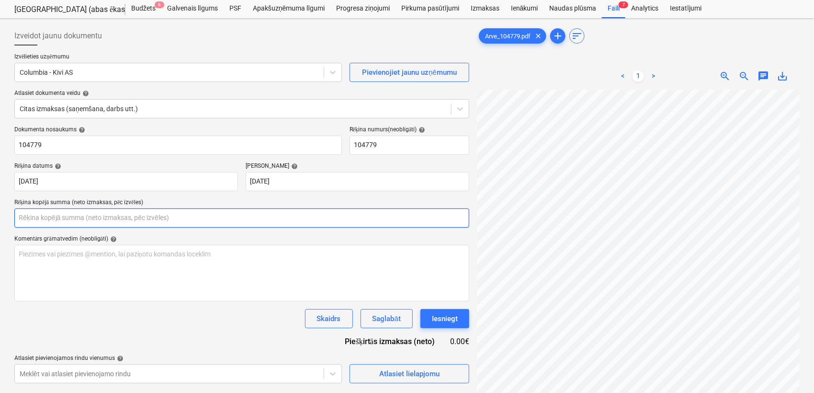
click at [268, 219] on input "text" at bounding box center [241, 217] width 455 height 19
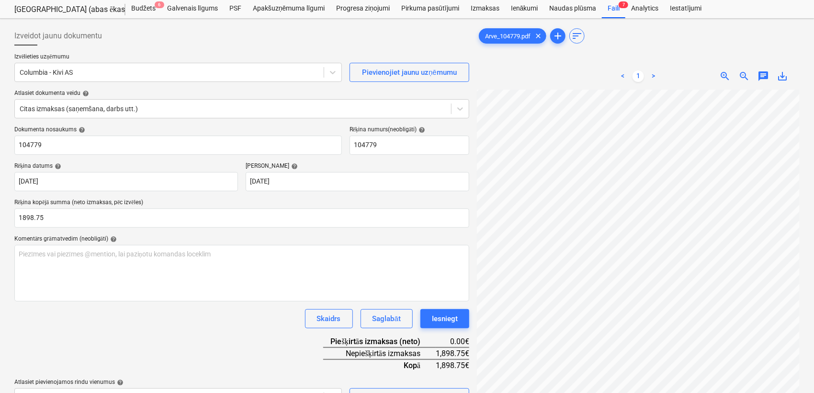
type input "1,898.75"
click at [270, 334] on div "Dokumenta nosaukums help 104779 Rēķina numurs (neobligāti) help 104779 Rēķina d…" at bounding box center [241, 266] width 455 height 281
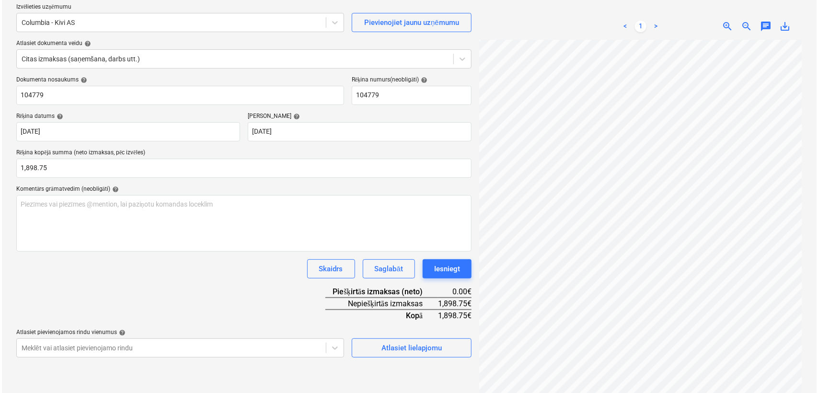
scroll to position [96, 0]
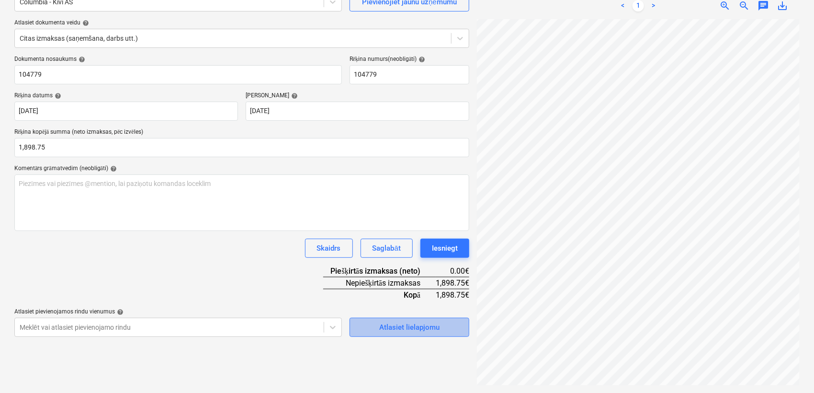
click at [409, 323] on div "Atlasiet lielapjomu" at bounding box center [409, 327] width 60 height 12
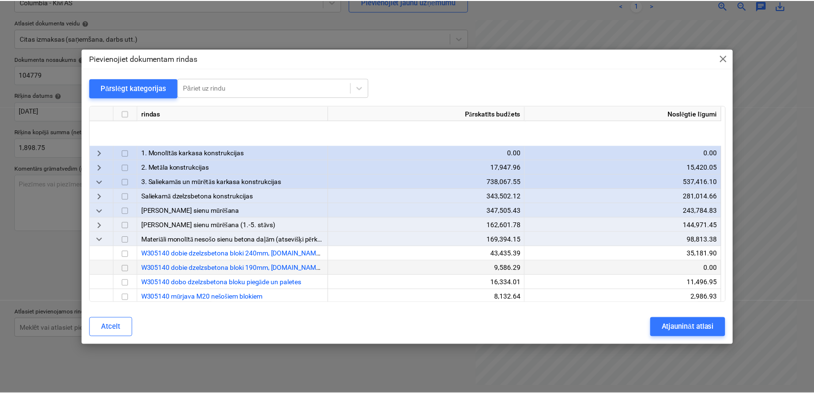
scroll to position [142, 0]
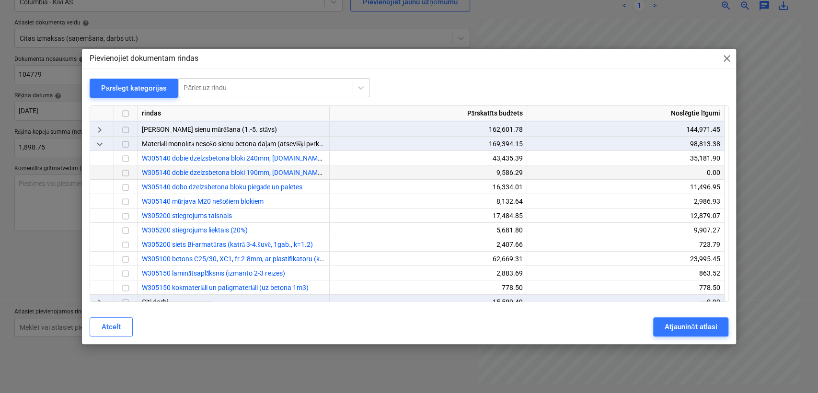
click at [125, 172] on input "checkbox" at bounding box center [125, 172] width 11 height 11
click at [124, 190] on input "checkbox" at bounding box center [125, 187] width 11 height 11
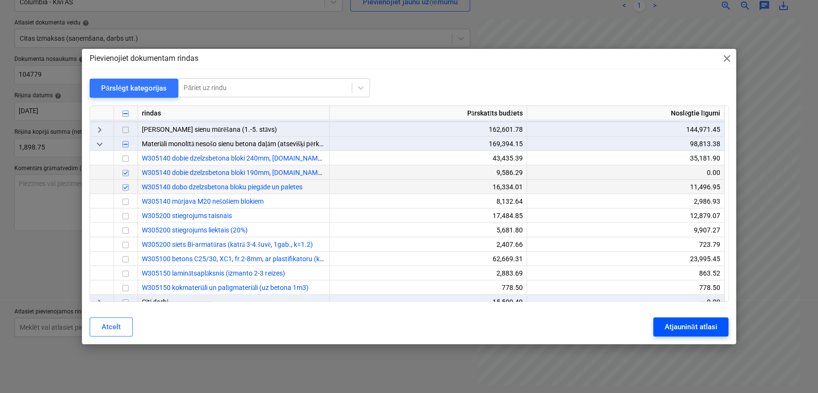
click at [684, 325] on div "Atjaunināt atlasi" at bounding box center [690, 326] width 52 height 12
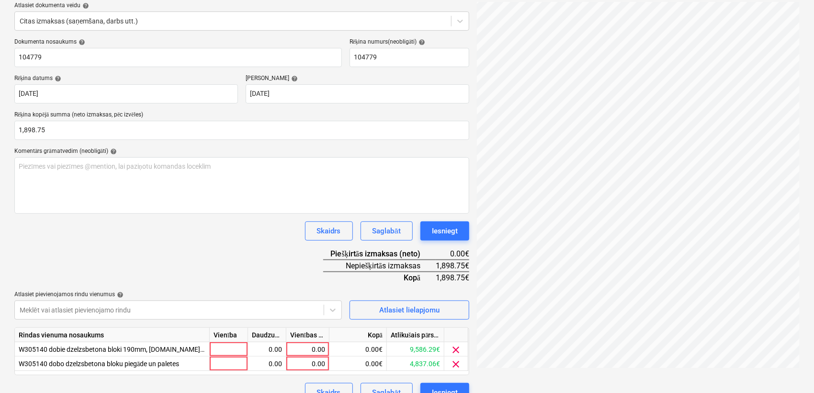
scroll to position [130, 0]
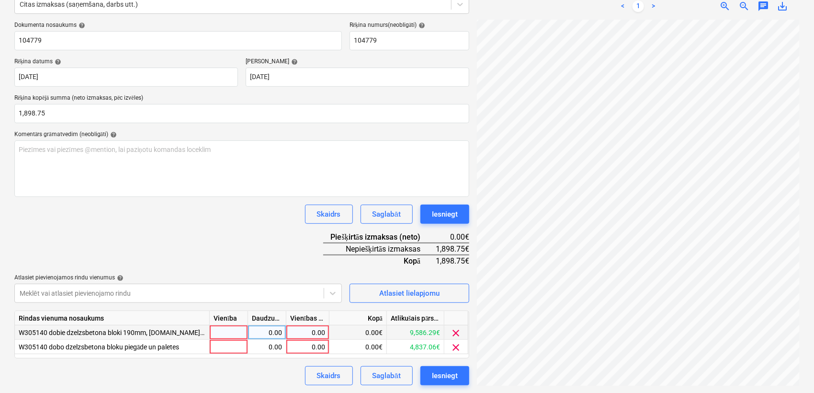
click at [303, 331] on div "0.00" at bounding box center [307, 332] width 35 height 14
click at [314, 349] on div "0.00" at bounding box center [307, 347] width 35 height 14
type input "471"
click at [309, 330] on div "0.00" at bounding box center [307, 332] width 35 height 14
type input "1427.75"
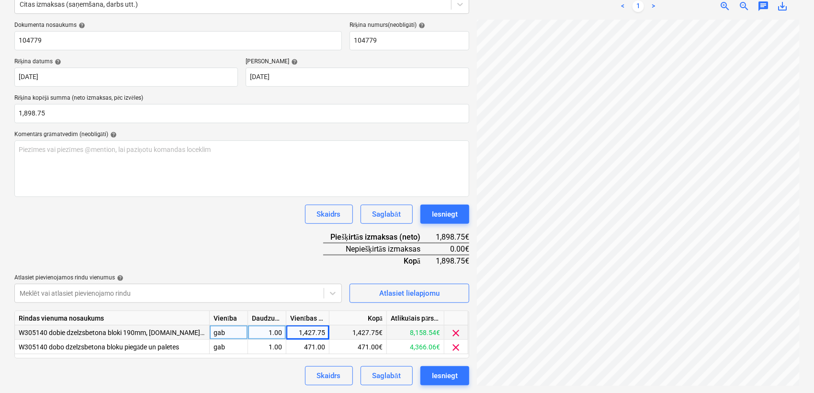
click at [262, 224] on div "Dokumenta nosaukums help 104779 Rēķina numurs (neobligāti) help 104779 Rēķina d…" at bounding box center [241, 204] width 455 height 364
click at [445, 374] on div "Iesniegt" at bounding box center [445, 375] width 26 height 12
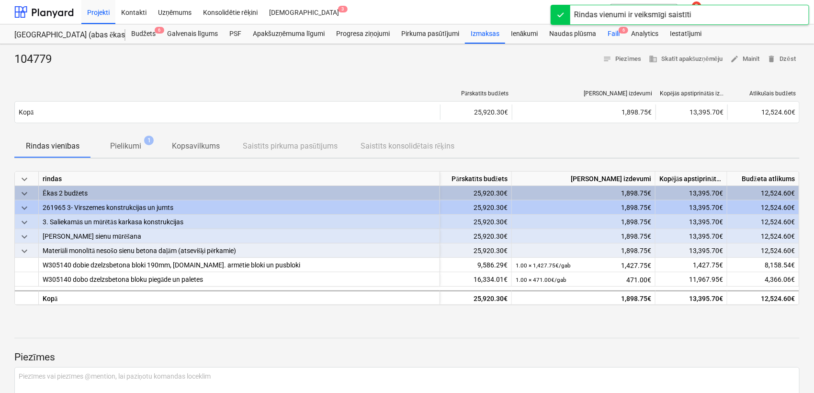
click at [622, 32] on span "6" at bounding box center [624, 30] width 10 height 7
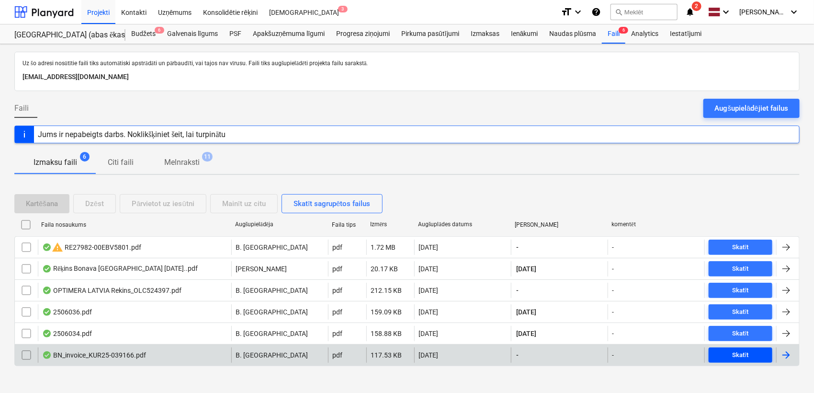
click at [735, 350] on div "Skatīt" at bounding box center [741, 355] width 16 height 11
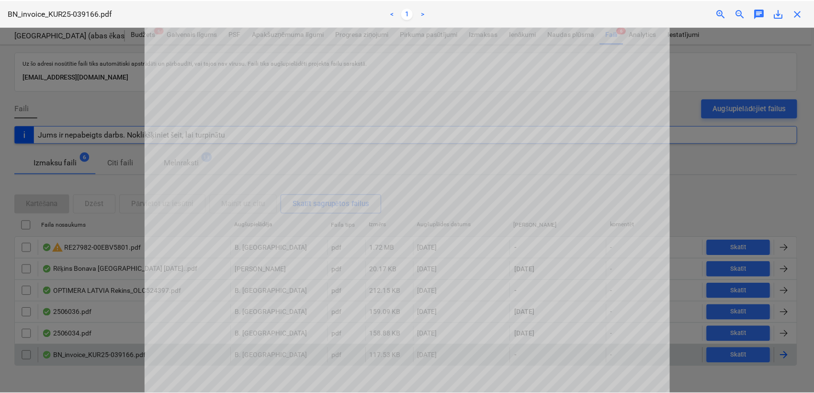
scroll to position [213, 0]
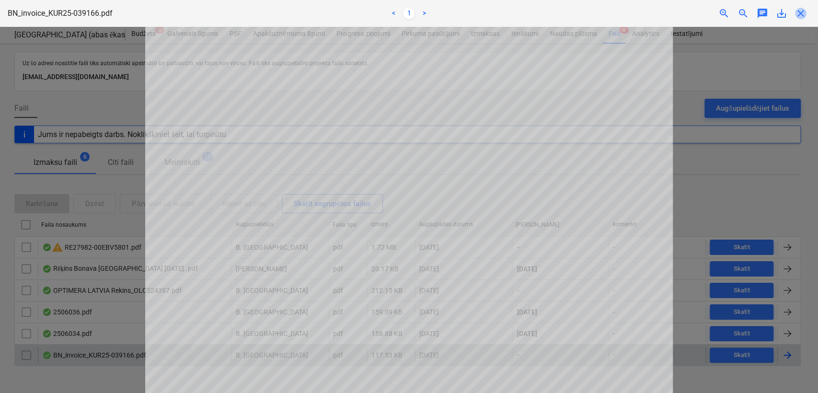
click at [804, 14] on span "close" at bounding box center [800, 13] width 11 height 11
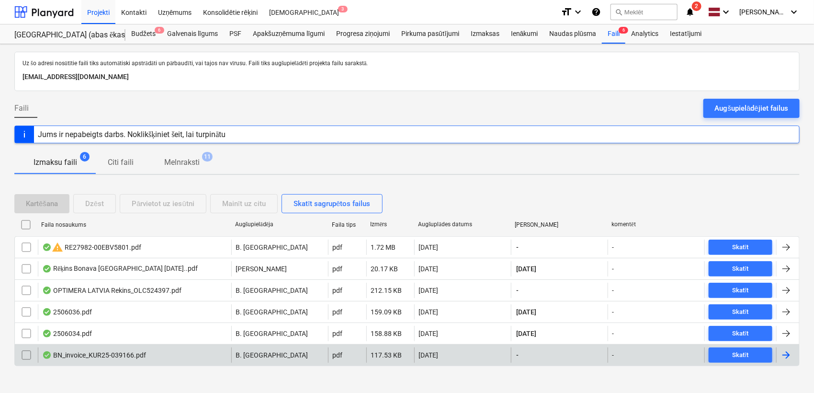
scroll to position [7, 0]
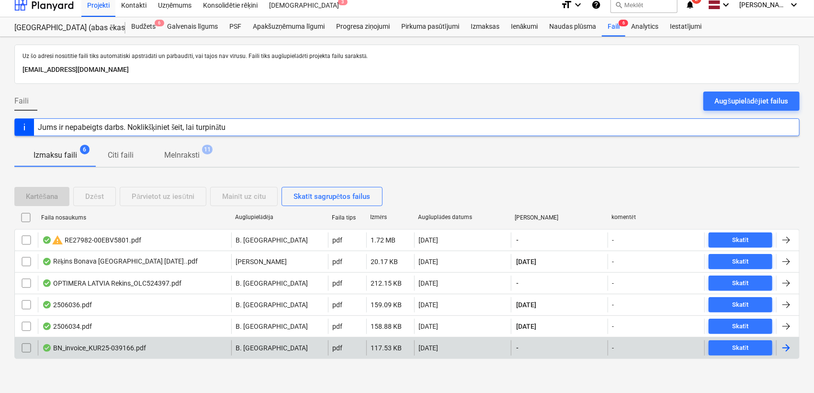
click at [787, 340] on div at bounding box center [787, 347] width 23 height 15
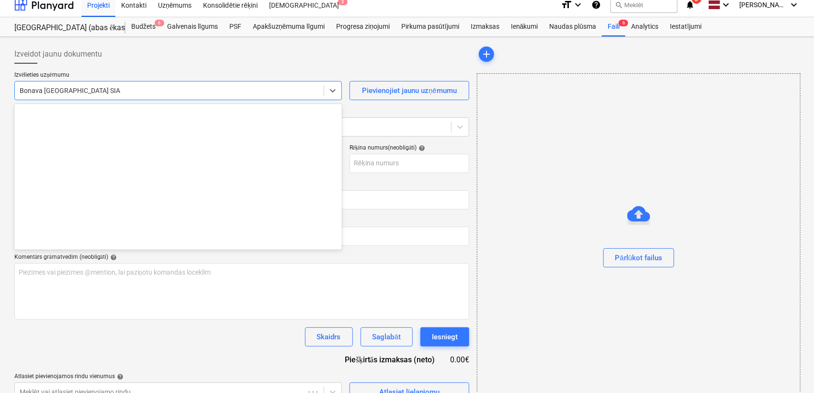
click at [180, 92] on div at bounding box center [169, 91] width 299 height 10
type input "KUR25-039166"
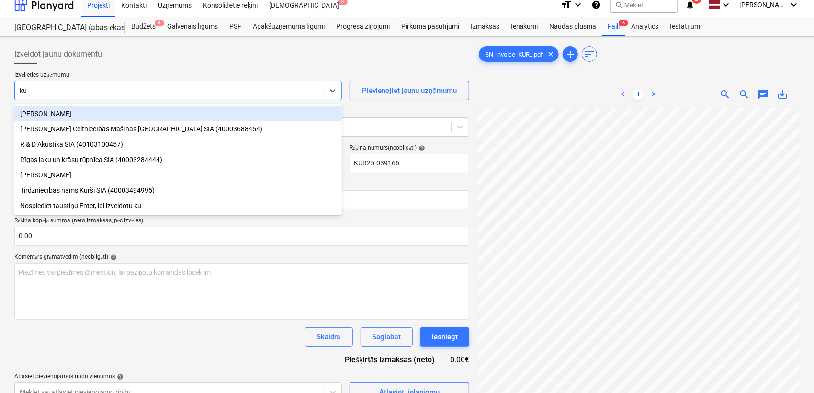
type input "kur"
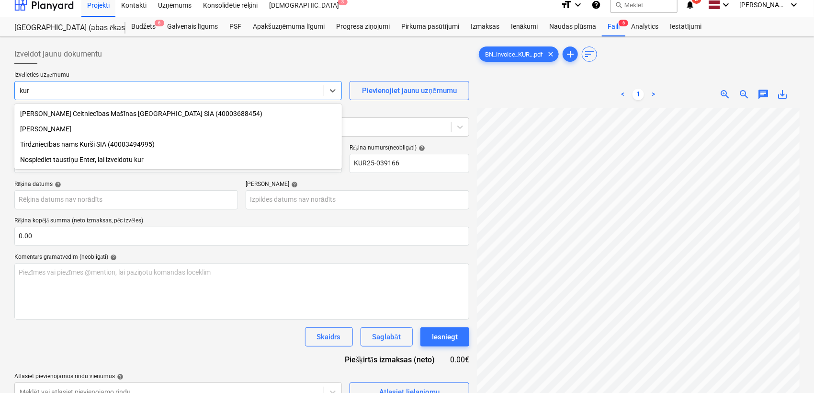
click at [97, 147] on div "Tirdzniecības nams Kurši SIA (40003494995)" at bounding box center [178, 144] width 328 height 15
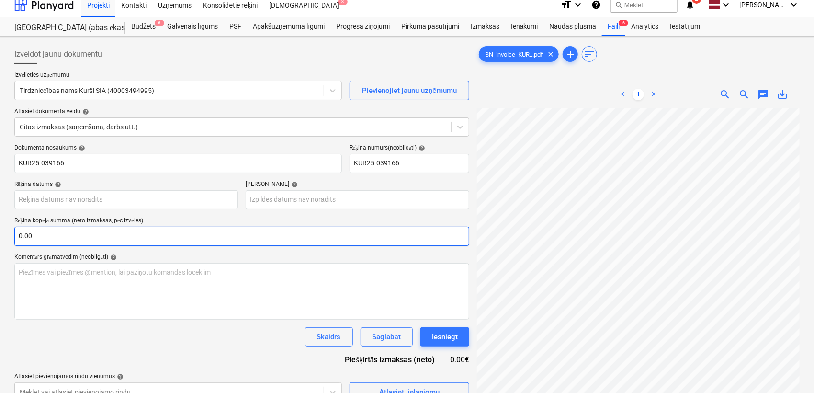
scroll to position [80, 66]
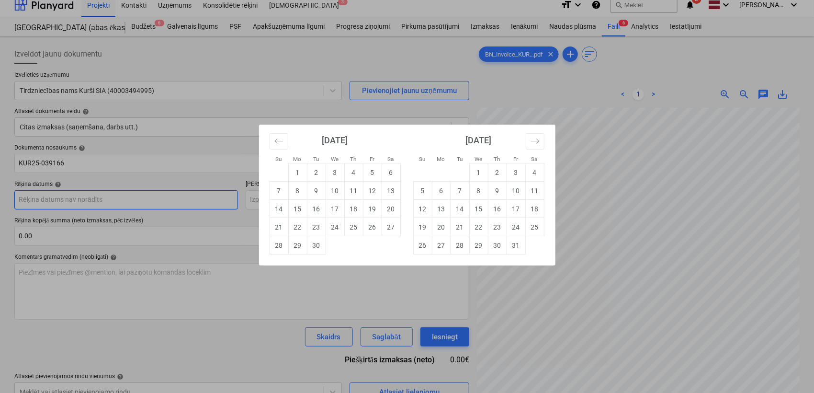
click at [158, 200] on body "Projekti Kontakti Uzņēmums Konsolidētie rēķini Iesūtne 3 format_size keyboard_a…" at bounding box center [407, 189] width 814 height 393
click at [370, 171] on td "5" at bounding box center [372, 172] width 19 height 18
type input "[DATE]"
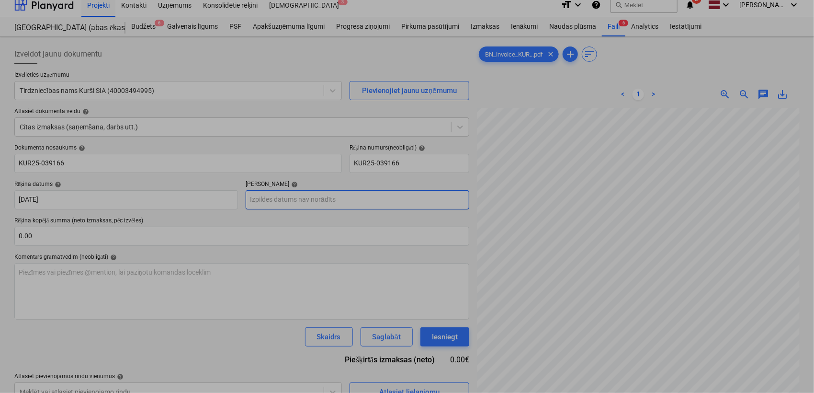
click at [385, 205] on body "Projekti Kontakti Uzņēmums Konsolidētie rēķini Iesūtne 3 format_size keyboard_a…" at bounding box center [407, 189] width 814 height 393
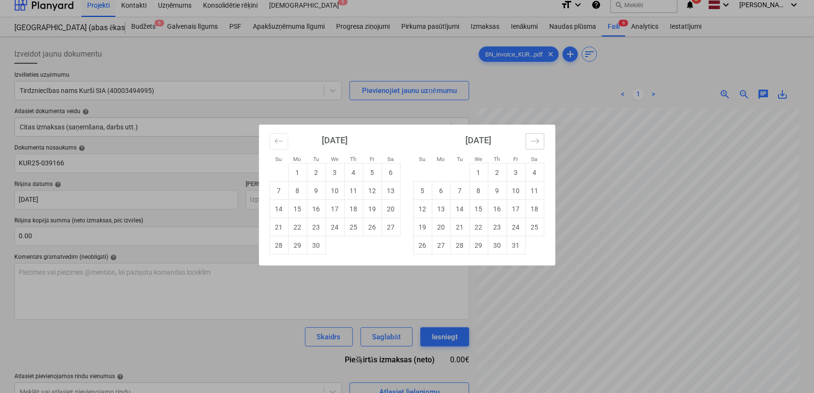
click at [535, 139] on icon "Move forward to switch to the next month." at bounding box center [535, 141] width 9 height 9
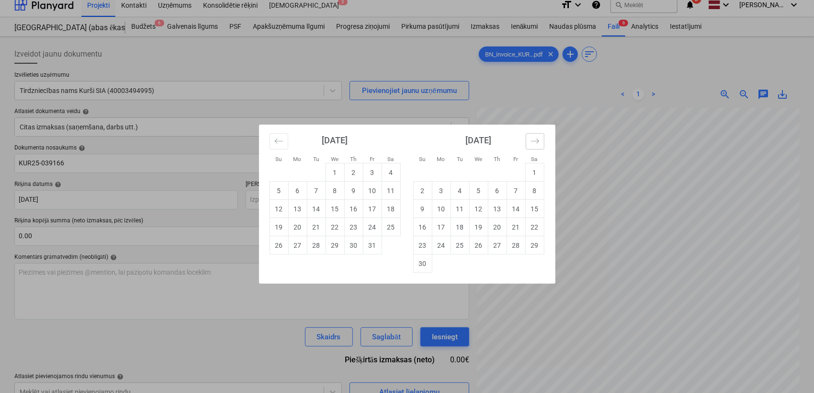
click at [535, 140] on icon "Move forward to switch to the next month." at bounding box center [535, 141] width 9 height 9
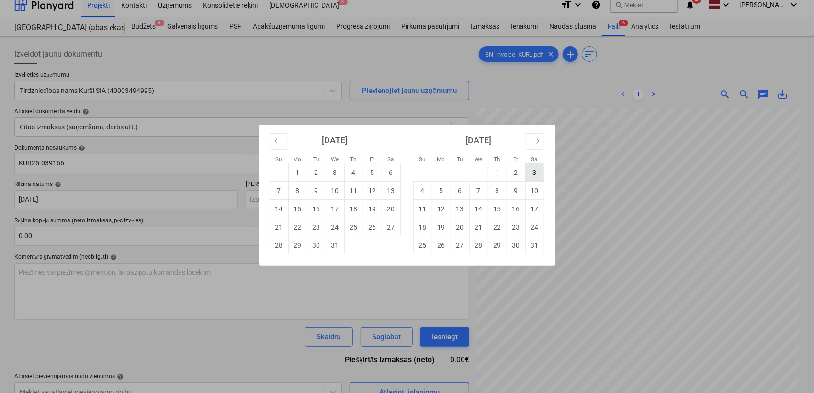
click at [532, 177] on td "3" at bounding box center [534, 172] width 19 height 18
type input "[DATE]"
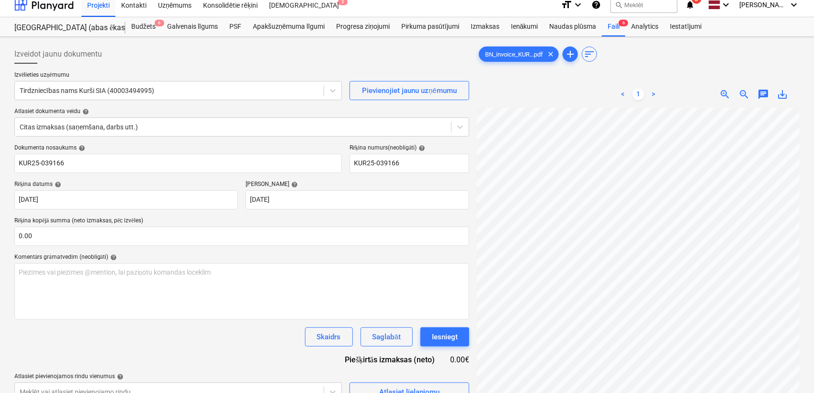
scroll to position [195, 201]
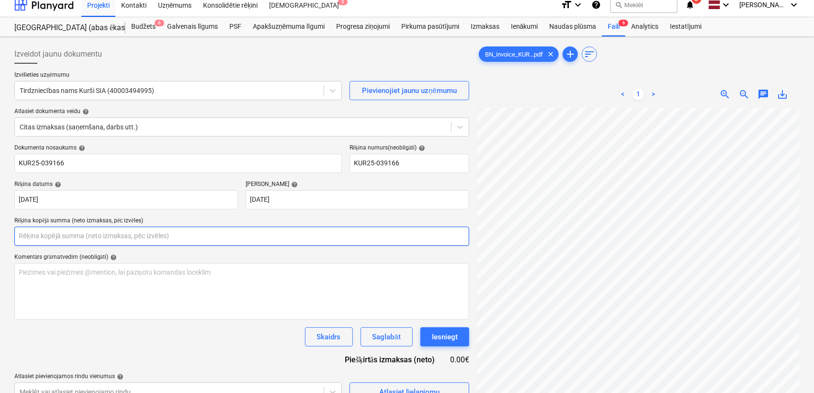
click at [187, 237] on input "text" at bounding box center [241, 236] width 455 height 19
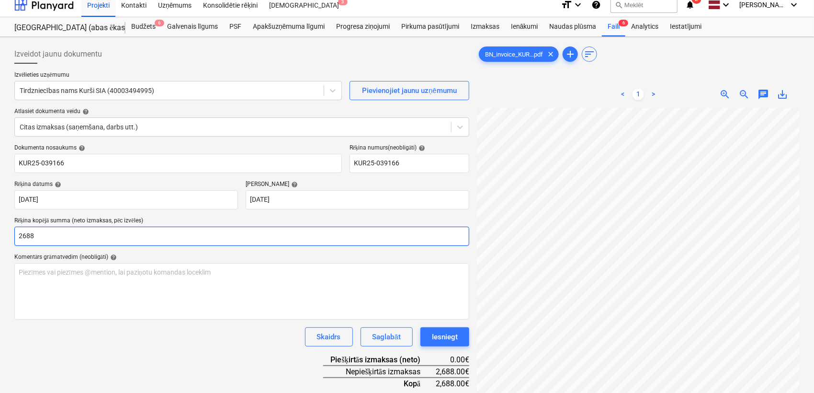
drag, startPoint x: 43, startPoint y: 235, endPoint x: 15, endPoint y: 233, distance: 27.4
click at [15, 233] on input "2688" at bounding box center [241, 236] width 455 height 19
type input "2,928.00"
click at [246, 351] on div "Dokumenta nosaukums help KUR25-039166 Rēķina numurs (neobligāti) help KUR25-039…" at bounding box center [241, 284] width 455 height 281
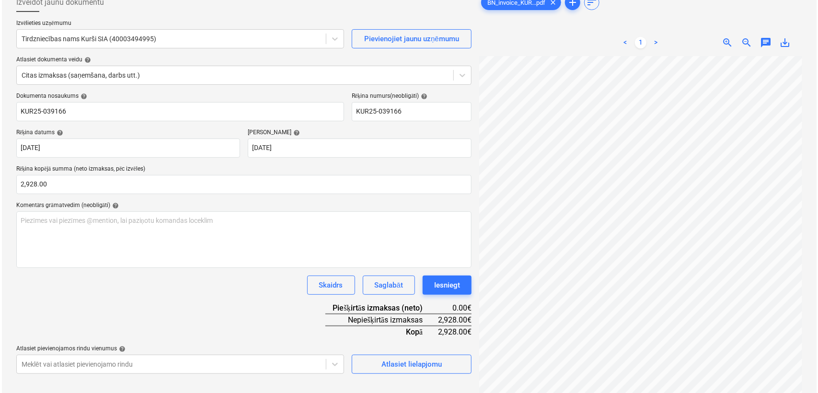
scroll to position [96, 0]
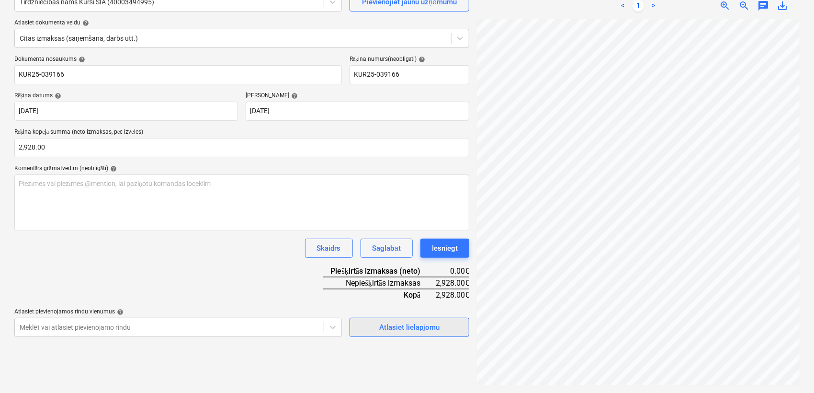
click at [438, 331] on div "Atlasiet lielapjomu" at bounding box center [409, 327] width 60 height 12
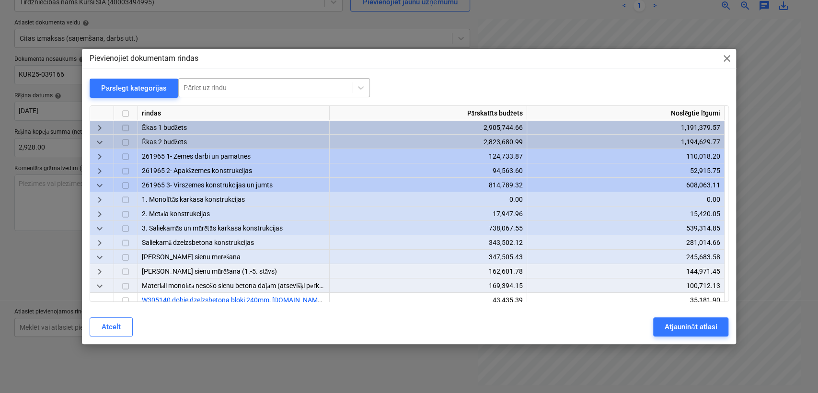
click at [276, 88] on div at bounding box center [264, 88] width 163 height 10
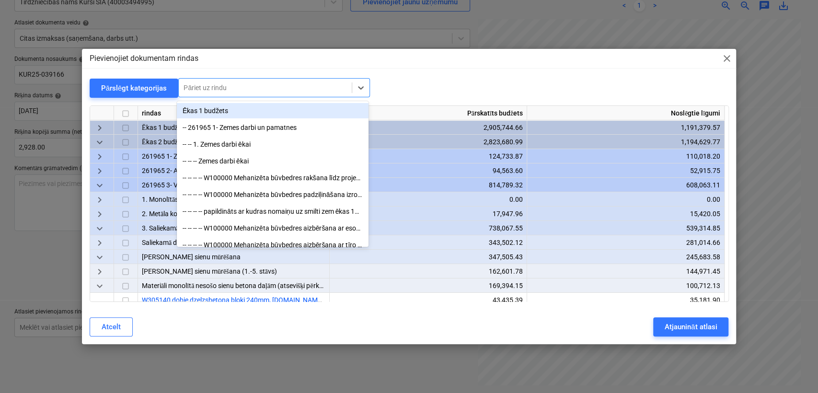
click at [407, 74] on div "Pievienojiet dokumentam rindas close Pārslēgt kategorijas option Ēkas 1 budžets…" at bounding box center [409, 196] width 654 height 295
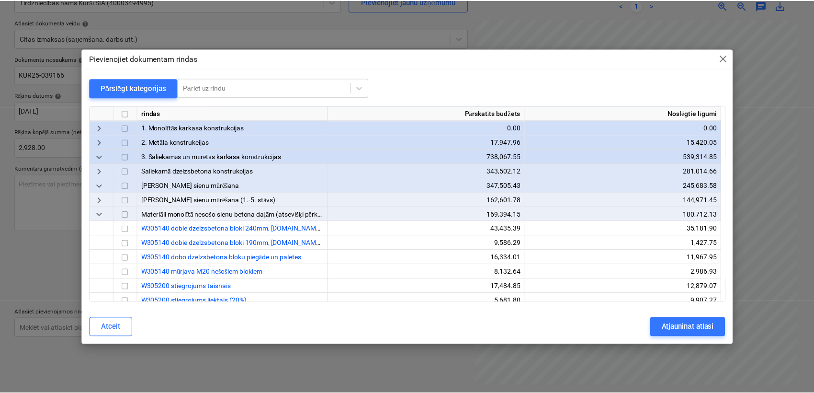
scroll to position [142, 0]
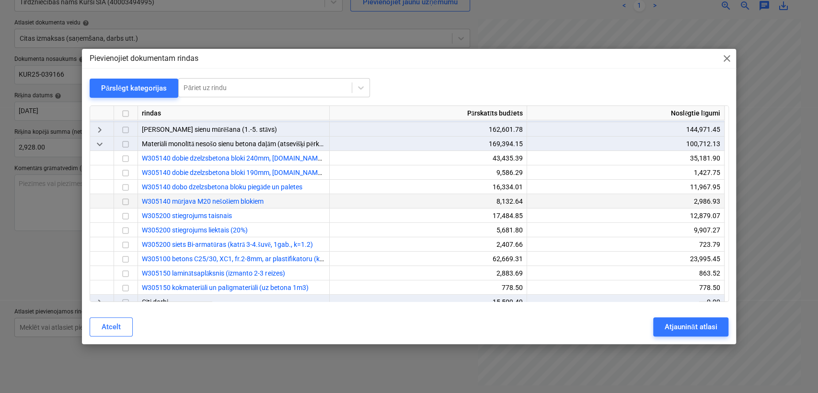
click at [121, 200] on input "checkbox" at bounding box center [125, 201] width 11 height 11
click at [684, 326] on div "Atjaunināt atlasi" at bounding box center [690, 326] width 52 height 12
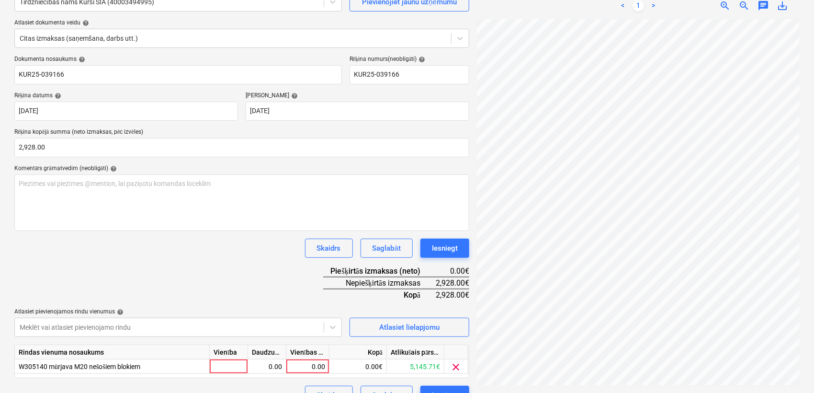
scroll to position [266, 201]
click at [324, 364] on div "0.00" at bounding box center [307, 366] width 35 height 14
type input "2928"
click at [251, 288] on div "Dokumenta nosaukums help KUR25-039166 Rēķina numurs (neobligāti) help KUR25-039…" at bounding box center [241, 230] width 455 height 349
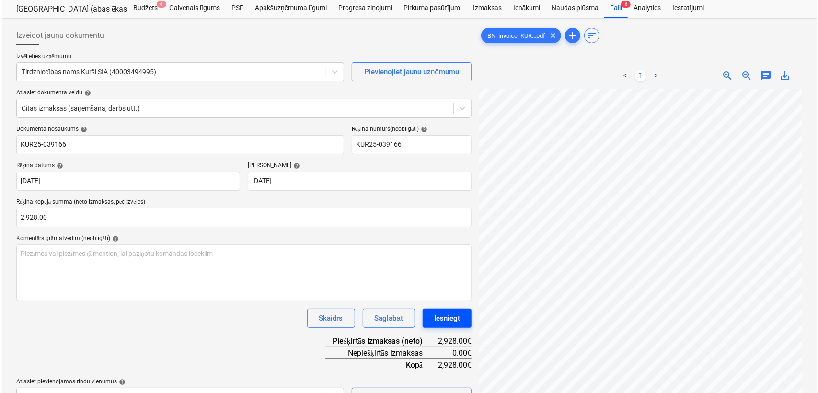
scroll to position [115, 0]
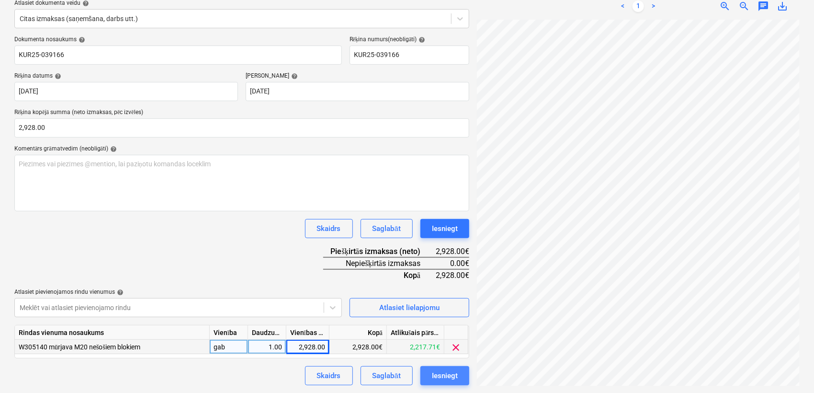
click at [446, 374] on div "Iesniegt" at bounding box center [445, 375] width 26 height 12
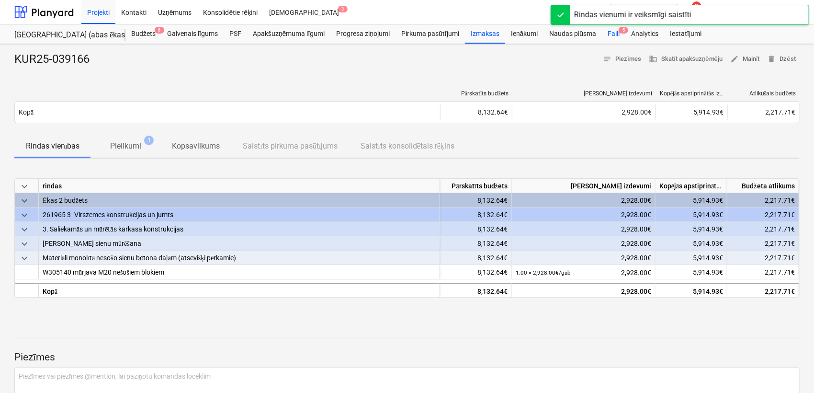
click at [615, 34] on div "Faili 5" at bounding box center [613, 33] width 23 height 19
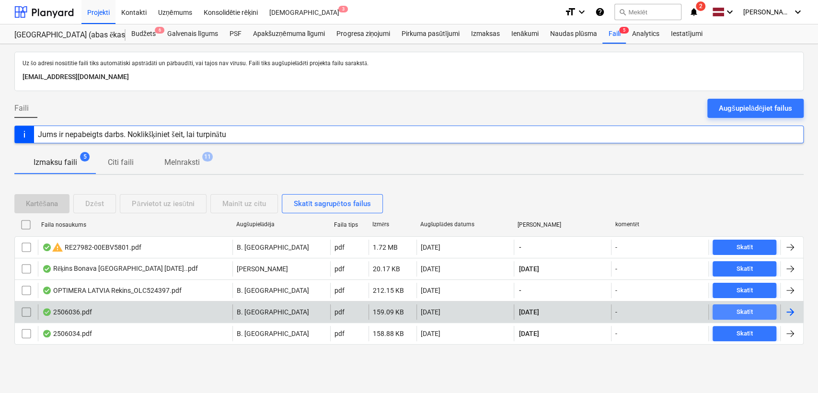
click at [745, 307] on div "Skatīt" at bounding box center [744, 312] width 16 height 11
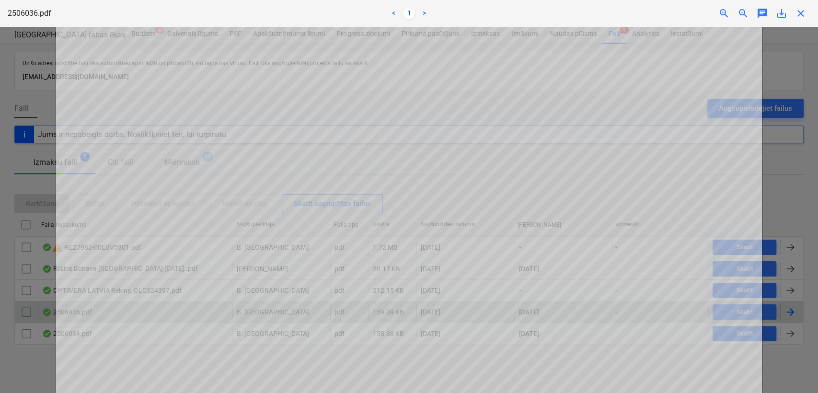
click at [805, 9] on span "close" at bounding box center [800, 13] width 11 height 11
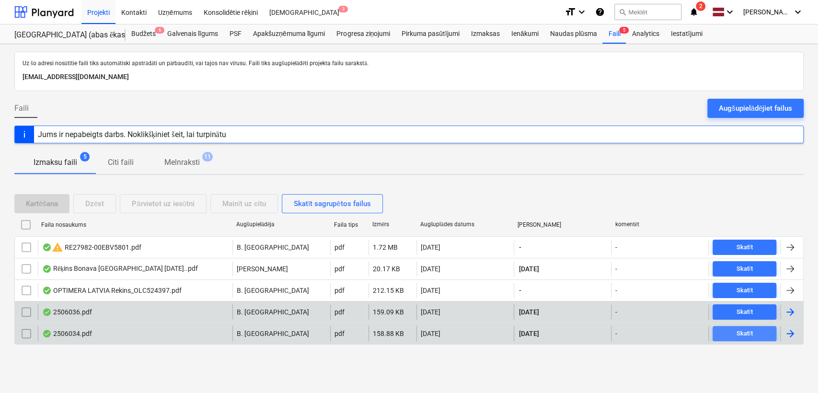
click at [740, 332] on div "Skatīt" at bounding box center [744, 333] width 16 height 11
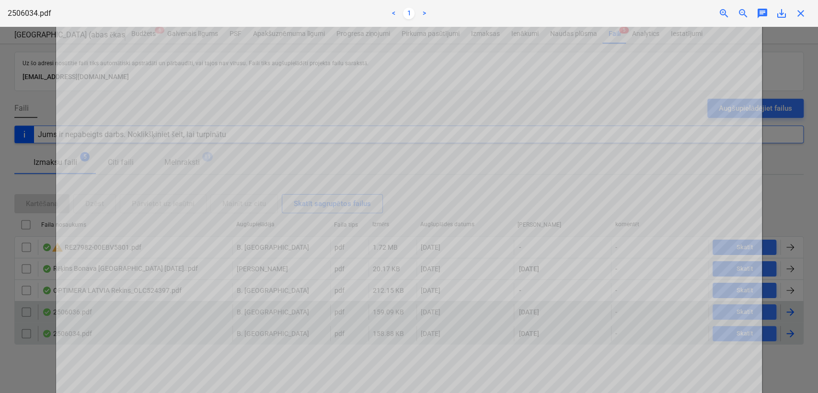
click at [798, 14] on span "close" at bounding box center [800, 13] width 11 height 11
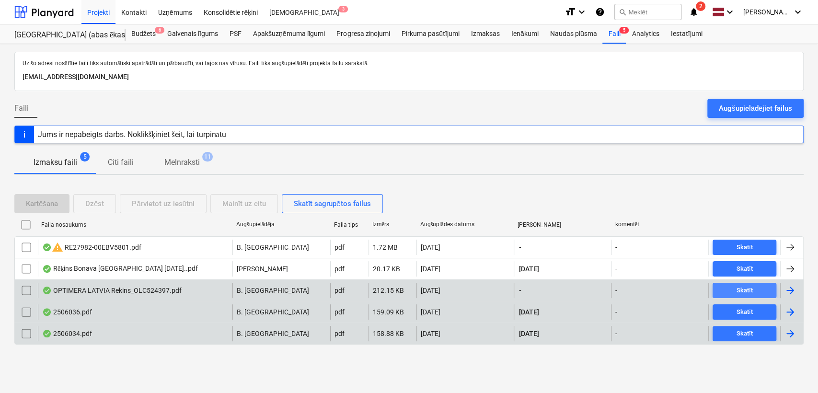
click at [742, 290] on div "Skatīt" at bounding box center [744, 290] width 16 height 11
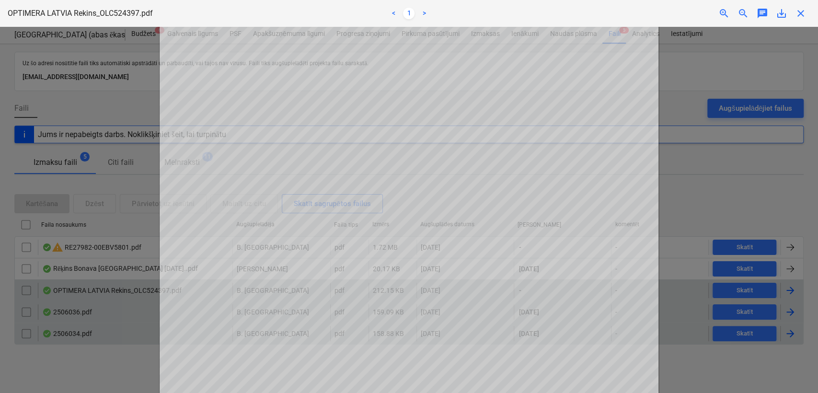
scroll to position [213, 0]
click at [800, 16] on span "close" at bounding box center [800, 13] width 11 height 11
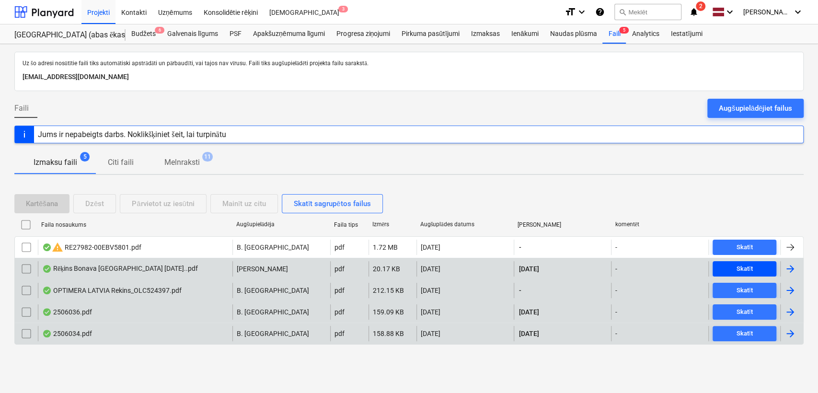
click at [751, 268] on div "Skatīt" at bounding box center [744, 268] width 16 height 11
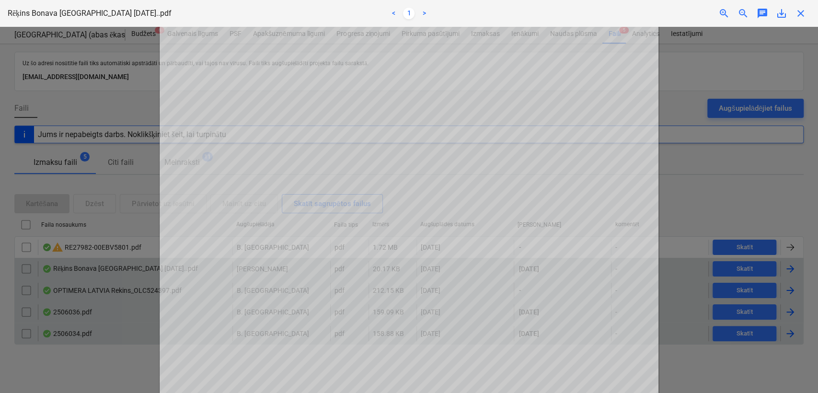
scroll to position [142, 0]
click at [801, 11] on span "close" at bounding box center [800, 13] width 11 height 11
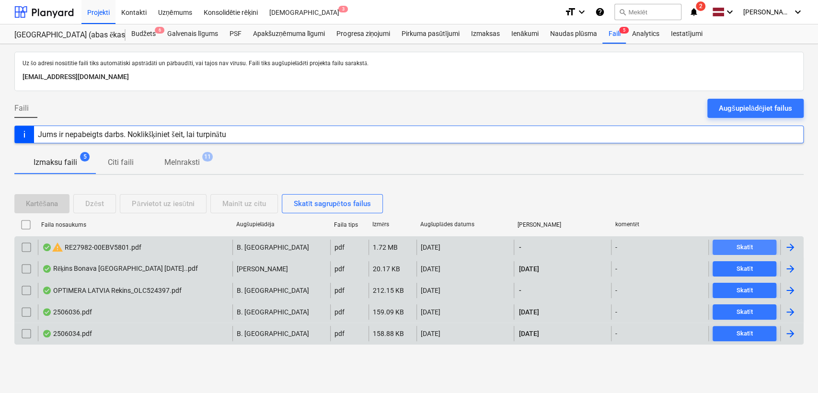
click at [745, 247] on div "Skatīt" at bounding box center [744, 247] width 16 height 11
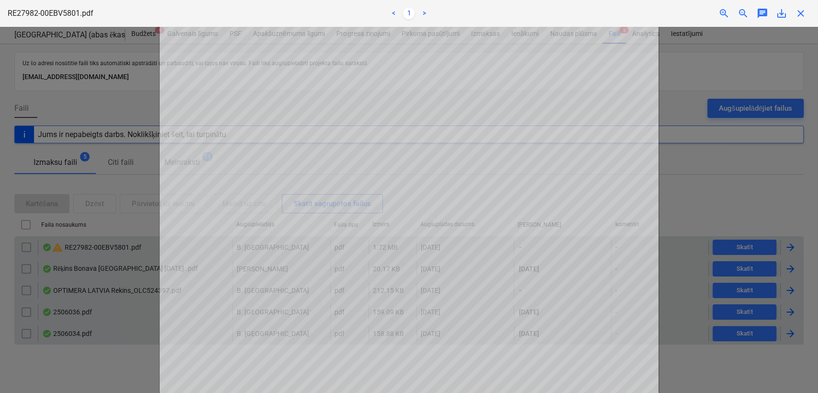
scroll to position [213, 0]
click at [798, 12] on span "close" at bounding box center [800, 13] width 11 height 11
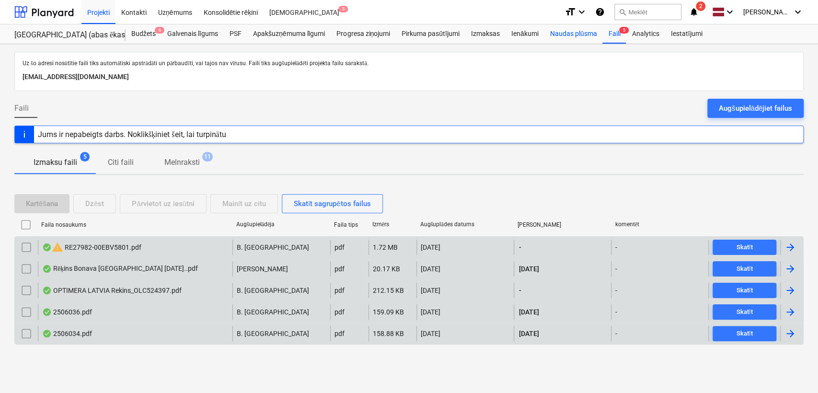
click at [570, 37] on div "Naudas plūsma" at bounding box center [573, 33] width 58 height 19
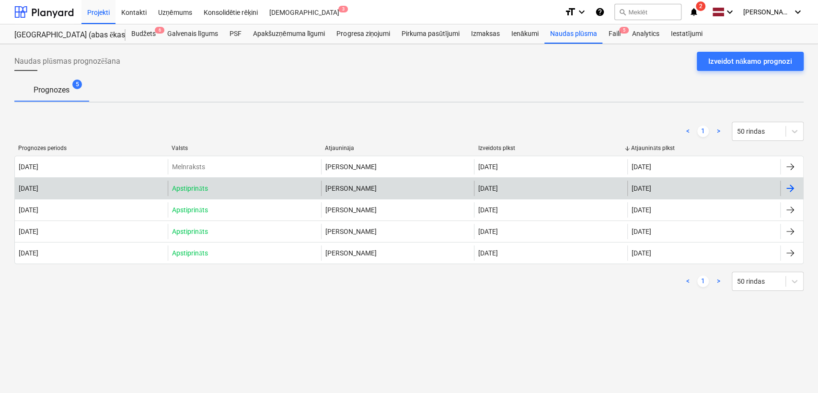
click at [788, 184] on div at bounding box center [789, 187] width 11 height 11
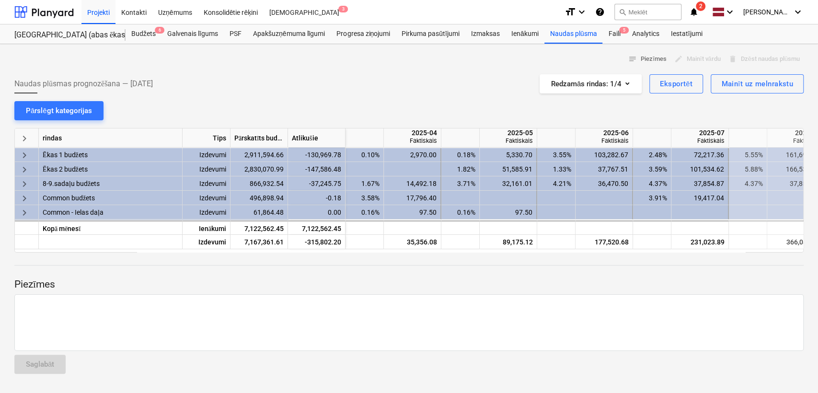
scroll to position [0, 383]
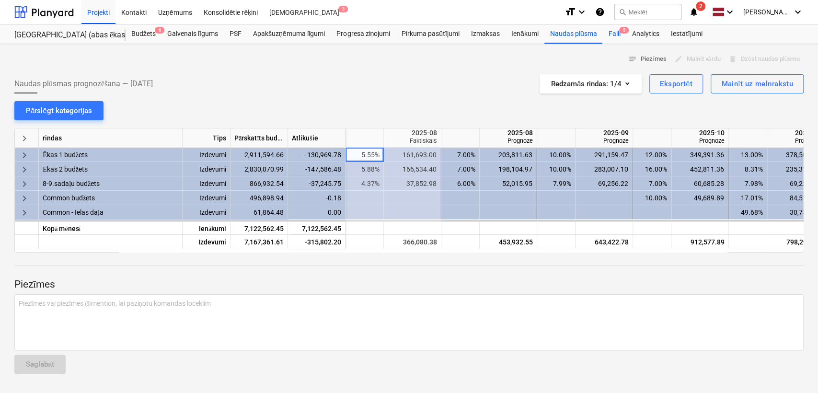
click at [616, 35] on div "Faili 5" at bounding box center [613, 33] width 23 height 19
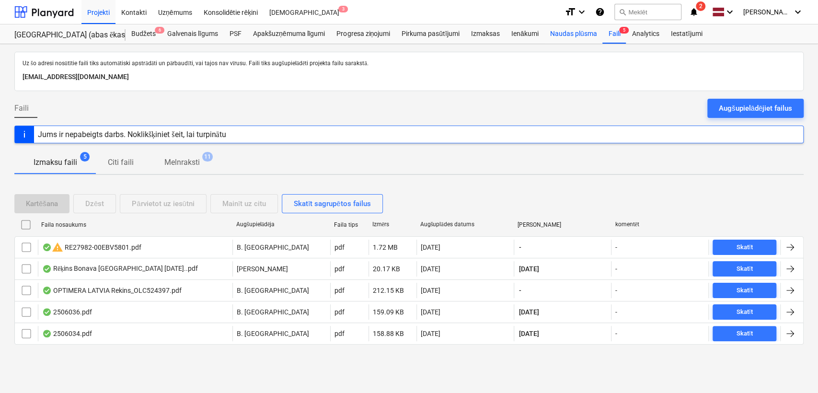
click at [555, 33] on div "Naudas plūsma" at bounding box center [573, 33] width 58 height 19
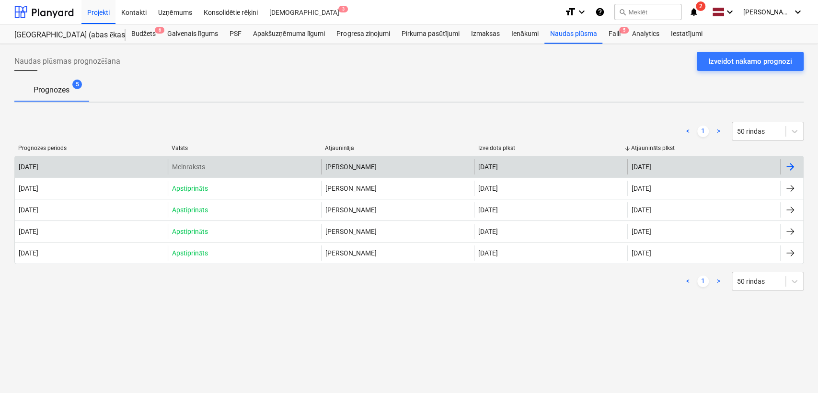
click at [789, 163] on div at bounding box center [789, 166] width 11 height 11
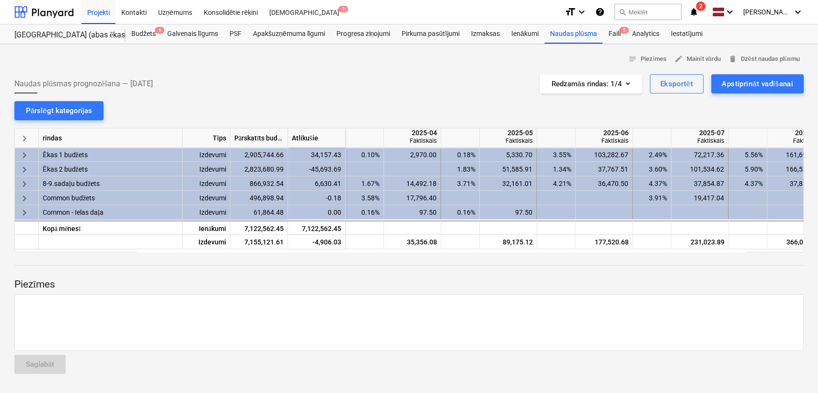
scroll to position [0, 479]
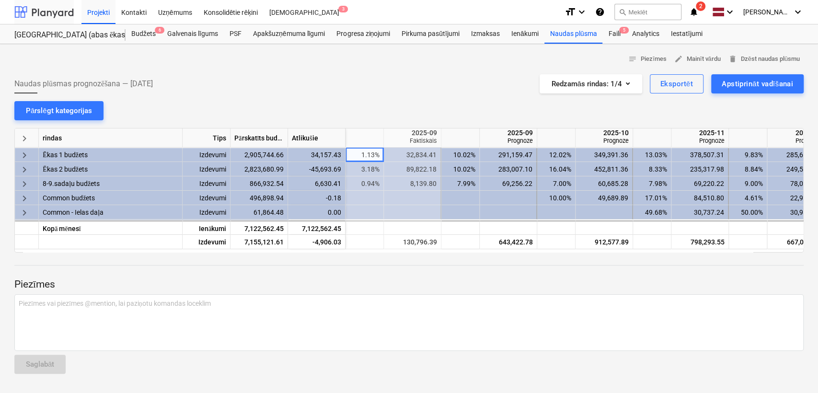
click at [47, 8] on div at bounding box center [43, 12] width 59 height 24
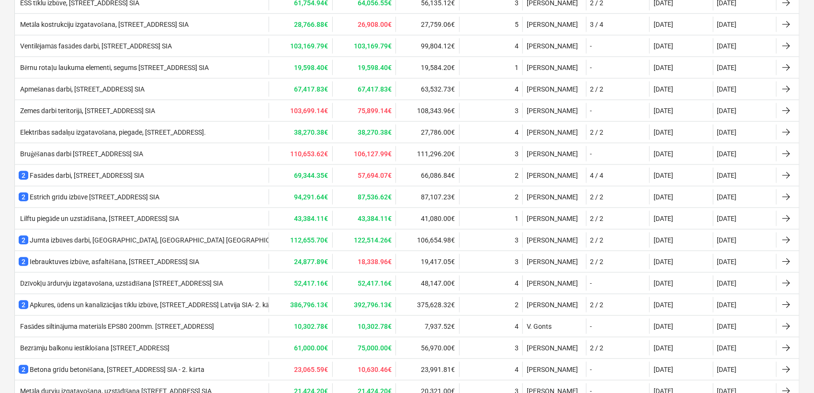
scroll to position [425, 0]
